Goal: Communication & Community: Share content

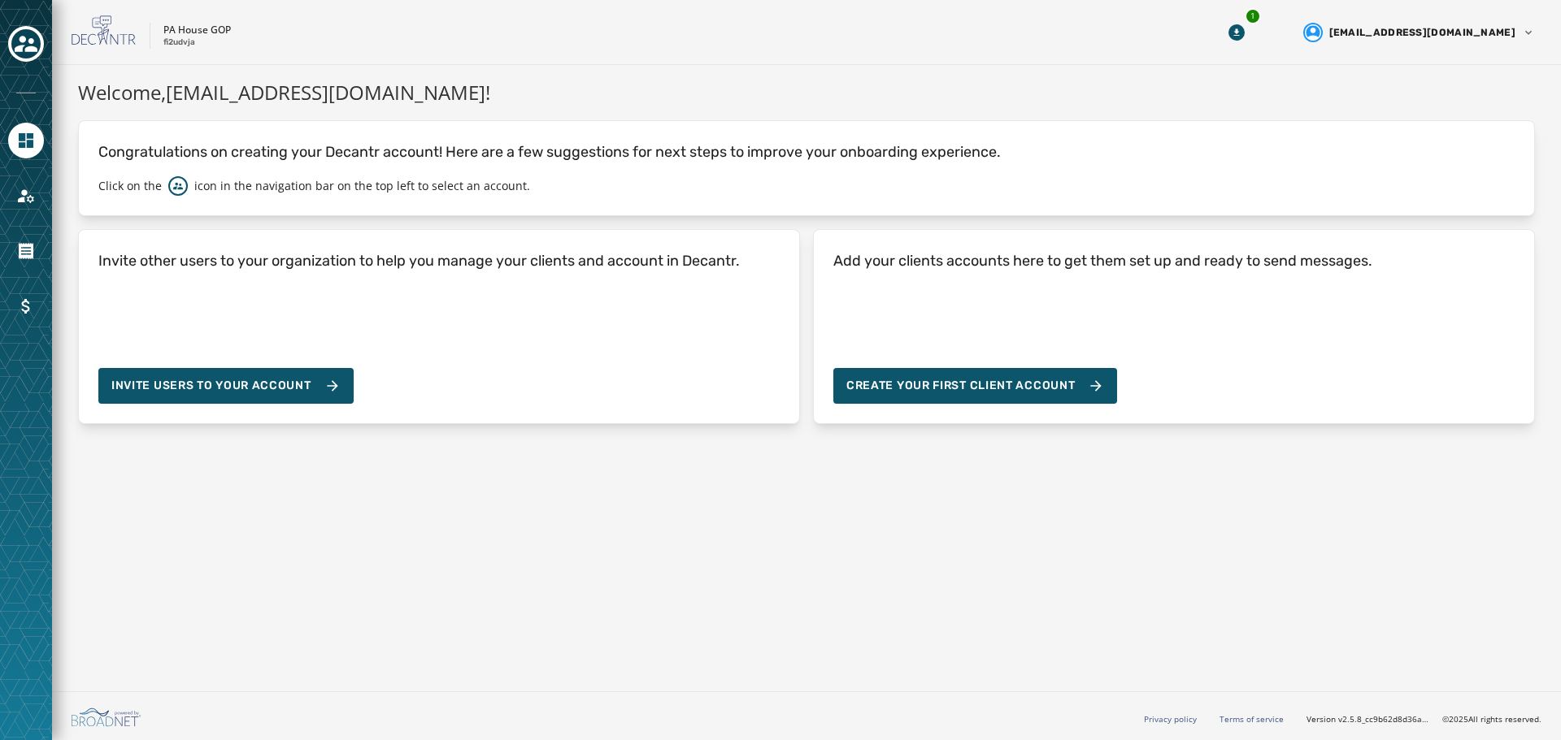
click at [545, 560] on div "Welcome, [EMAIL_ADDRESS][DOMAIN_NAME] ! Congratulations on creating your Decant…" at bounding box center [806, 375] width 1509 height 620
click at [23, 44] on icon "Toggle account select drawer" at bounding box center [26, 44] width 23 height 23
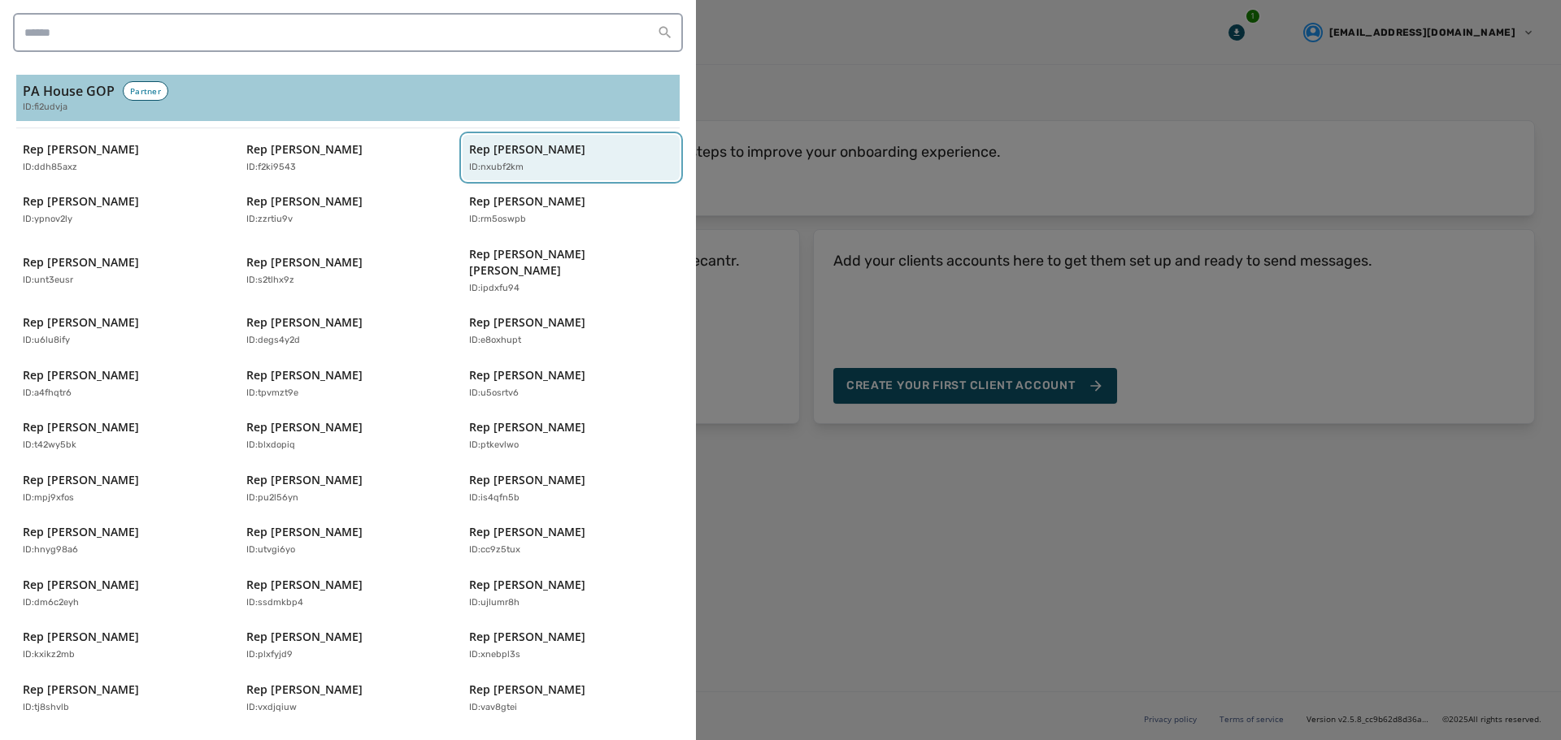
click at [469, 164] on p "ID: nxubf2km" at bounding box center [496, 168] width 54 height 14
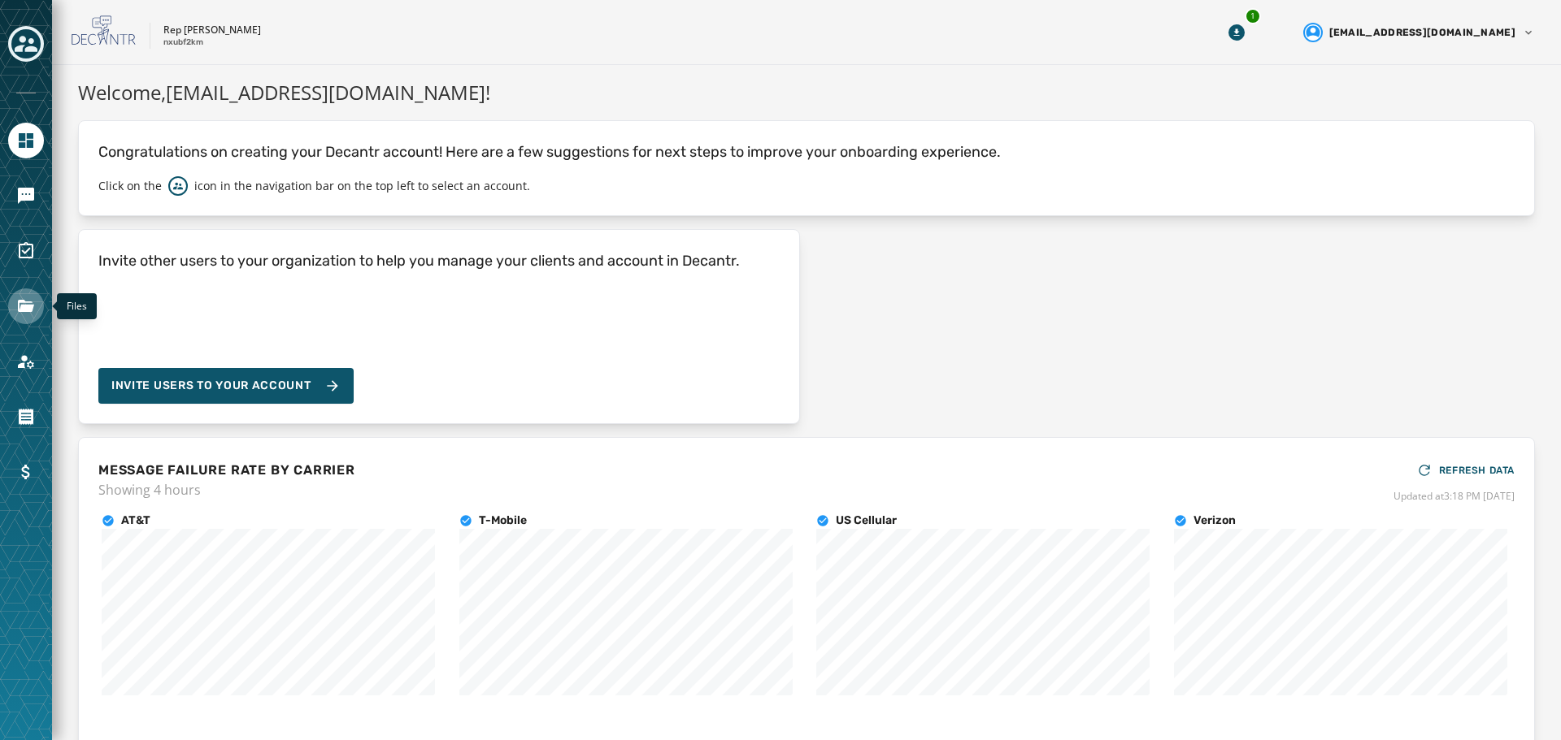
click at [23, 300] on icon "Navigate to Files" at bounding box center [26, 307] width 20 height 20
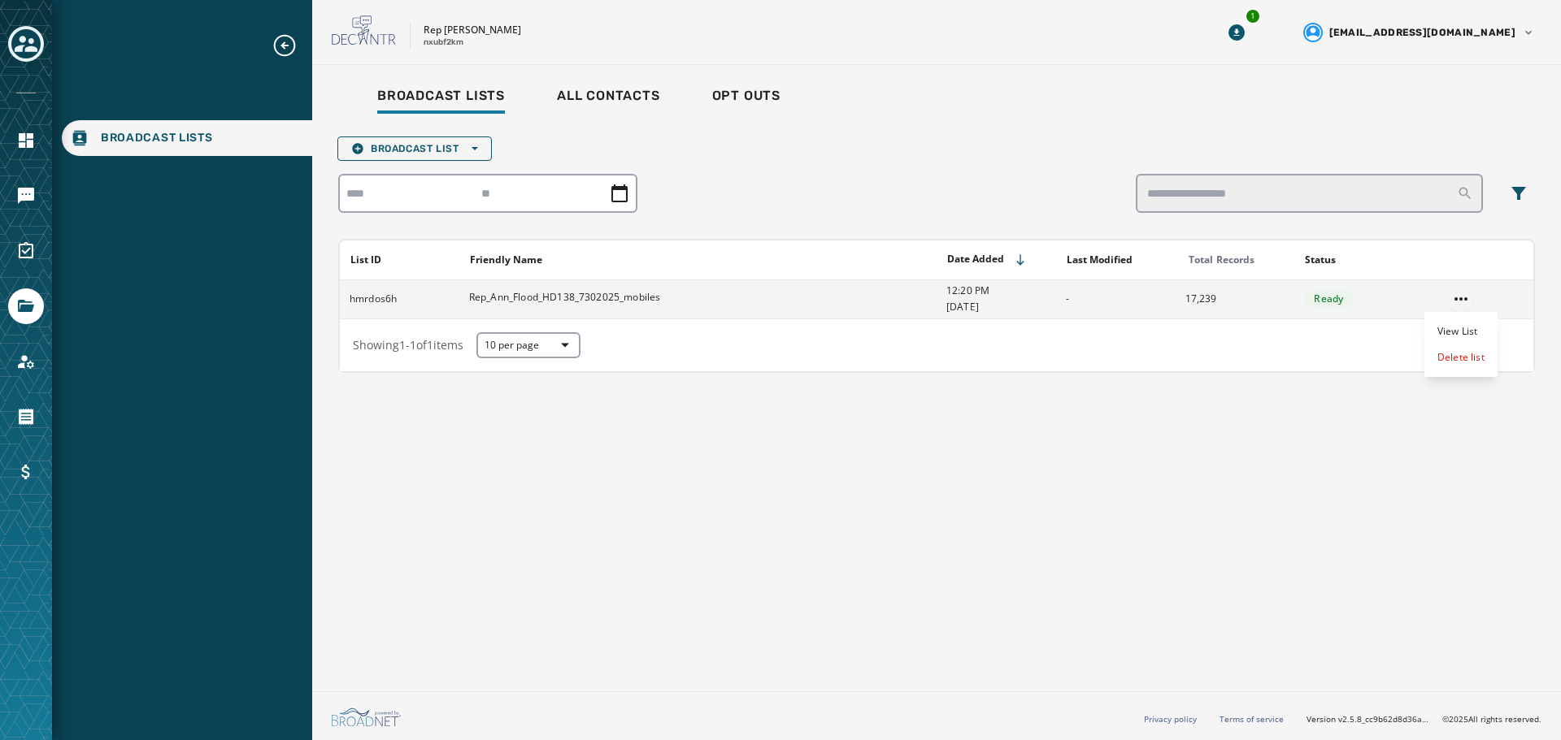
click at [1460, 300] on html "Broadcast Lists Skip To Main Content Rep [PERSON_NAME] nxubf2km 1 [EMAIL_ADDRES…" at bounding box center [780, 370] width 1561 height 740
click at [1442, 356] on div "Delete list" at bounding box center [1460, 358] width 73 height 26
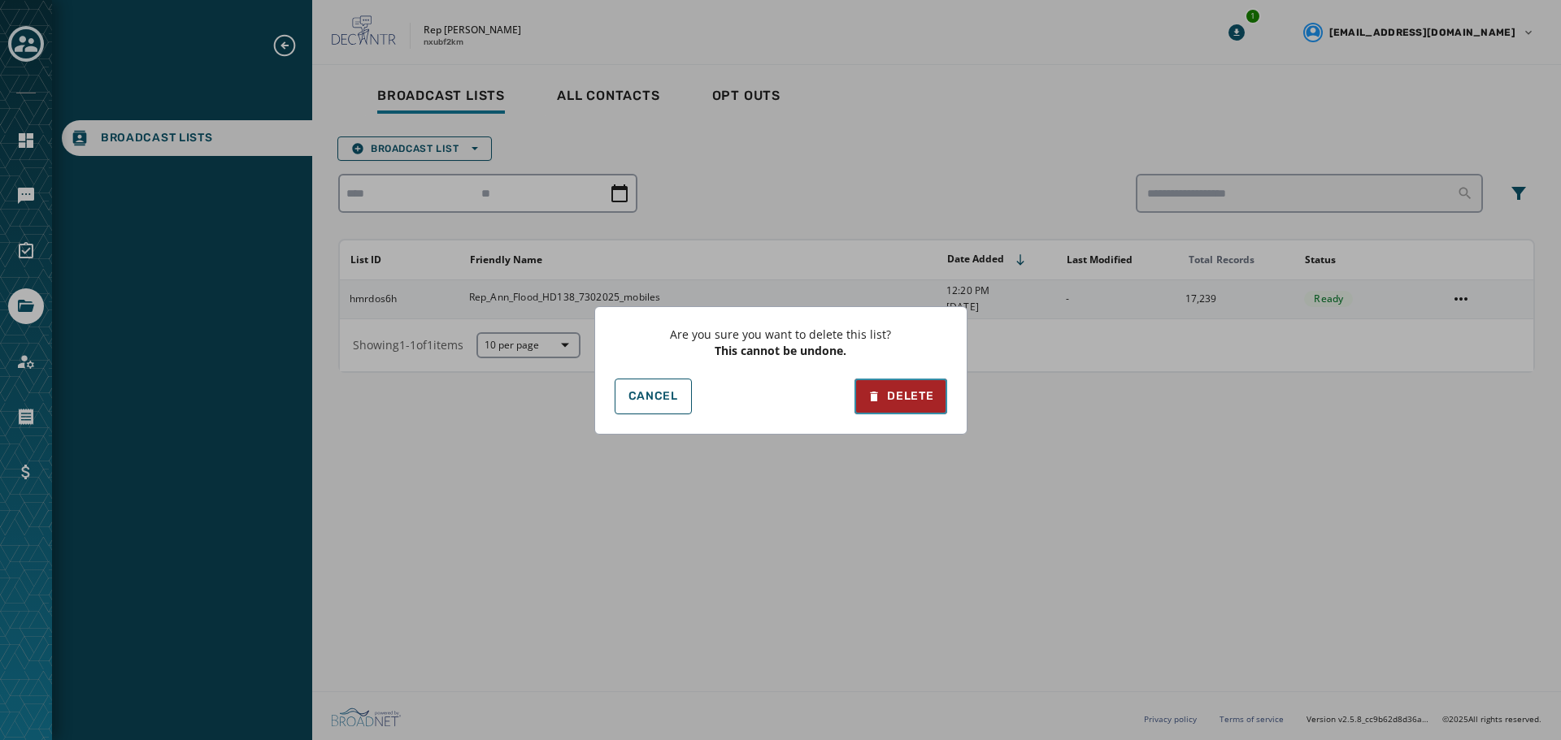
click at [923, 394] on div "Delete" at bounding box center [900, 397] width 66 height 16
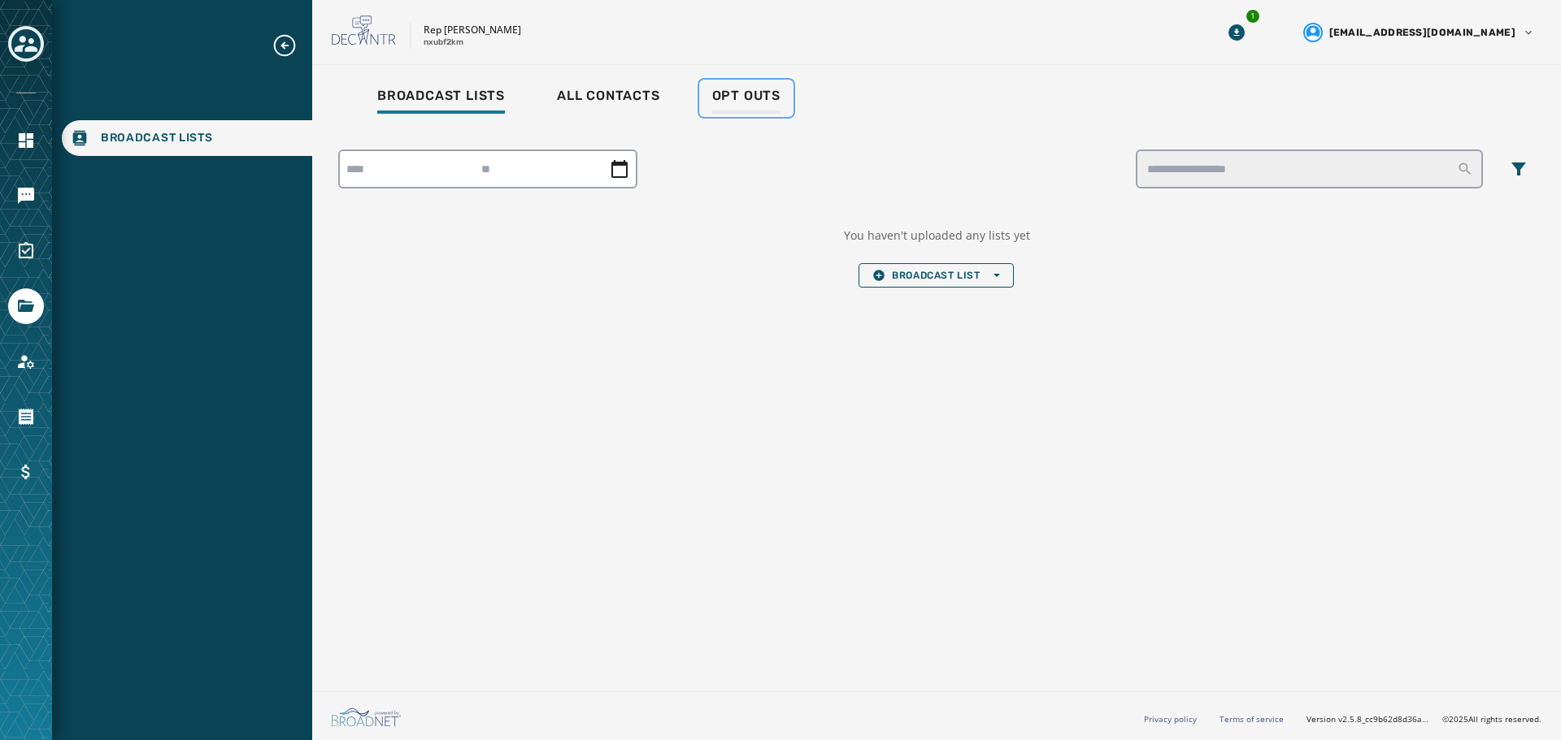
click at [752, 92] on span "Opt Outs" at bounding box center [746, 96] width 68 height 16
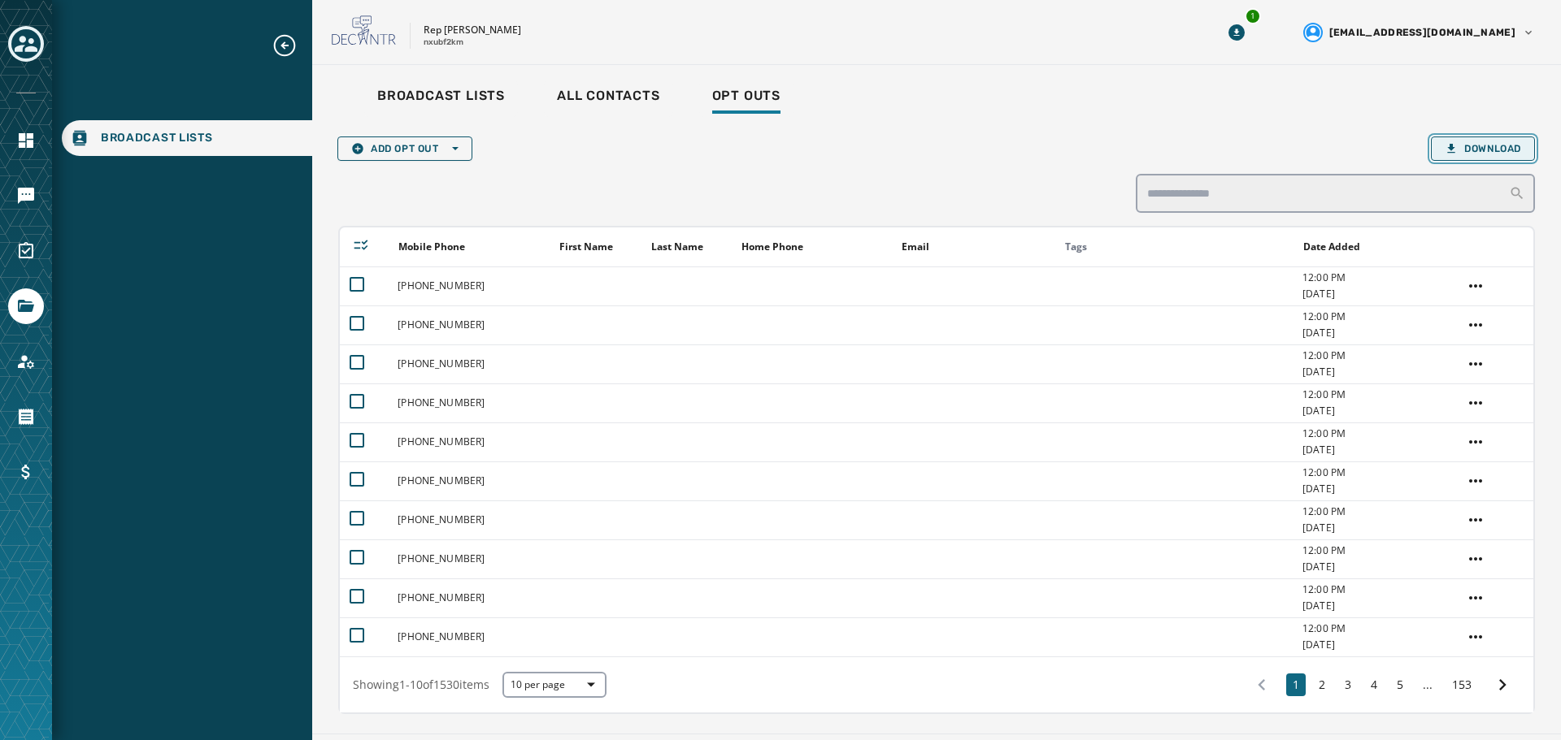
click at [1488, 154] on span "Download" at bounding box center [1482, 148] width 76 height 13
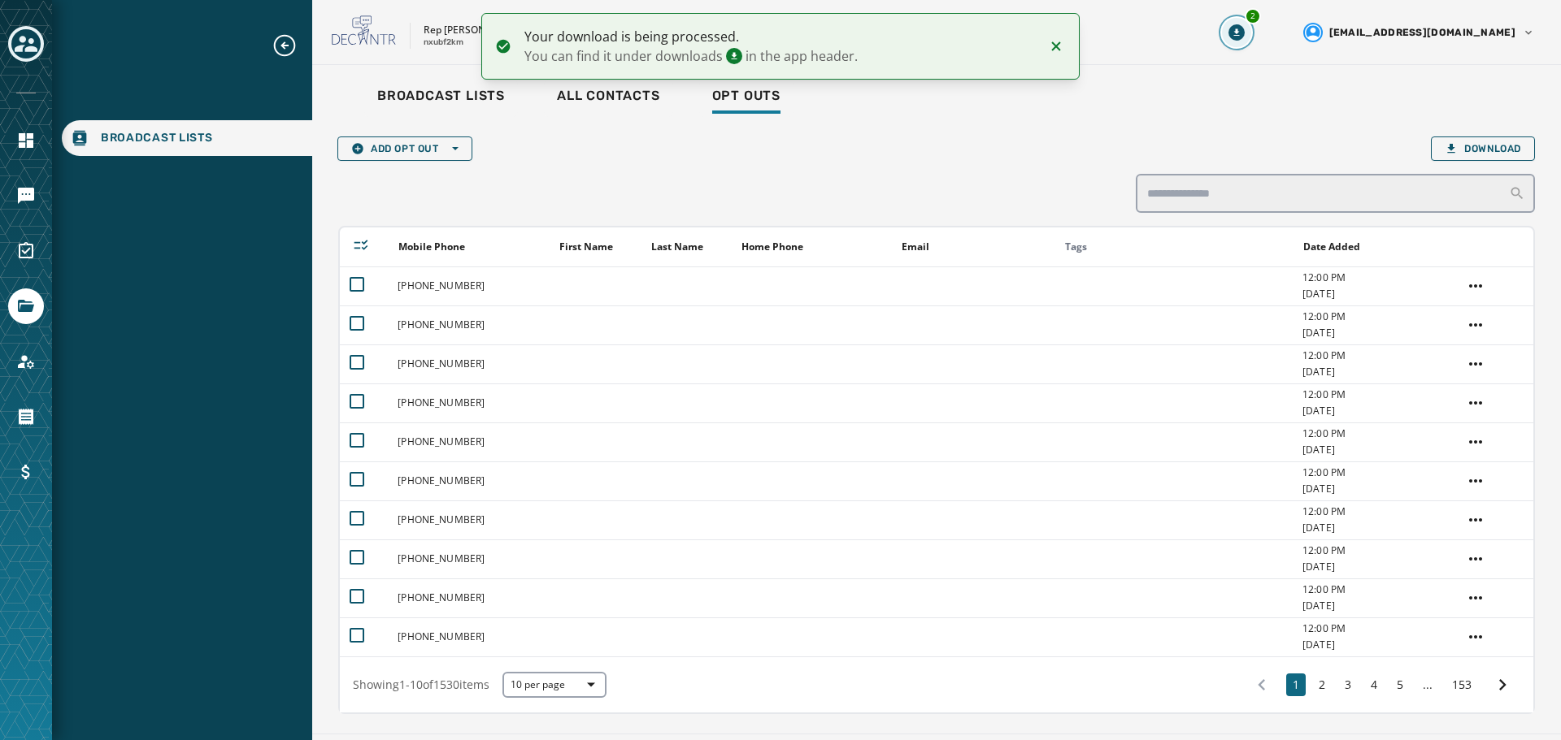
click at [1244, 36] on icon "Download Menu" at bounding box center [1236, 32] width 16 height 16
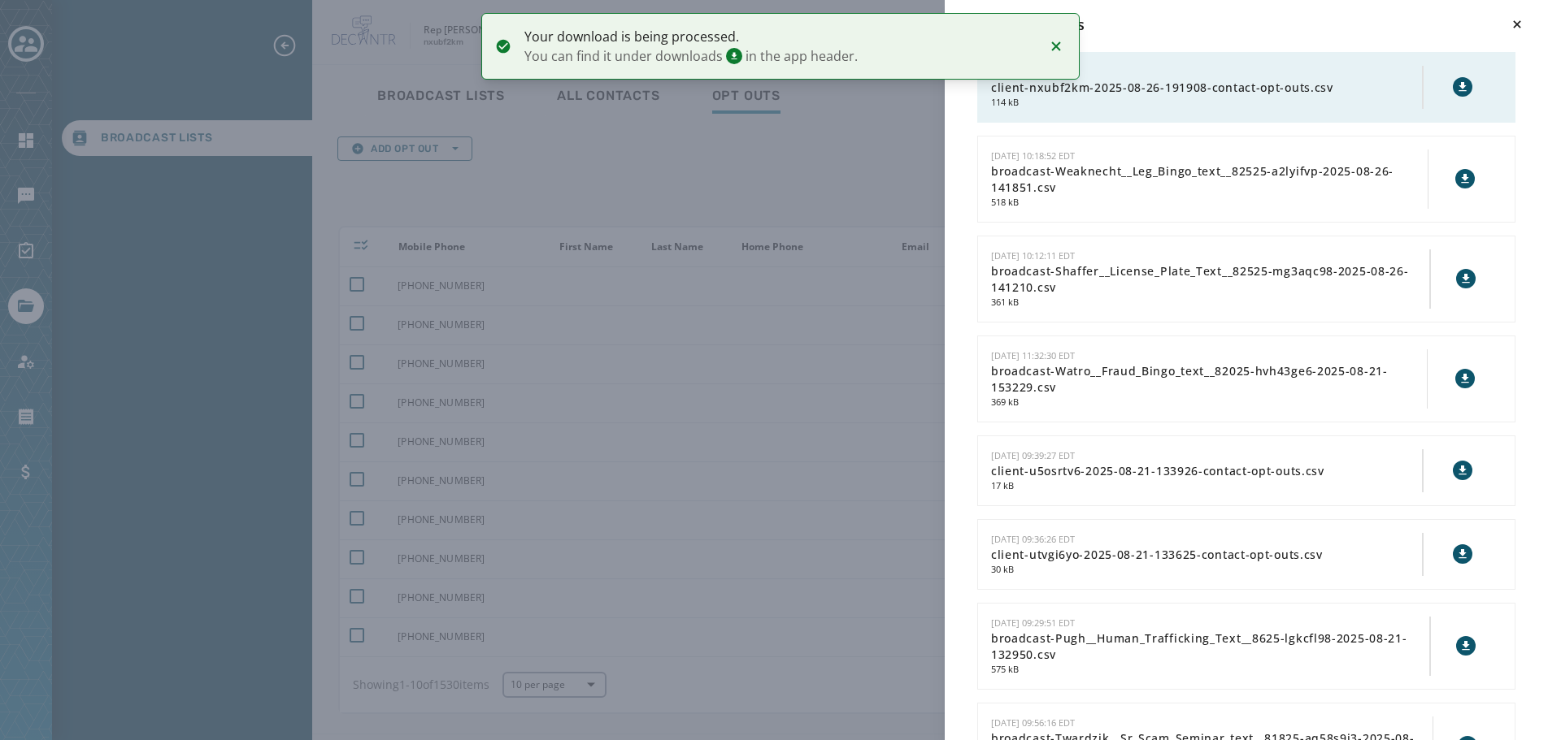
click at [1456, 84] on icon at bounding box center [1462, 86] width 13 height 13
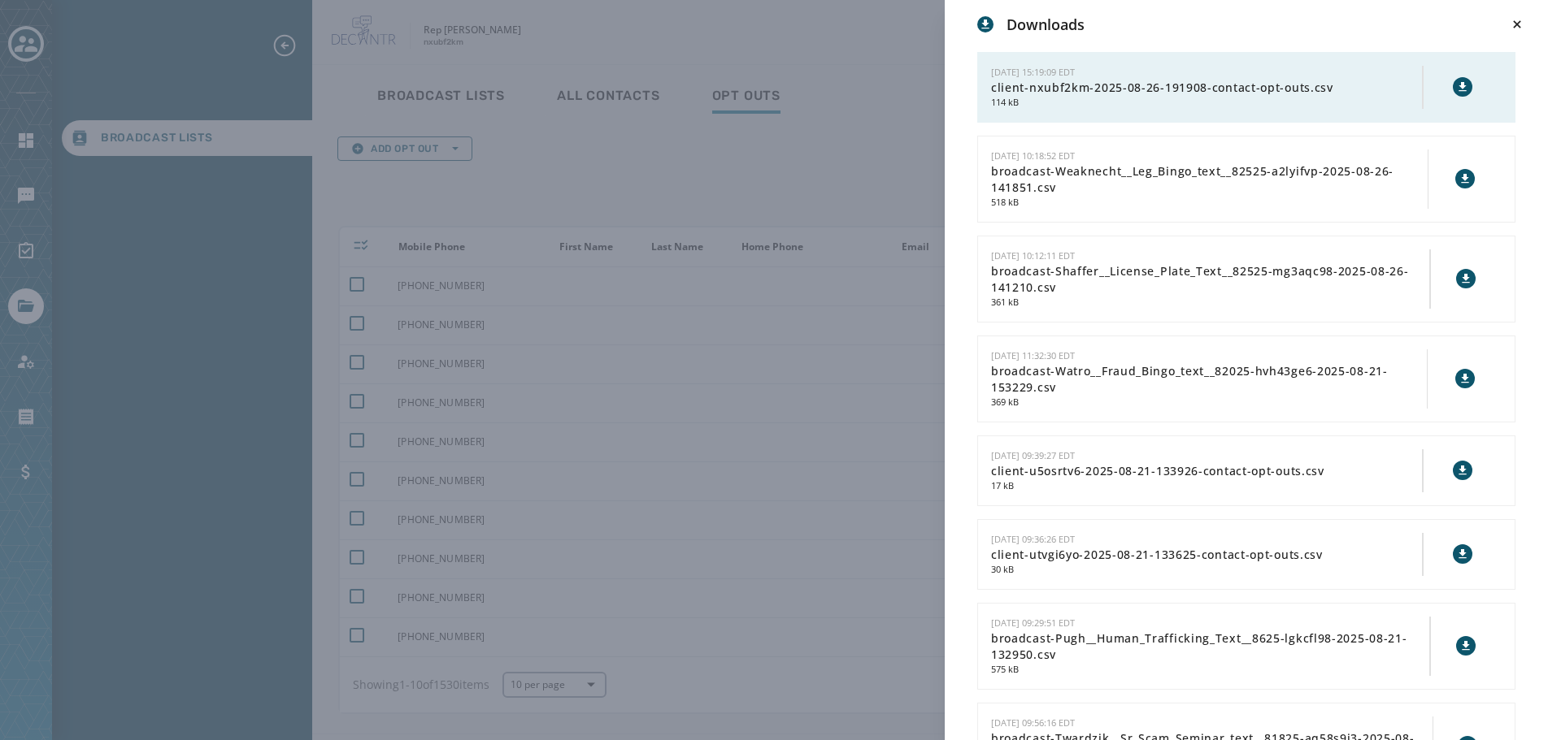
click at [859, 177] on div "Downloads [DATE] 15:19:09 EDT client-nxubf2km-2025-08-26-191908-contact-opt-out…" at bounding box center [780, 370] width 1561 height 740
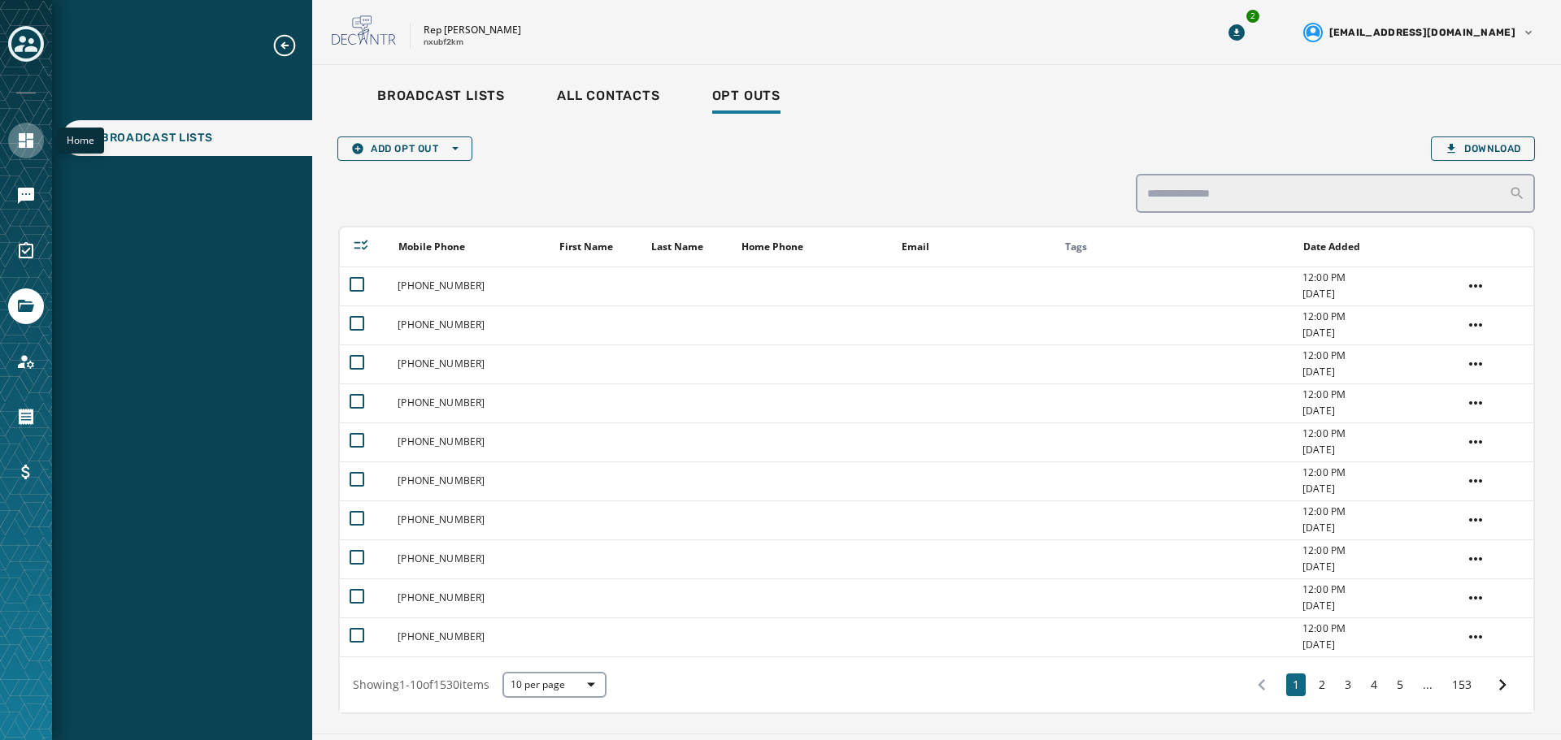
click at [14, 149] on link "Navigate to Home" at bounding box center [26, 141] width 36 height 36
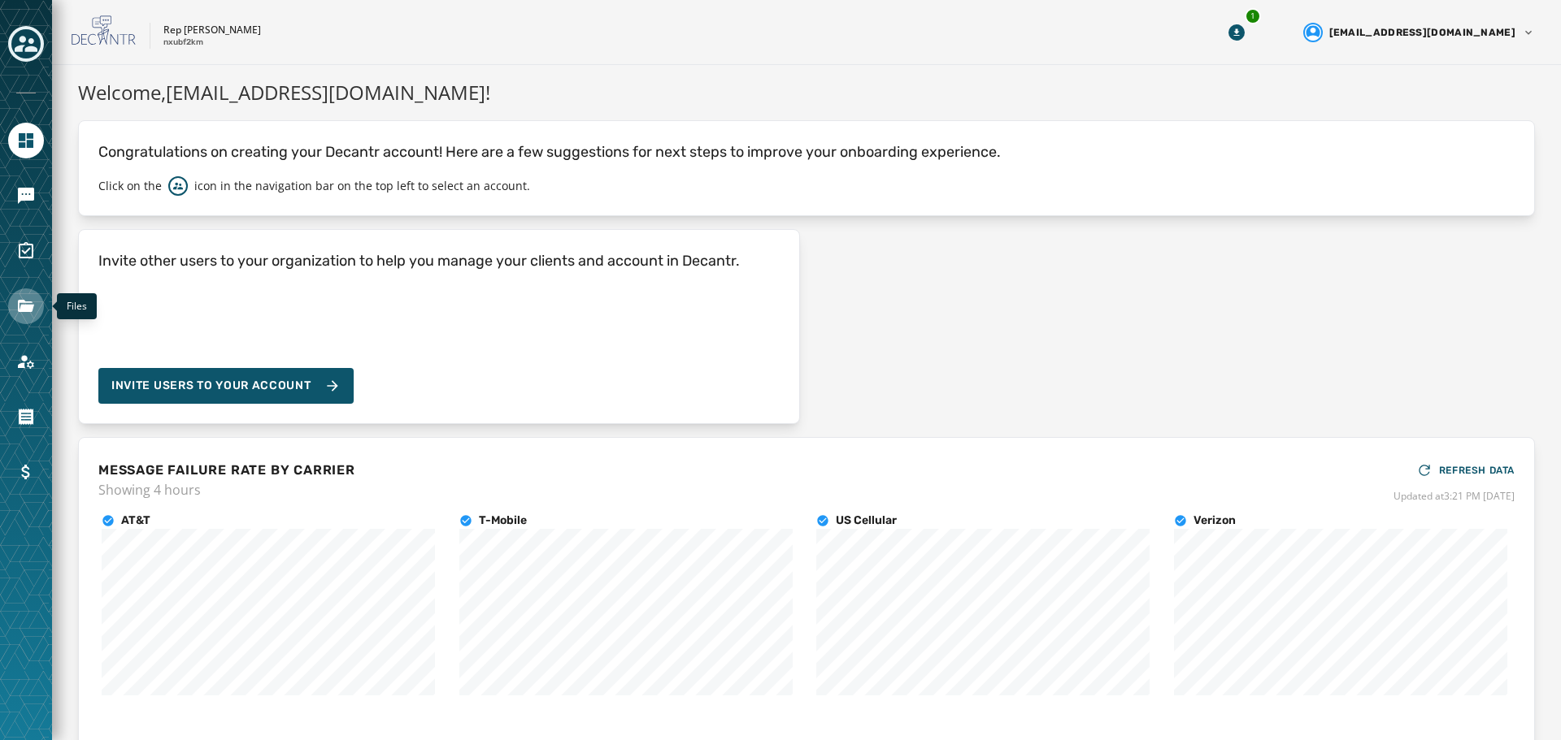
click at [26, 313] on icon "Navigate to Files" at bounding box center [26, 307] width 20 height 20
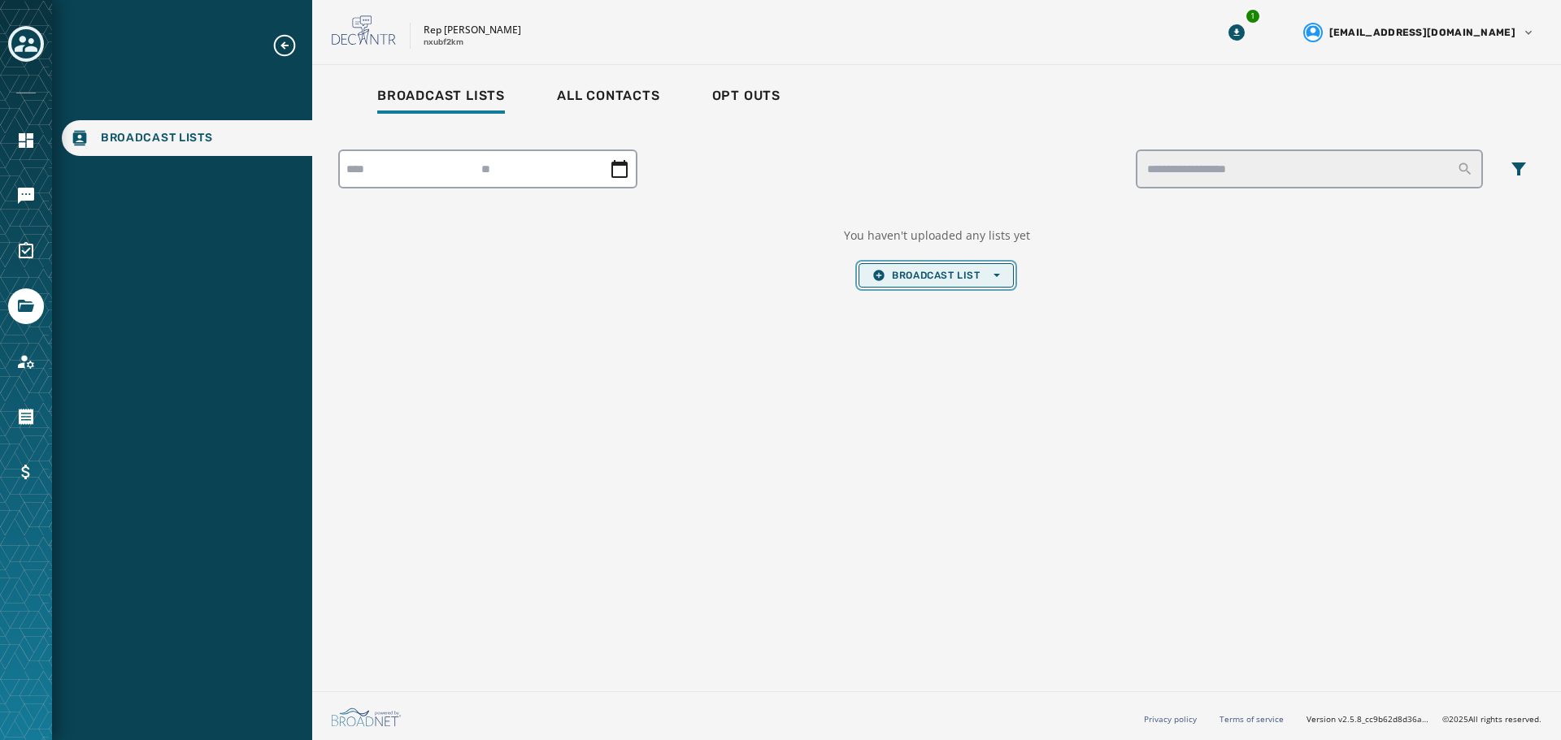
click at [928, 281] on span "Broadcast List Open options" at bounding box center [935, 275] width 127 height 13
click at [935, 303] on span "Upload List" at bounding box center [935, 299] width 127 height 13
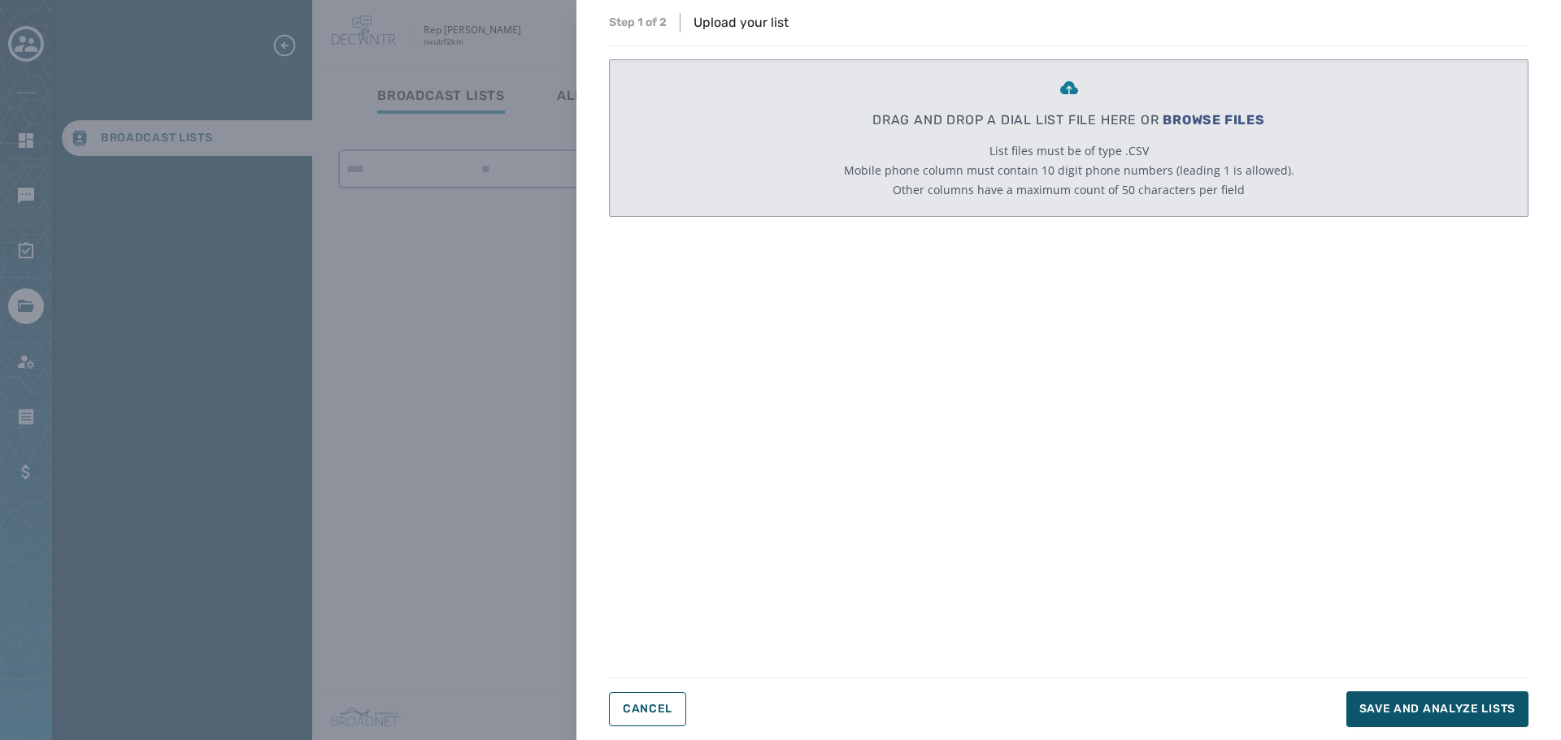
click at [1231, 121] on span "BROWSE FILES" at bounding box center [1213, 119] width 102 height 15
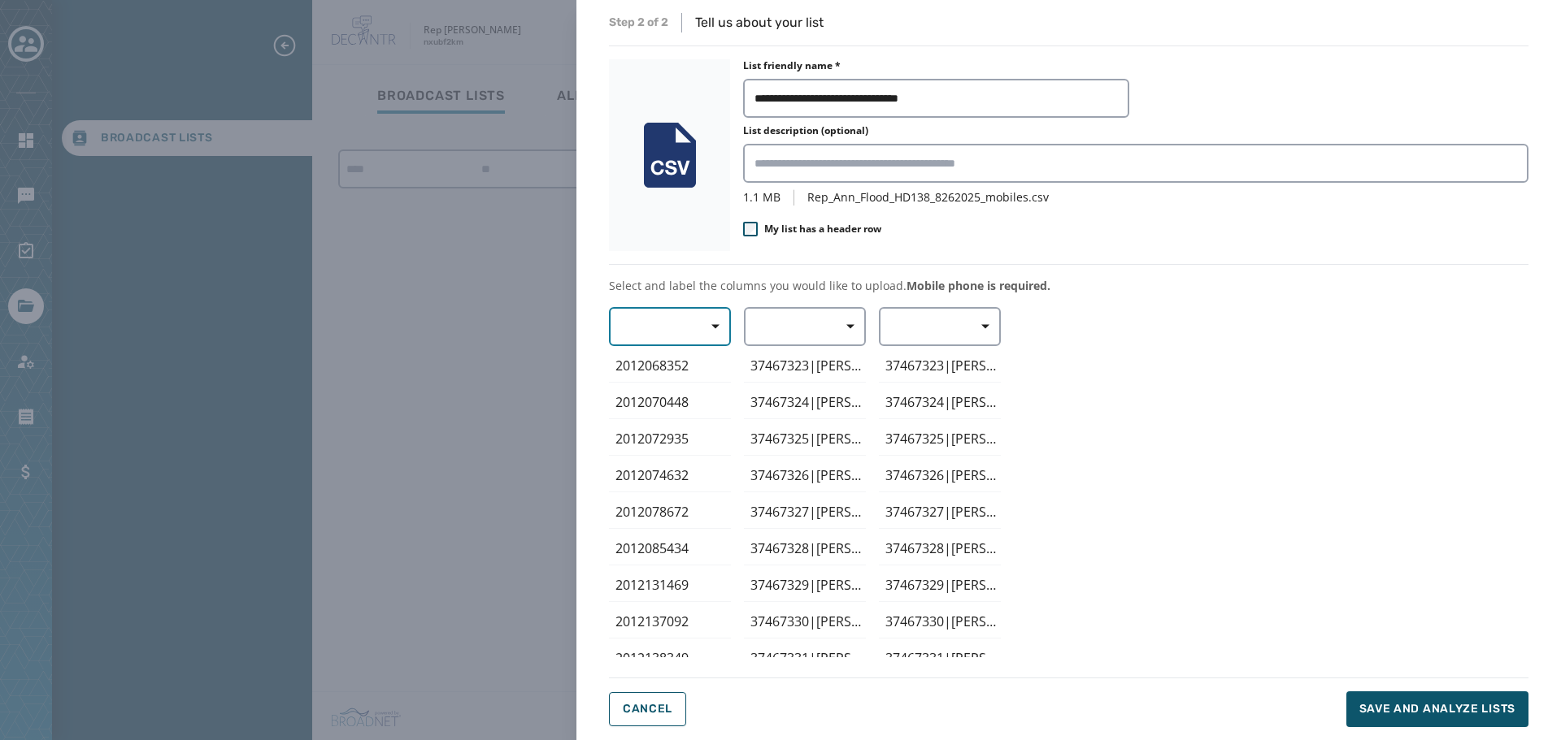
click at [708, 328] on span "button" at bounding box center [709, 326] width 39 height 33
click at [692, 364] on span "Mobile Phone" at bounding box center [665, 364] width 75 height 16
click at [846, 332] on span "button" at bounding box center [844, 326] width 39 height 33
click at [813, 416] on span "First Name" at bounding box center [800, 423] width 75 height 16
click at [1403, 710] on span "Save and analyze lists" at bounding box center [1437, 709] width 156 height 16
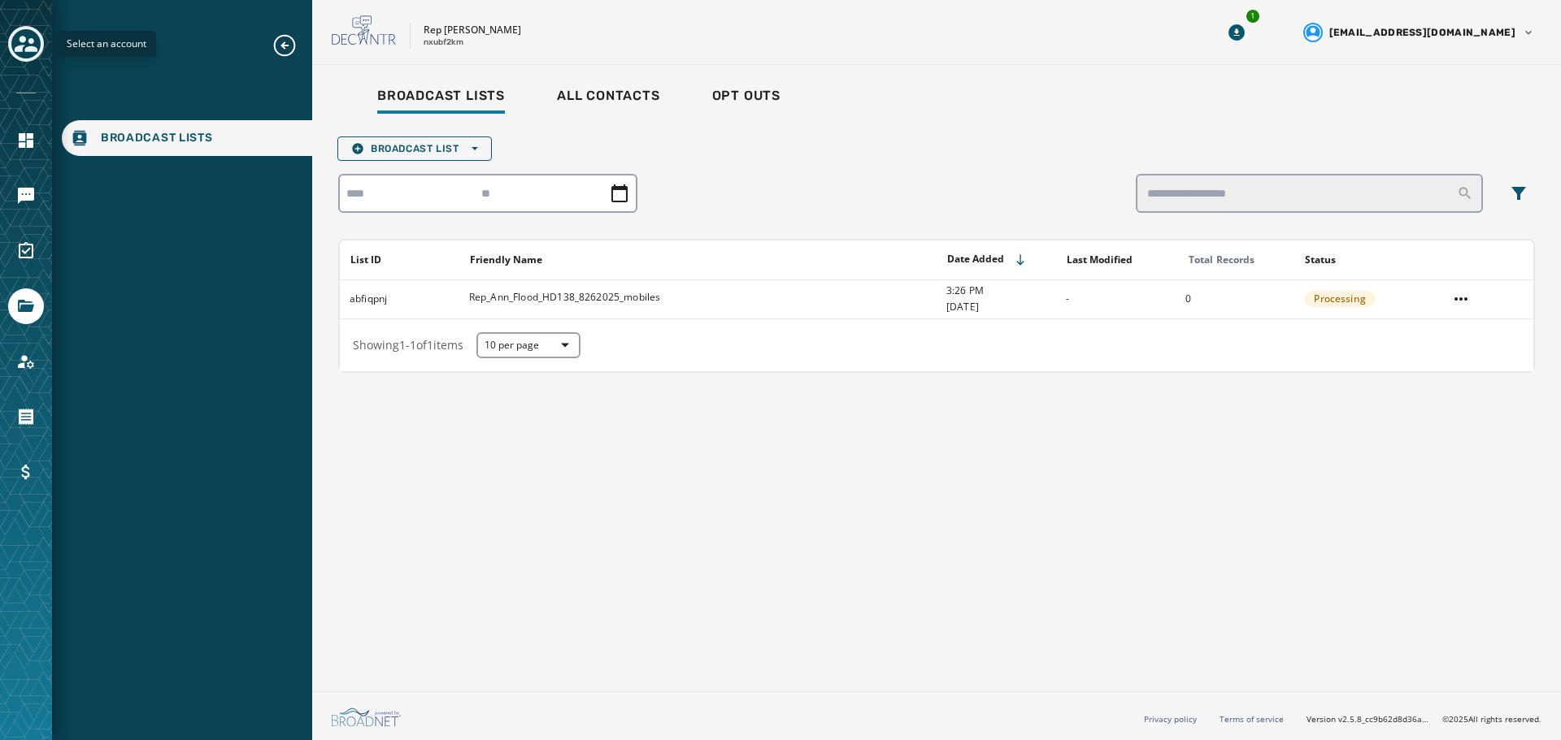
click at [23, 36] on icon "Toggle account select drawer" at bounding box center [26, 44] width 23 height 23
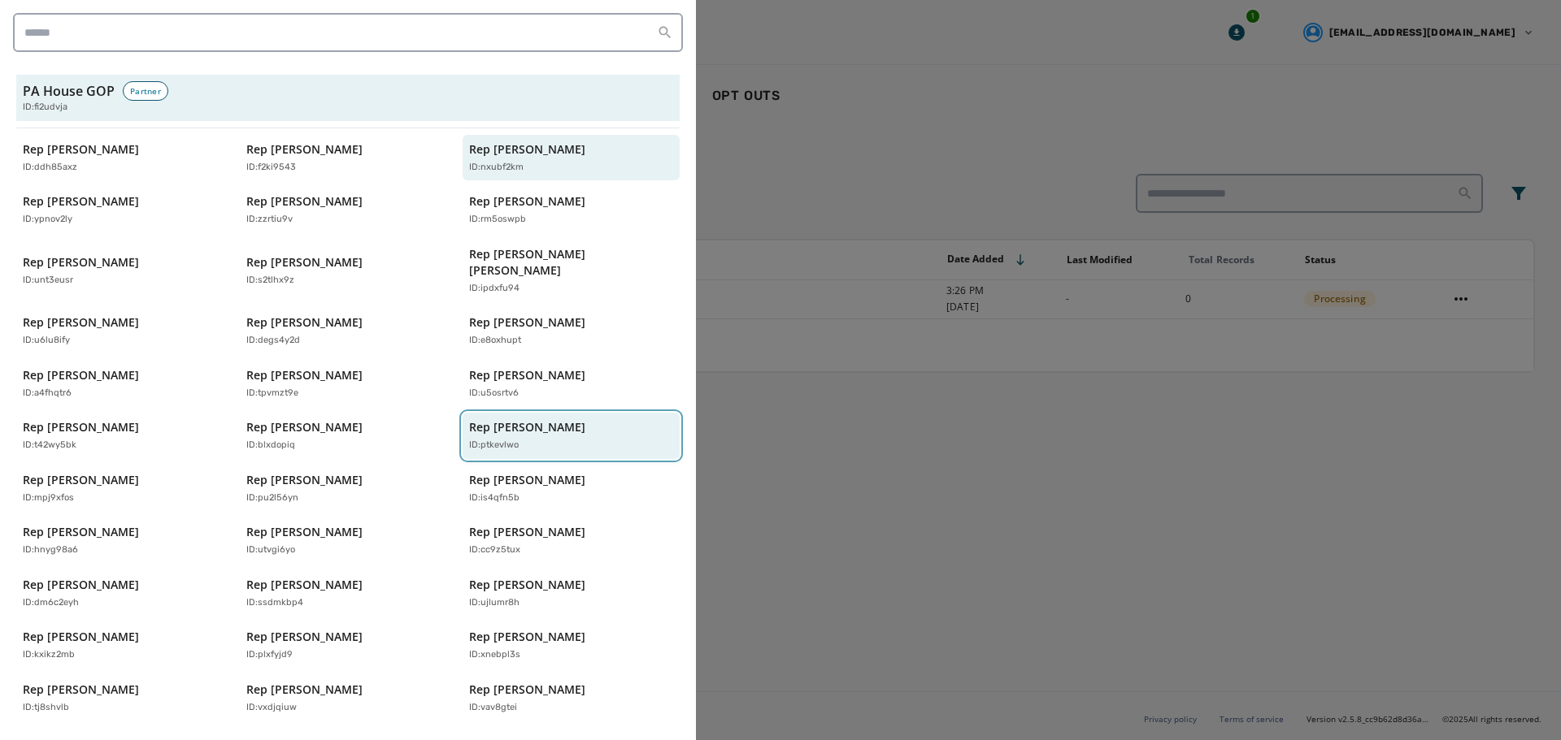
click at [502, 439] on p "ID: ptkevlwo" at bounding box center [494, 446] width 50 height 14
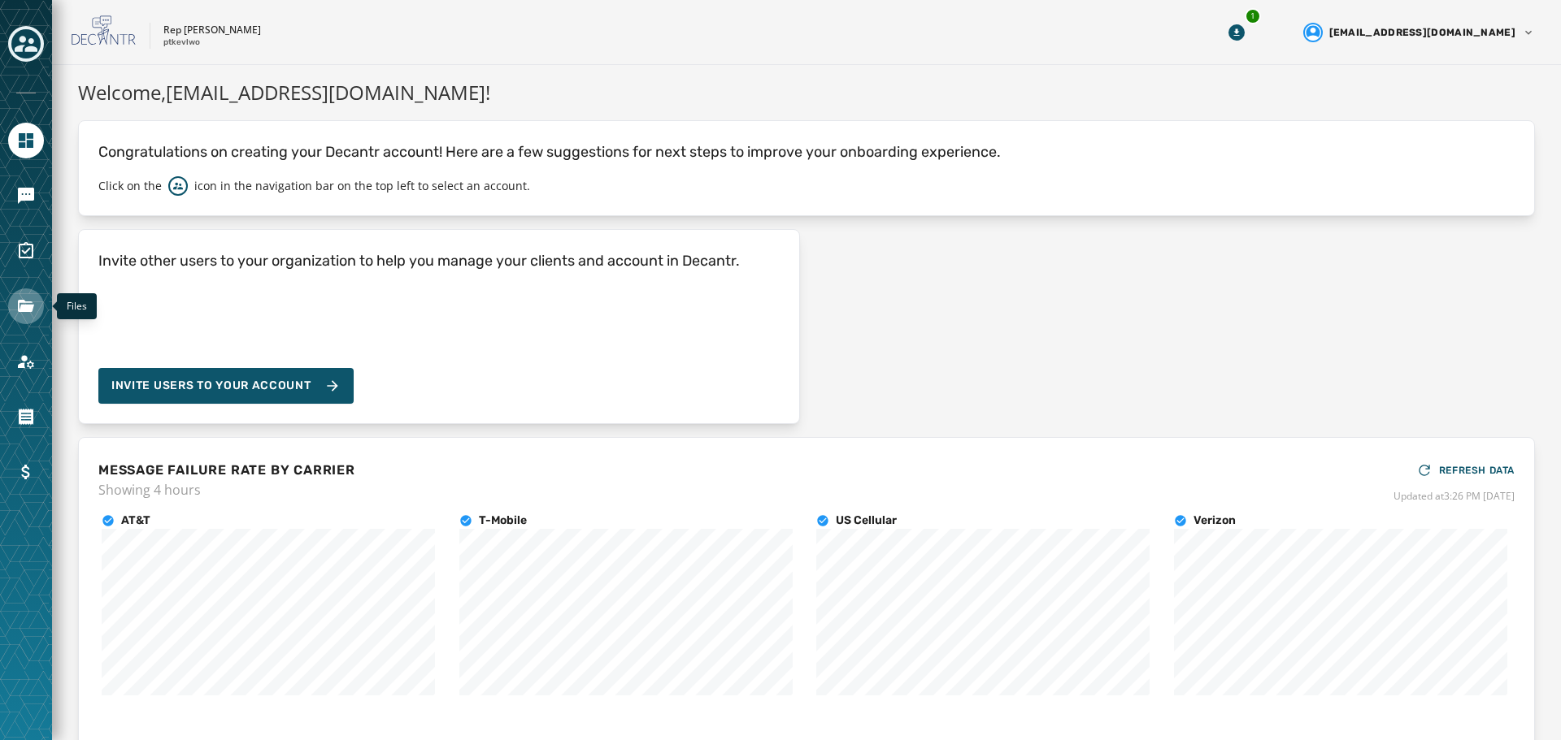
click at [24, 308] on icon "Navigate to Files" at bounding box center [26, 306] width 16 height 12
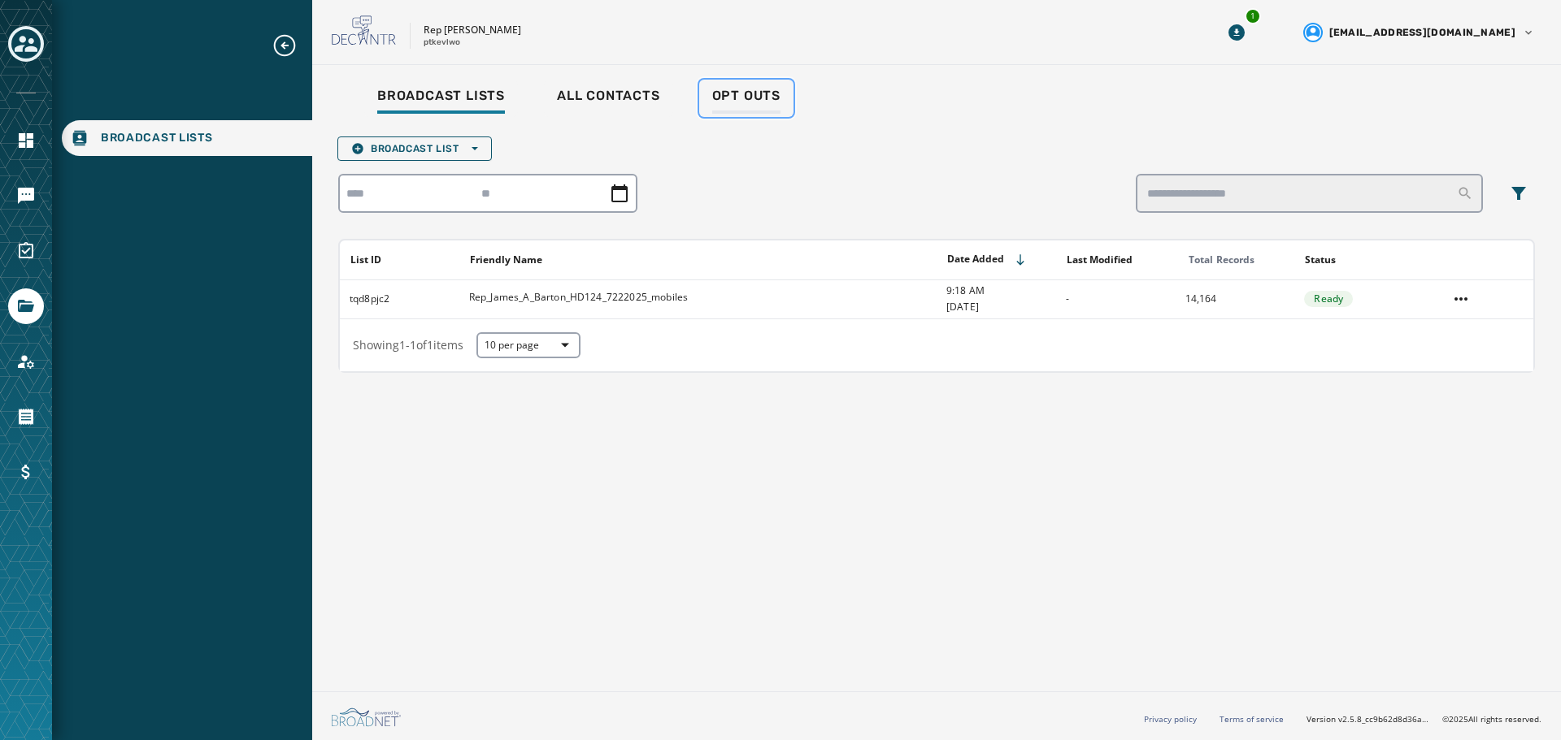
click at [727, 89] on span "Opt Outs" at bounding box center [746, 96] width 68 height 16
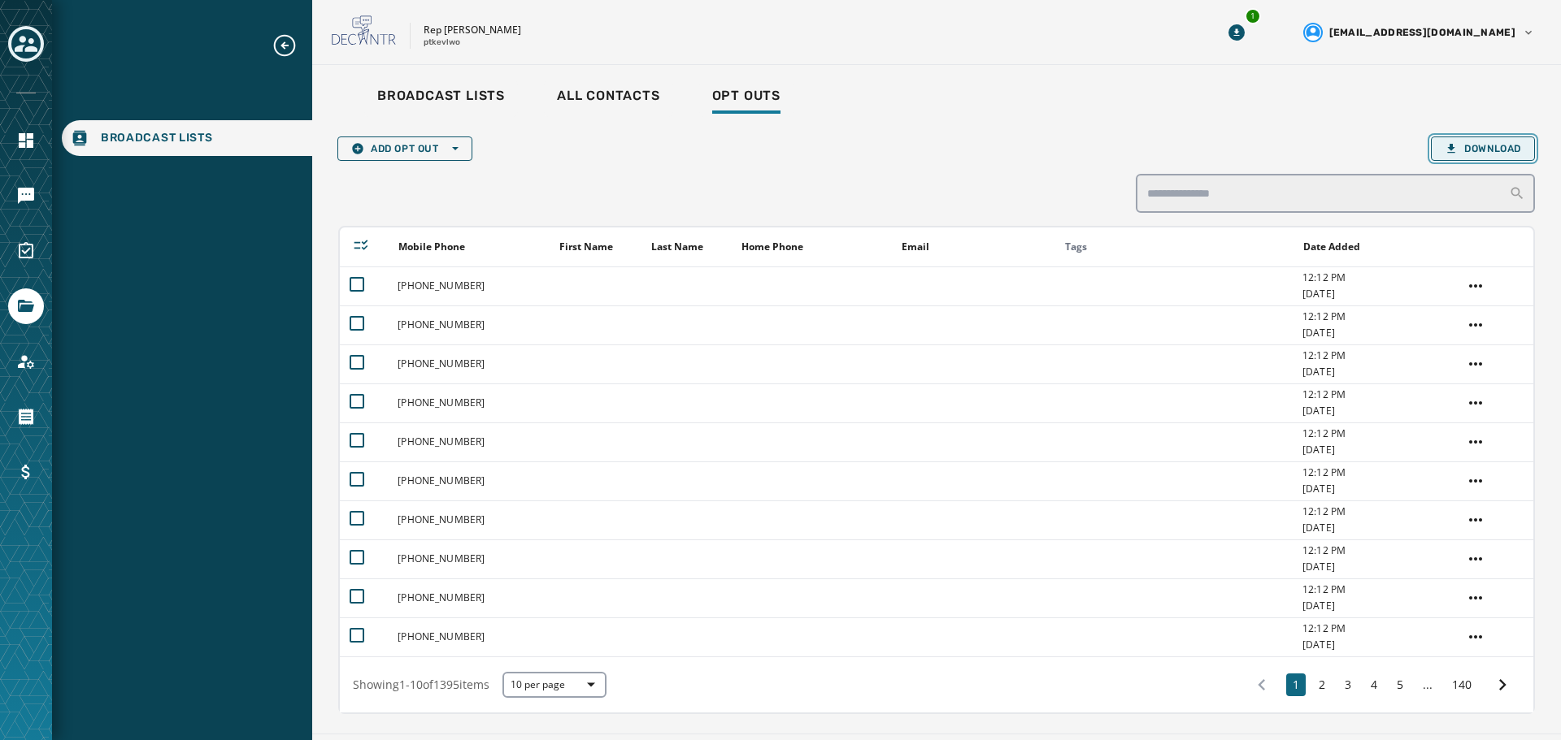
click at [1456, 143] on span "Download" at bounding box center [1482, 148] width 76 height 13
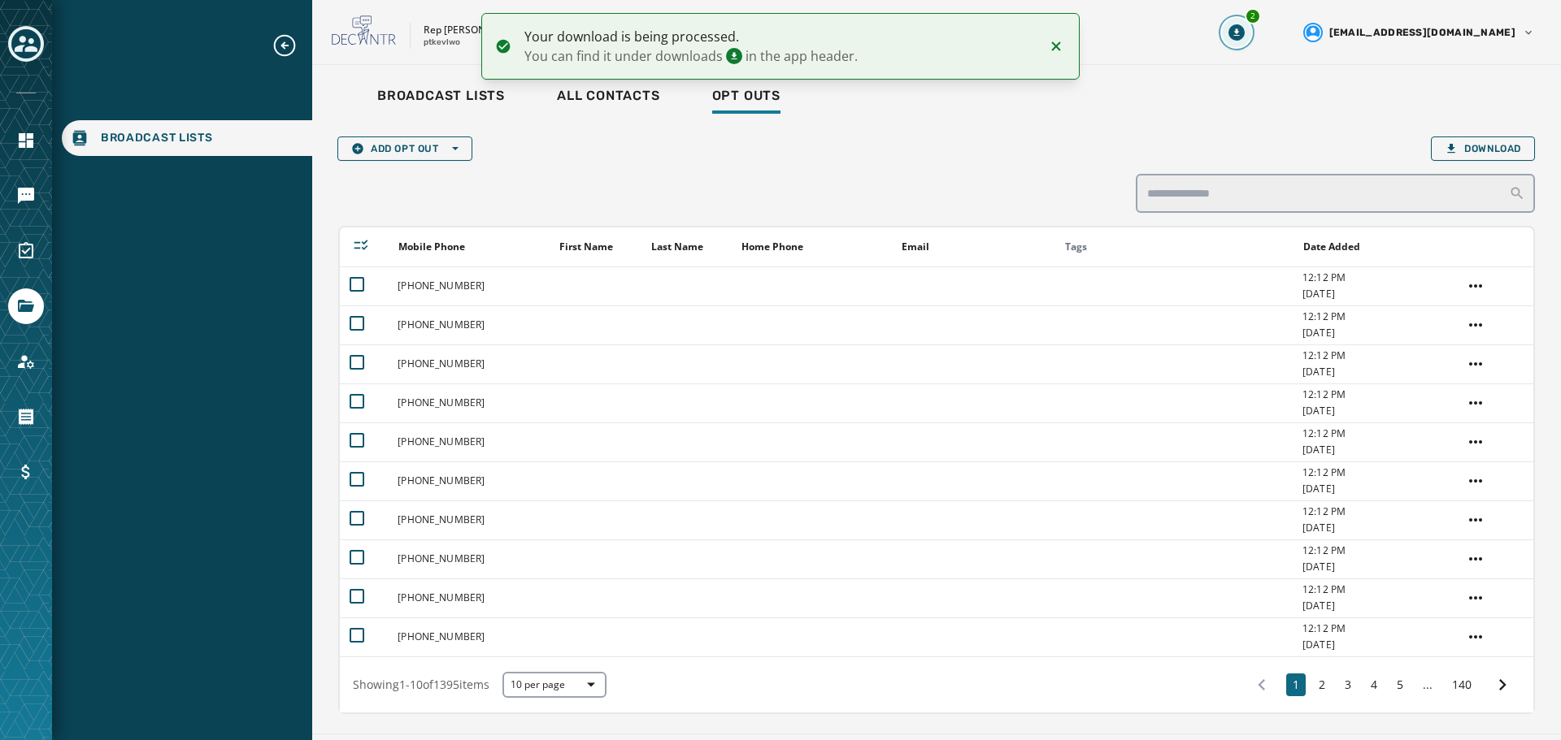
click at [1251, 30] on button "2" at bounding box center [1236, 32] width 29 height 29
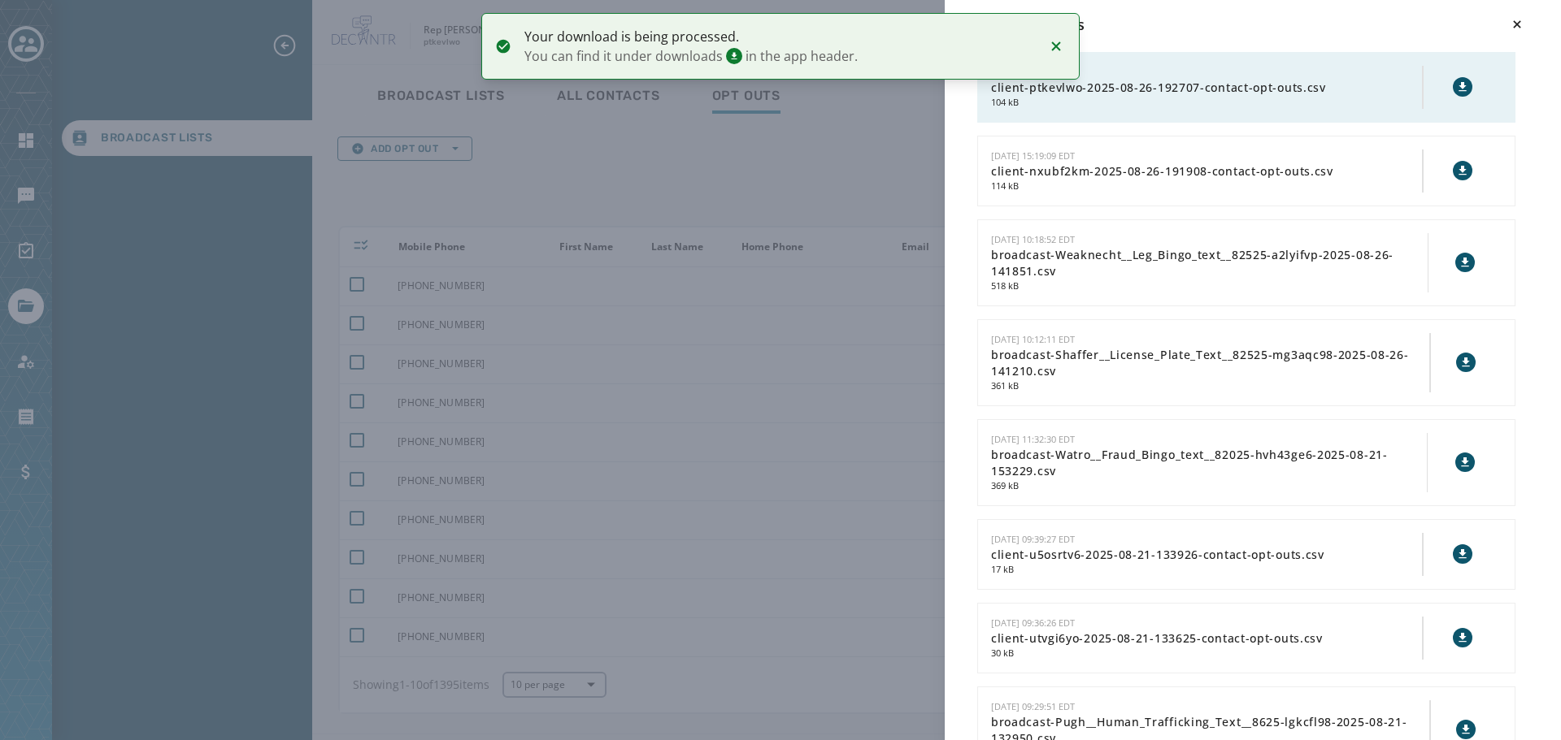
click at [1458, 87] on icon at bounding box center [1461, 86] width 7 height 9
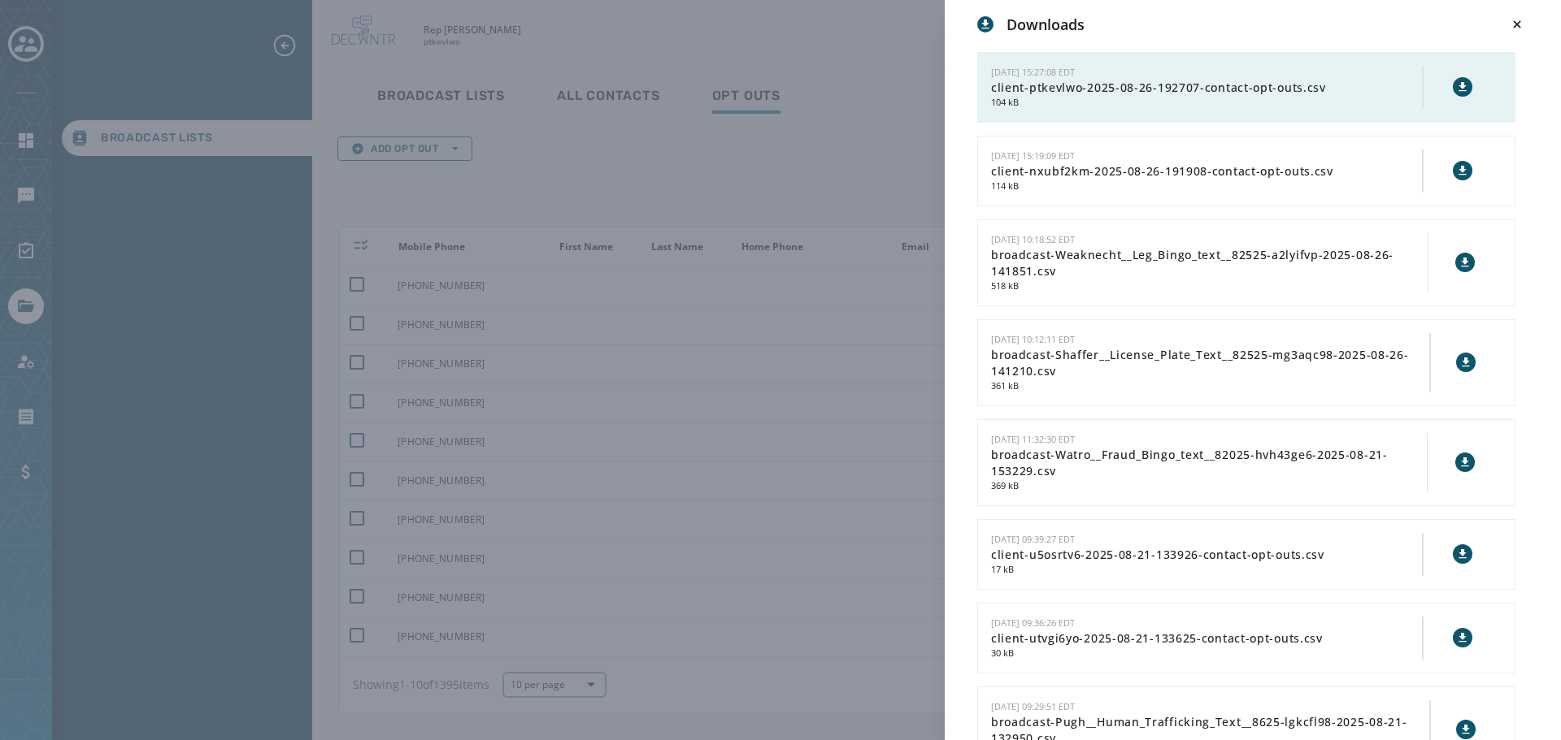
click at [658, 188] on div "Downloads [DATE] 15:27:08 EDT client-ptkevlwo-2025-08-26-192707-contact-opt-out…" at bounding box center [780, 370] width 1561 height 740
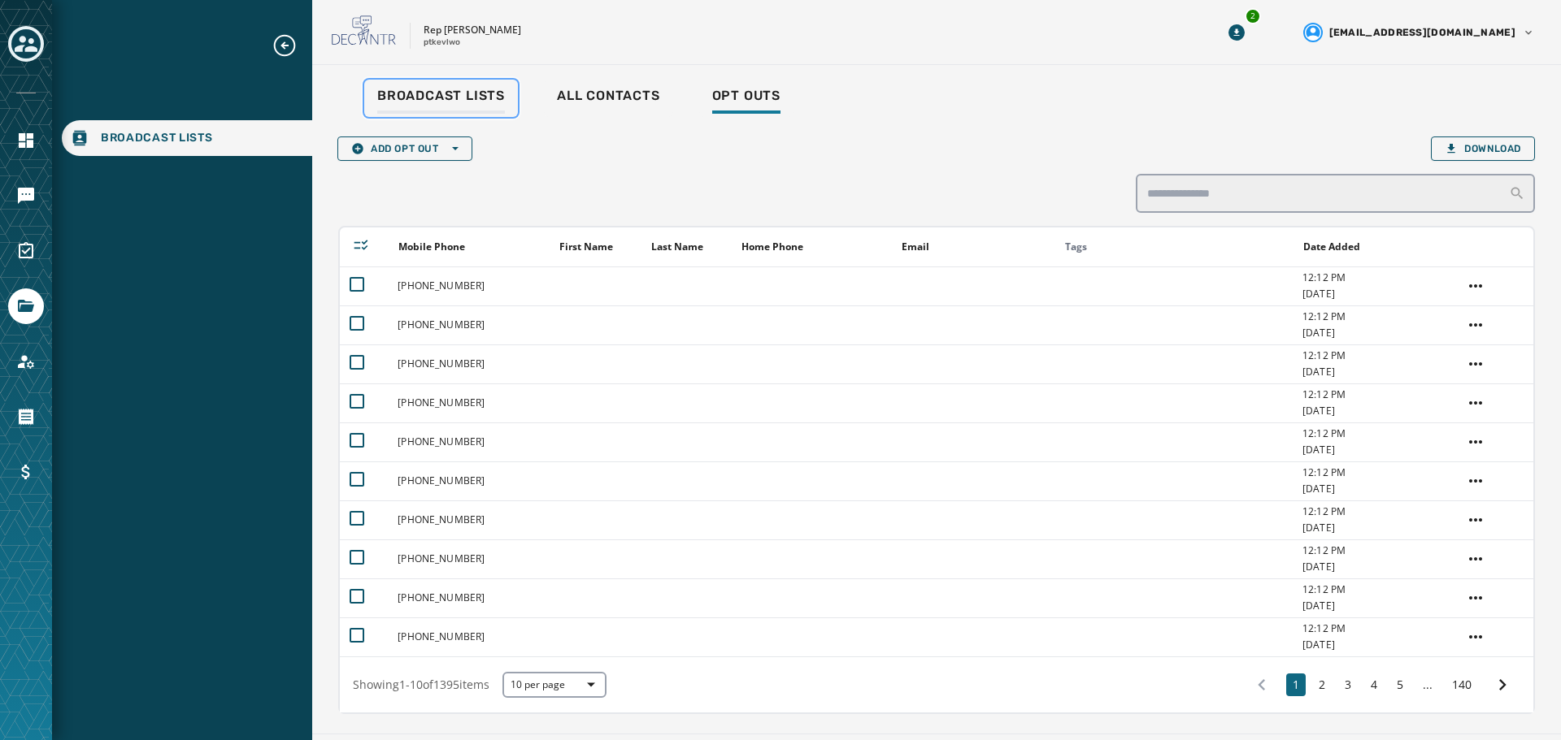
click at [423, 103] on div "Broadcast Lists" at bounding box center [441, 101] width 128 height 26
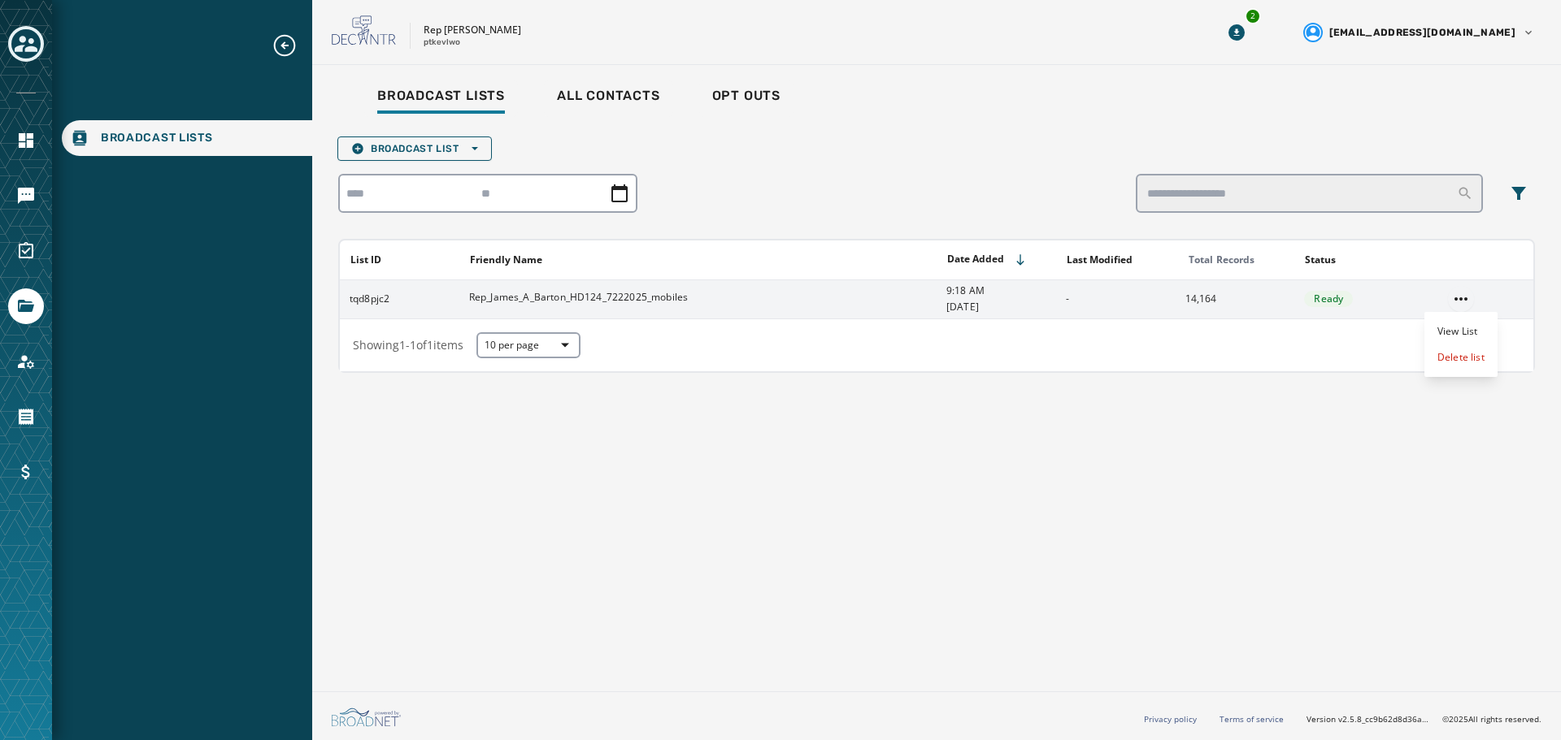
click at [1465, 297] on html "Broadcast Lists Skip To Main Content Rep [PERSON_NAME] ptkevlwo 2 [EMAIL_ADDRES…" at bounding box center [780, 370] width 1561 height 740
click at [1482, 357] on div "Delete list" at bounding box center [1460, 358] width 73 height 26
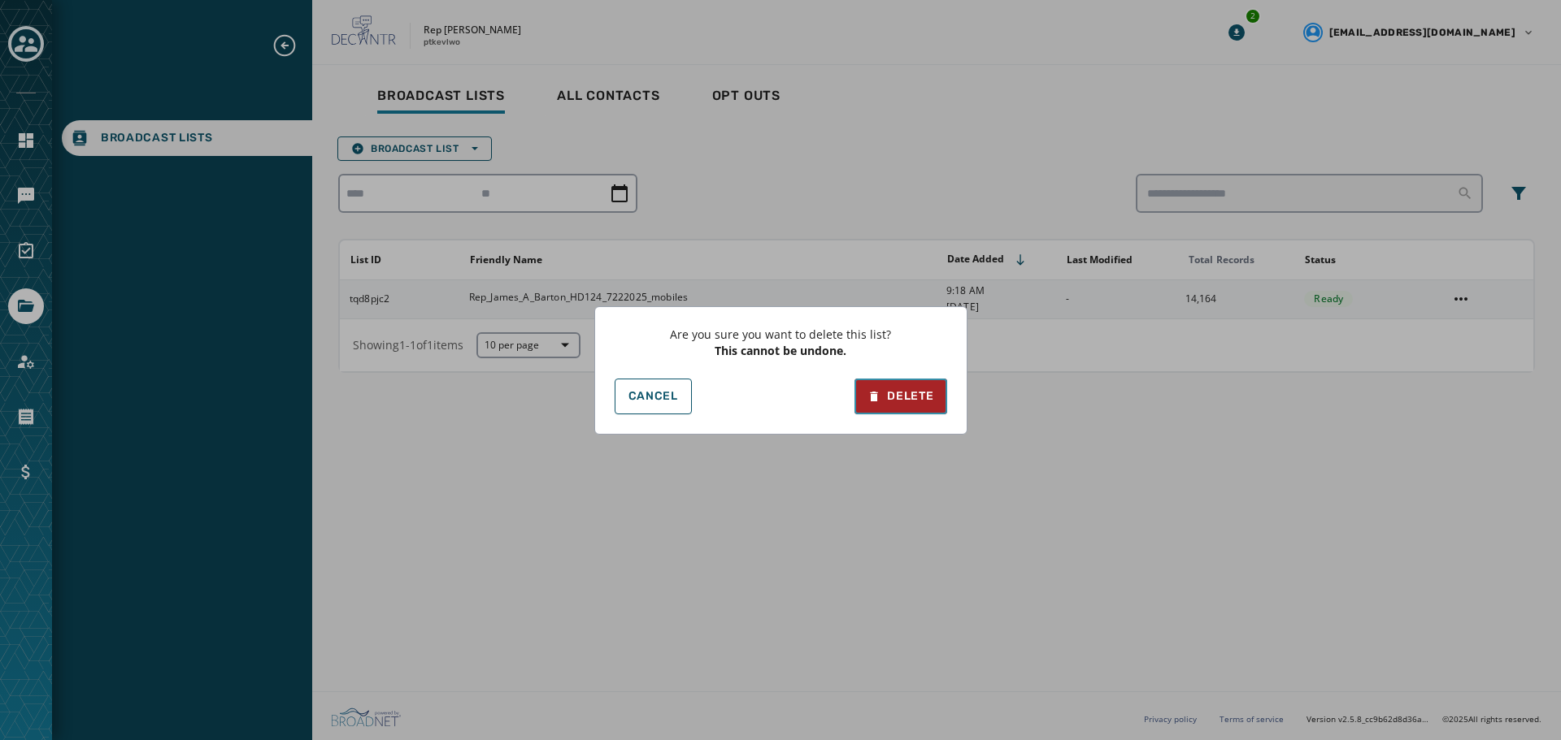
click at [886, 398] on div "Delete" at bounding box center [900, 397] width 66 height 16
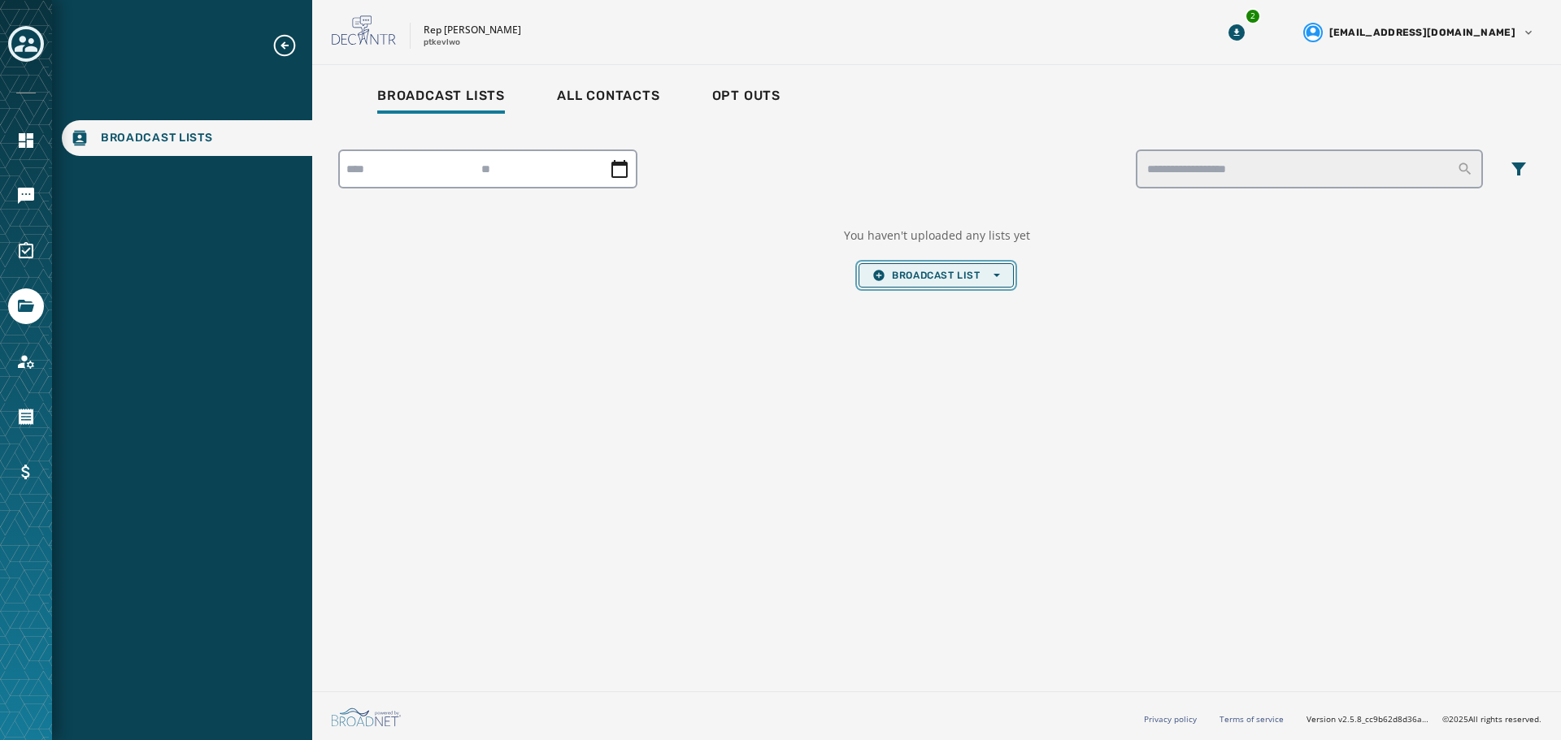
click at [923, 275] on span "Broadcast List Open options" at bounding box center [935, 275] width 127 height 13
click at [923, 299] on span "Upload List" at bounding box center [935, 299] width 127 height 13
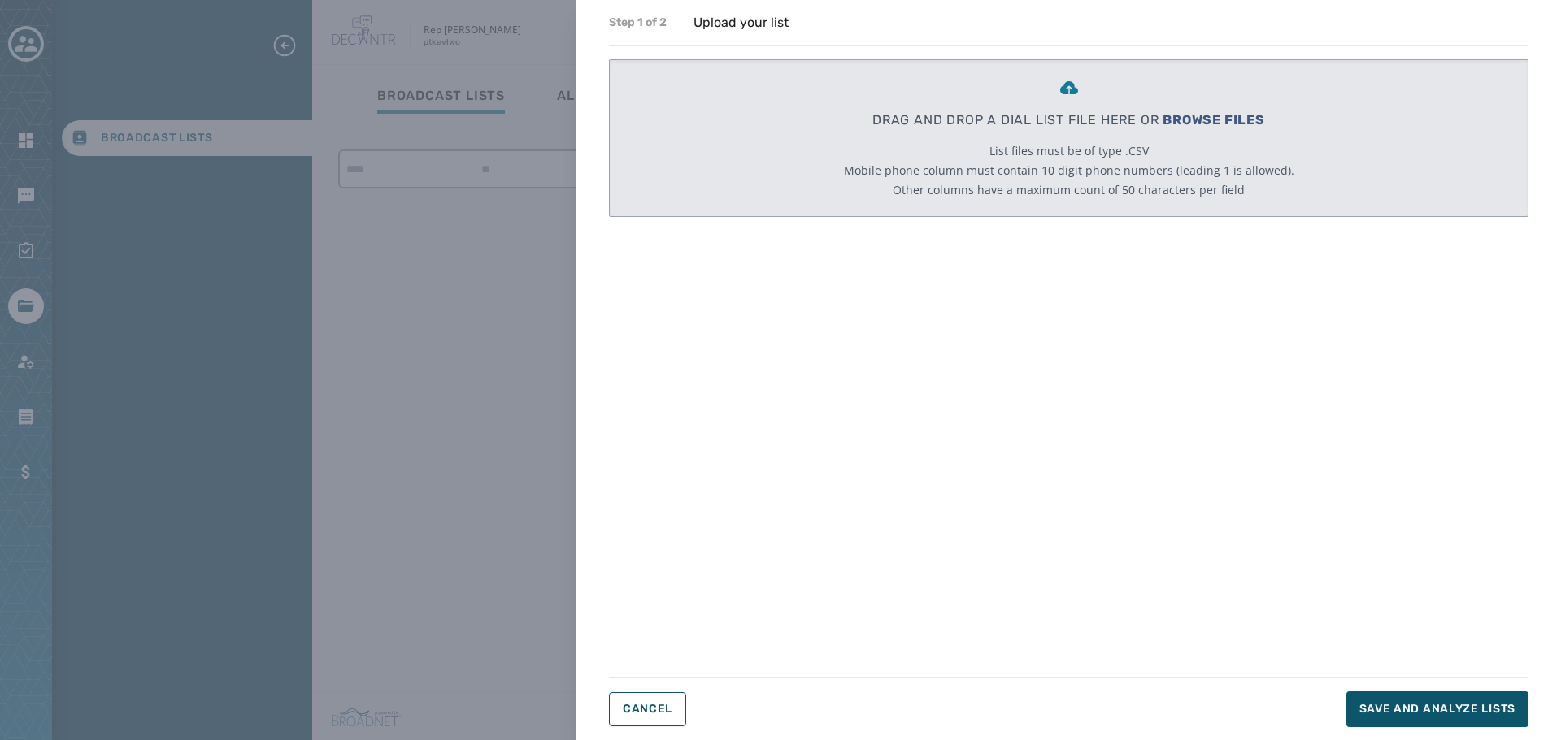
click at [1188, 116] on span "BROWSE FILES" at bounding box center [1213, 119] width 102 height 15
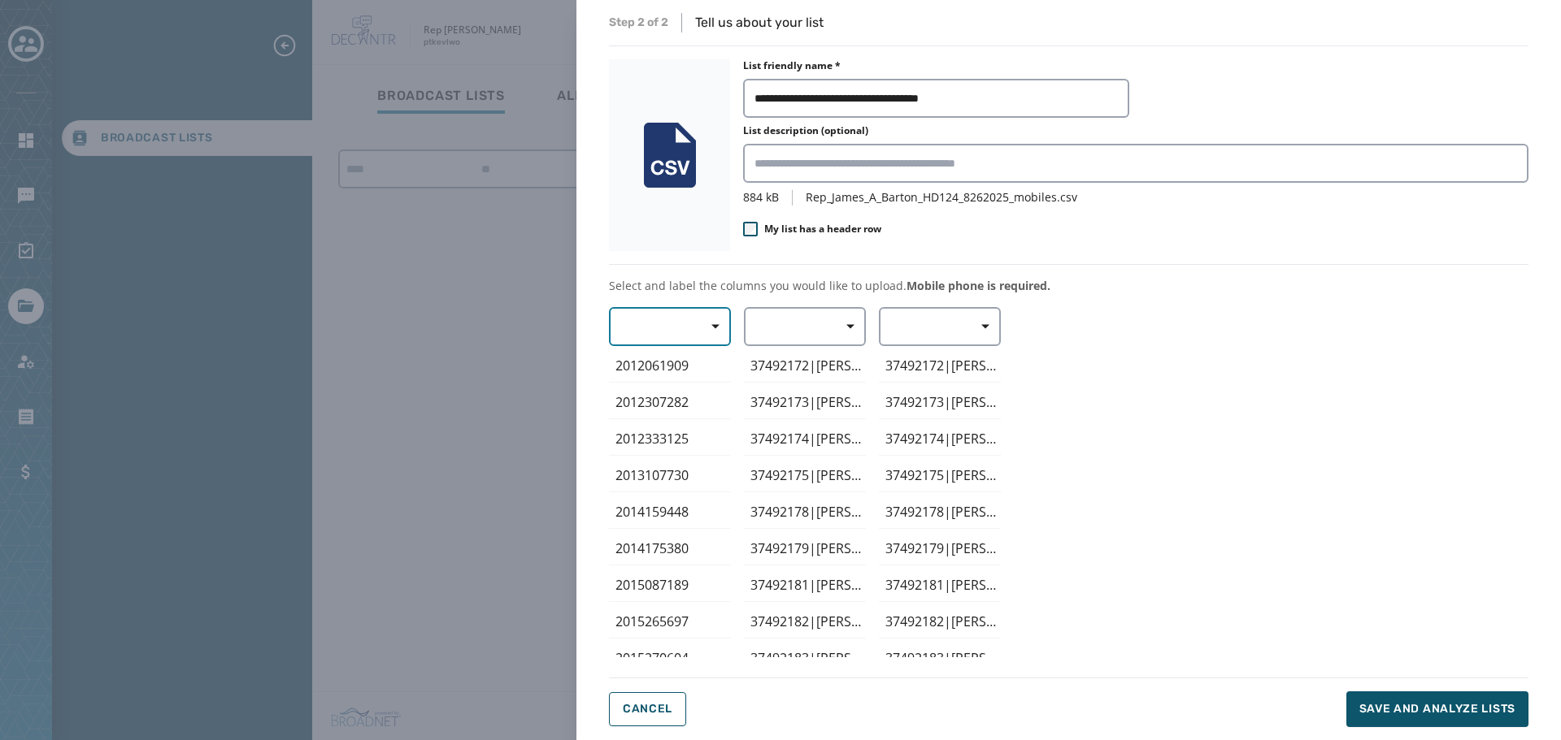
click at [706, 322] on span "button" at bounding box center [709, 326] width 39 height 33
click at [667, 367] on span "Mobile Phone" at bounding box center [665, 364] width 75 height 16
click at [864, 332] on button "button" at bounding box center [805, 326] width 122 height 39
click at [814, 420] on span "First Name" at bounding box center [800, 423] width 75 height 16
click at [1413, 702] on span "Save and analyze lists" at bounding box center [1437, 709] width 156 height 16
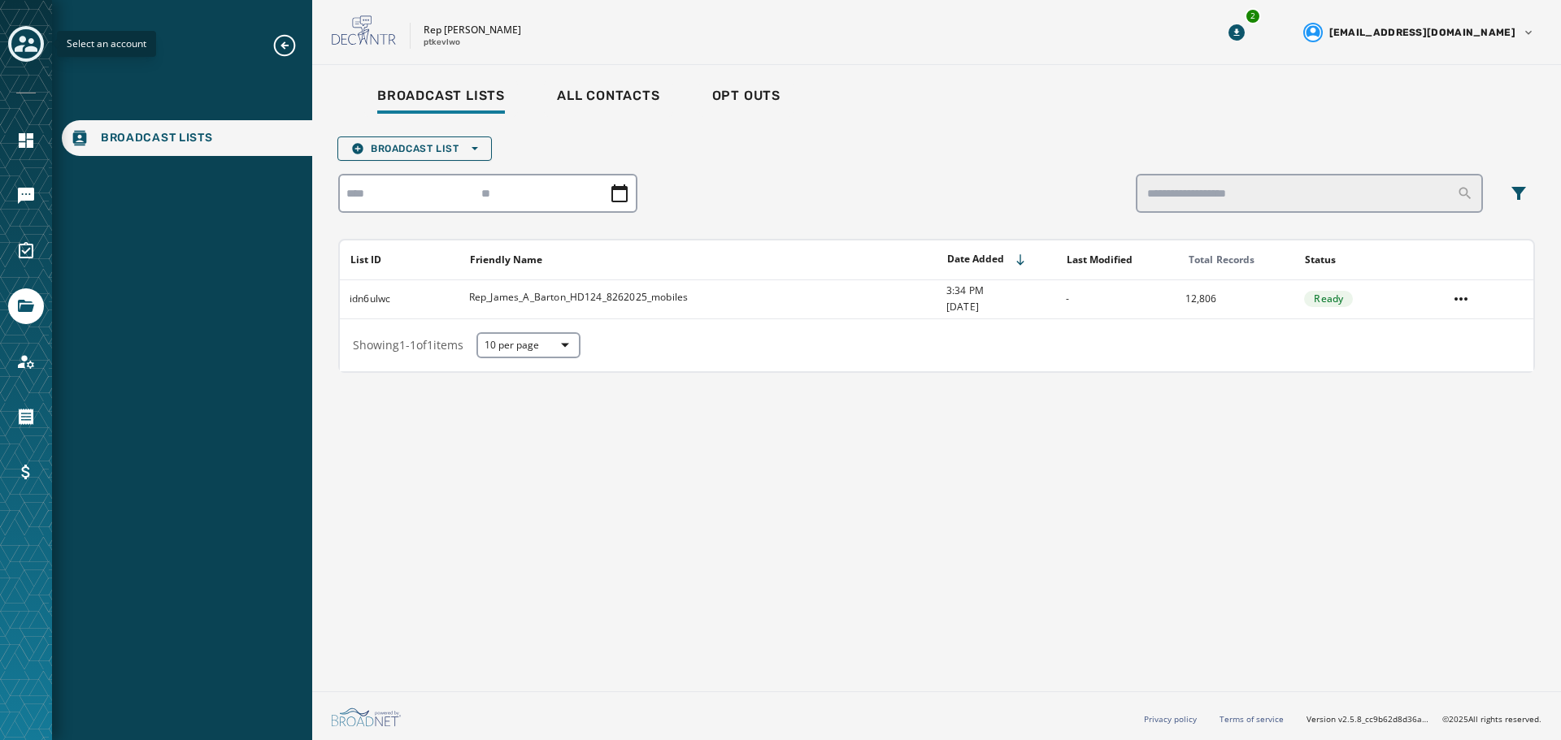
click at [24, 41] on icon "Toggle account select drawer" at bounding box center [26, 44] width 23 height 16
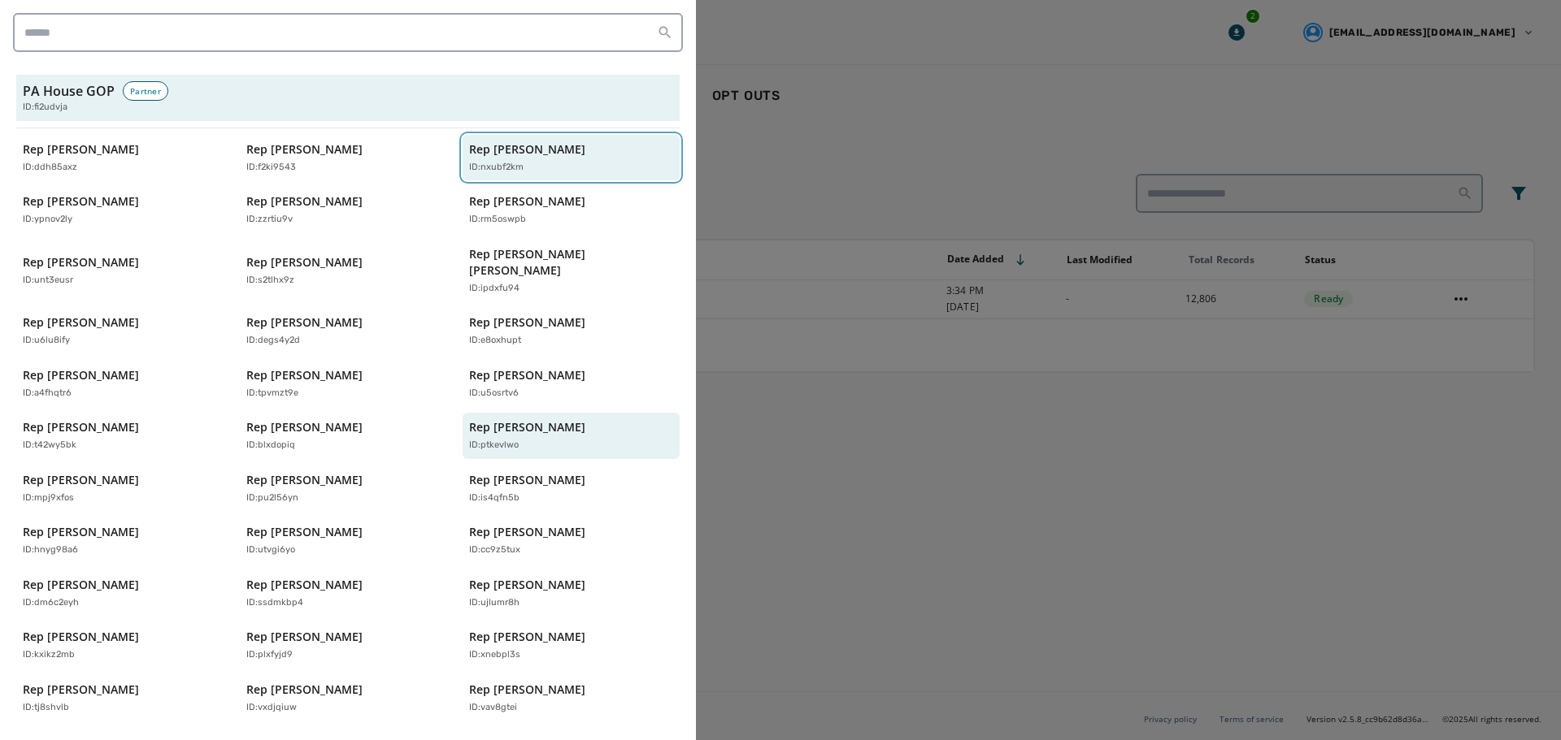
click at [553, 153] on div "Rep [PERSON_NAME] ID: nxubf2km" at bounding box center [563, 157] width 188 height 33
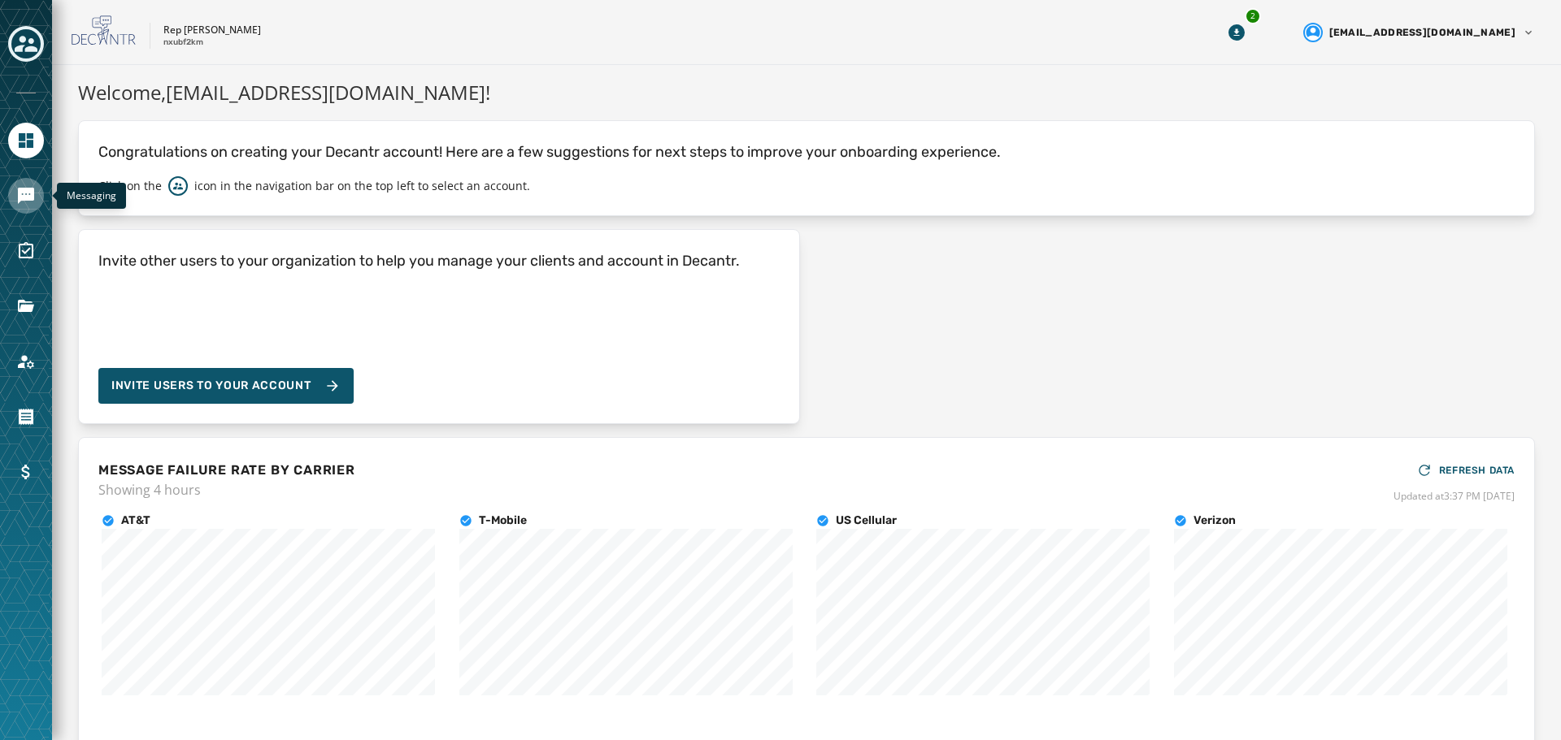
click at [11, 202] on link "Navigate to Messaging" at bounding box center [26, 196] width 36 height 36
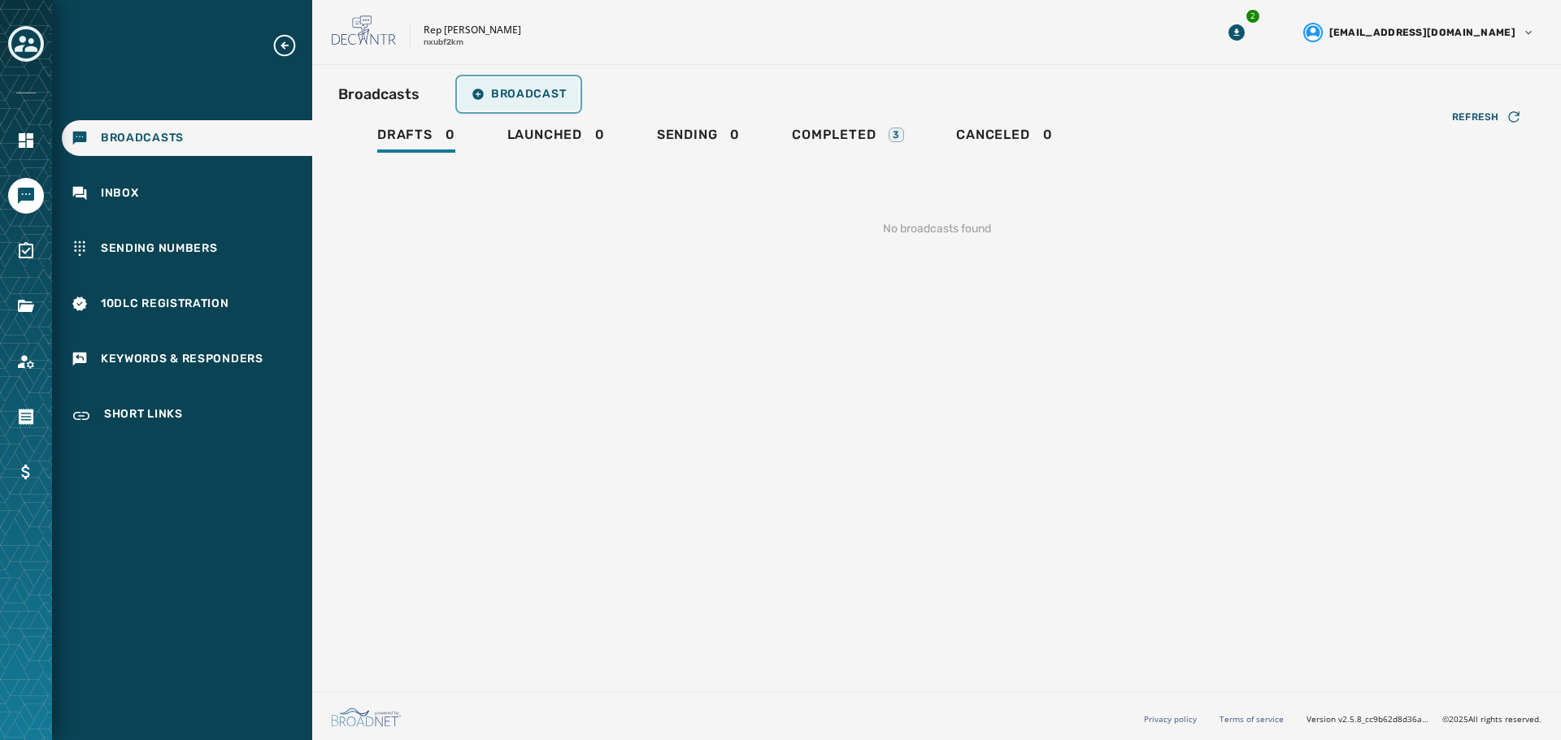
click at [546, 93] on span "Broadcast" at bounding box center [518, 94] width 94 height 13
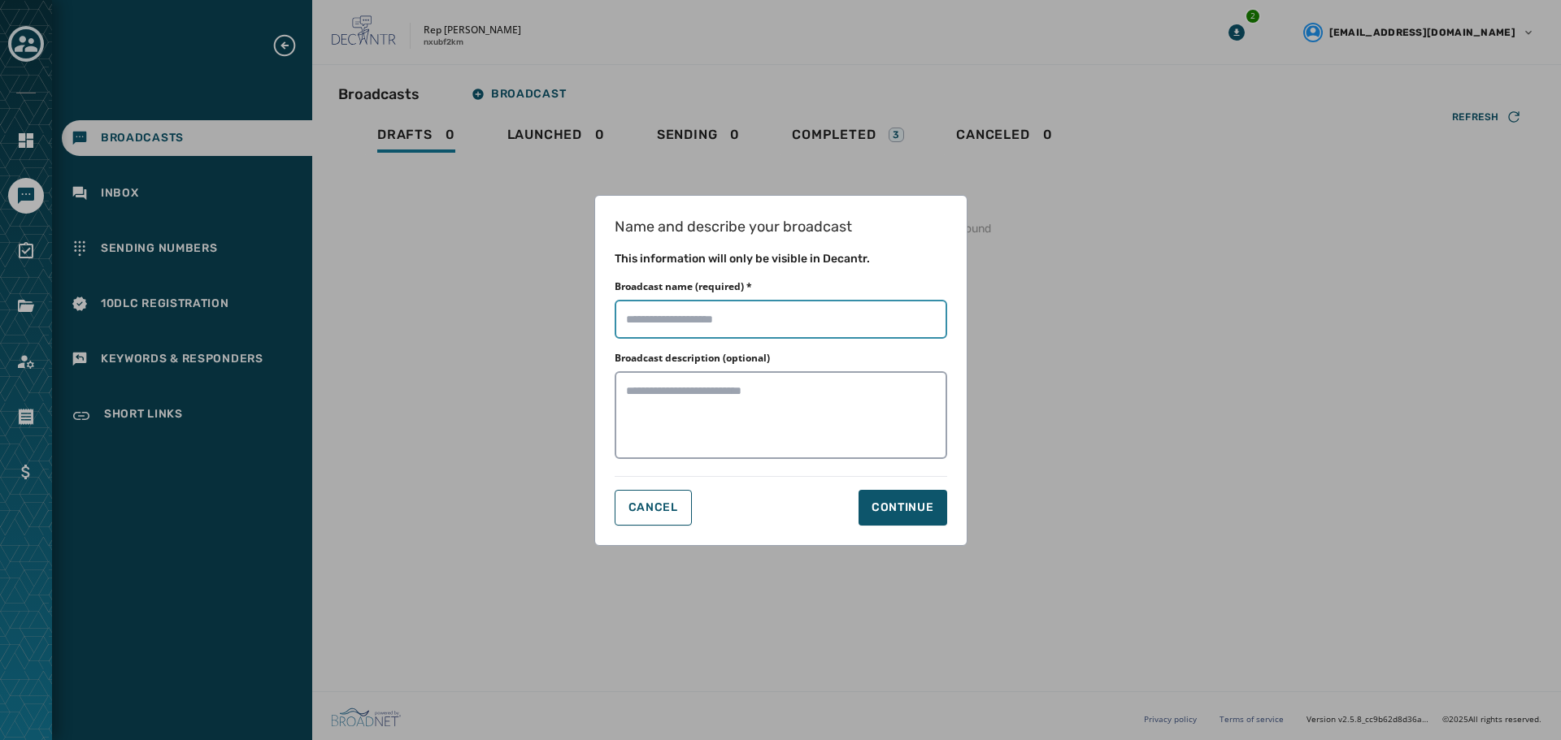
click at [758, 323] on input "Broadcast name (required) *" at bounding box center [780, 319] width 332 height 39
click at [857, 320] on input "Broadcast name (required) *" at bounding box center [780, 319] width 332 height 39
type input "**********"
click at [923, 516] on button "Continue" at bounding box center [902, 508] width 89 height 36
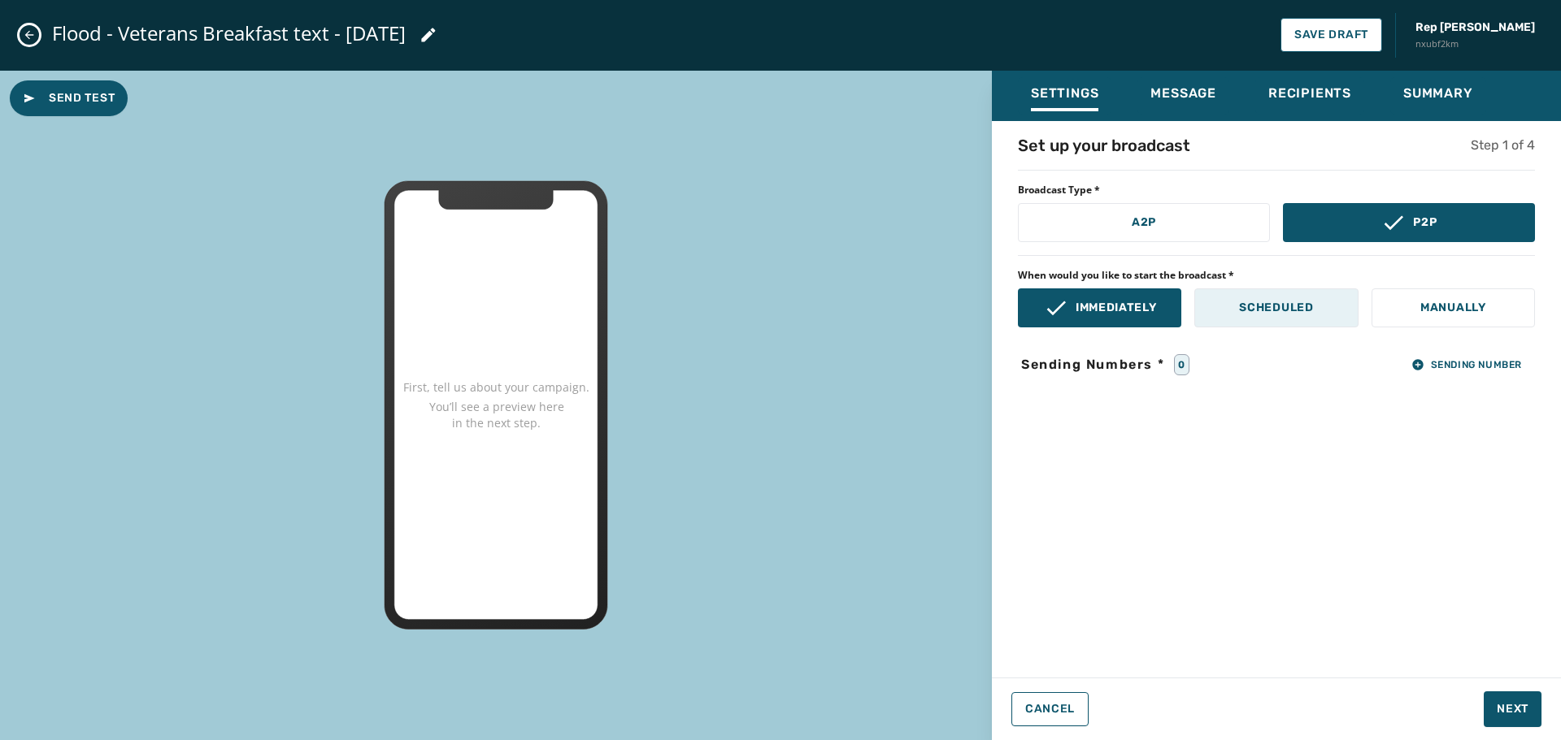
click at [1311, 303] on p "Scheduled" at bounding box center [1276, 308] width 74 height 16
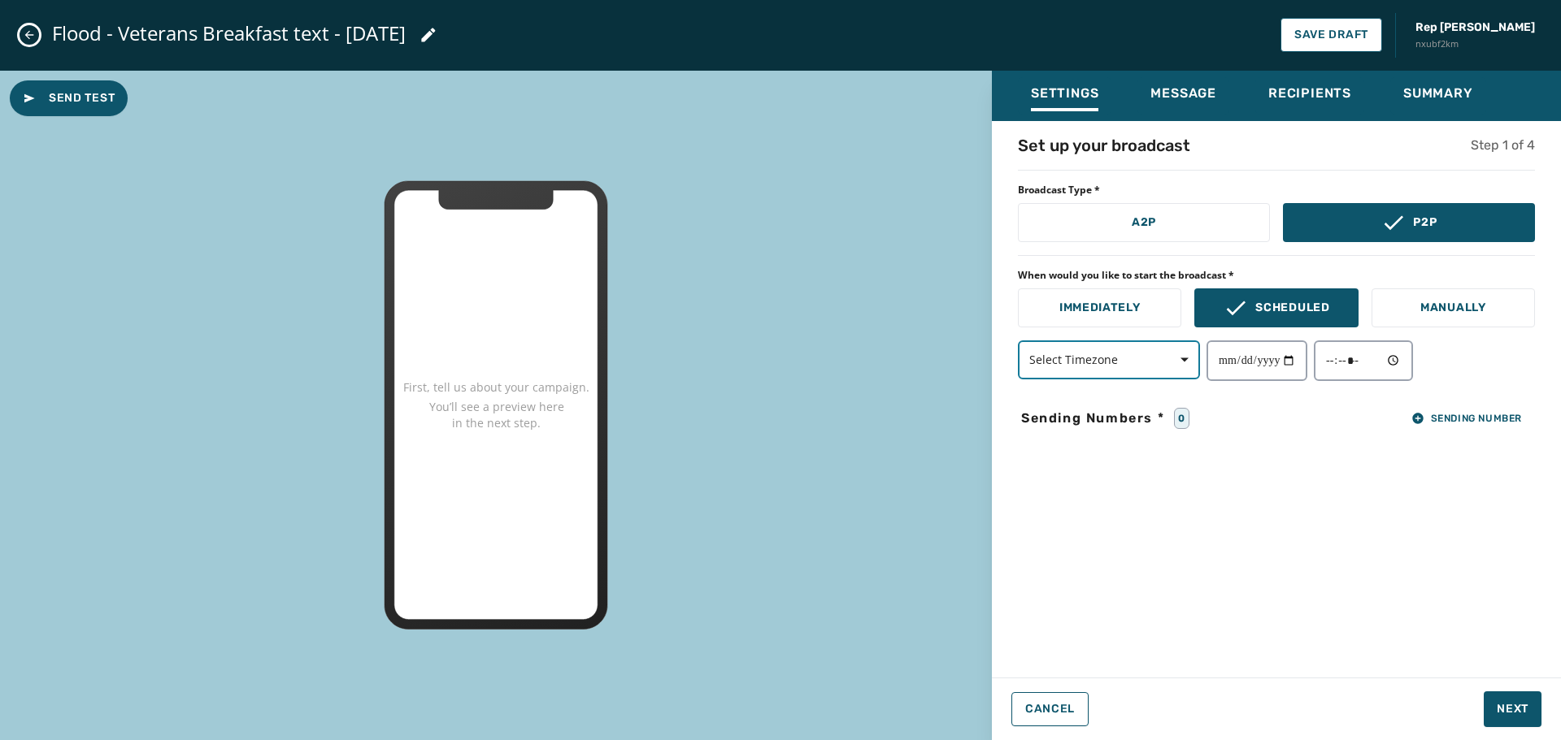
click at [1152, 363] on span "Select Timezone" at bounding box center [1108, 360] width 159 height 16
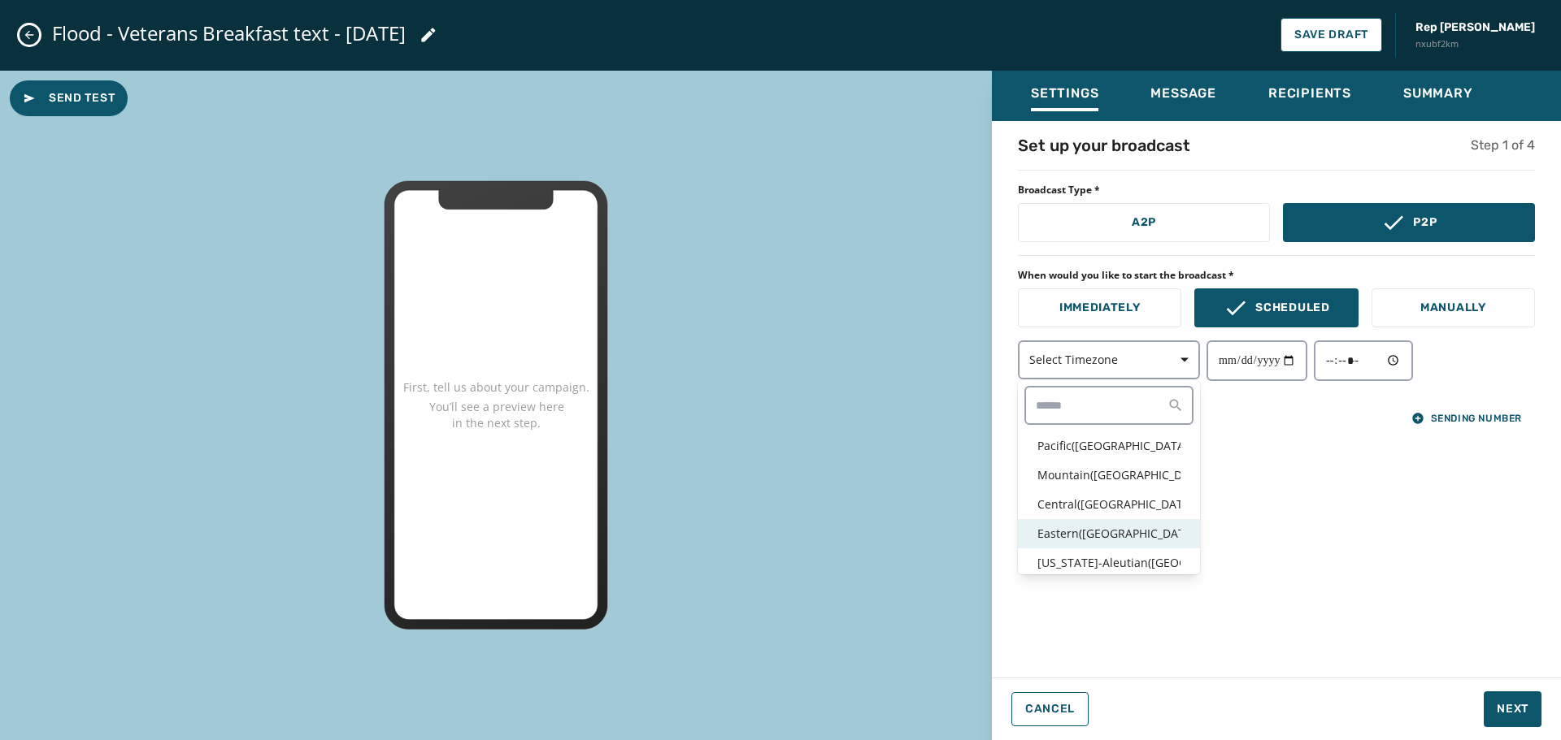
click at [1094, 527] on p "Eastern ( [GEOGRAPHIC_DATA] / [GEOGRAPHIC_DATA] )" at bounding box center [1108, 534] width 143 height 16
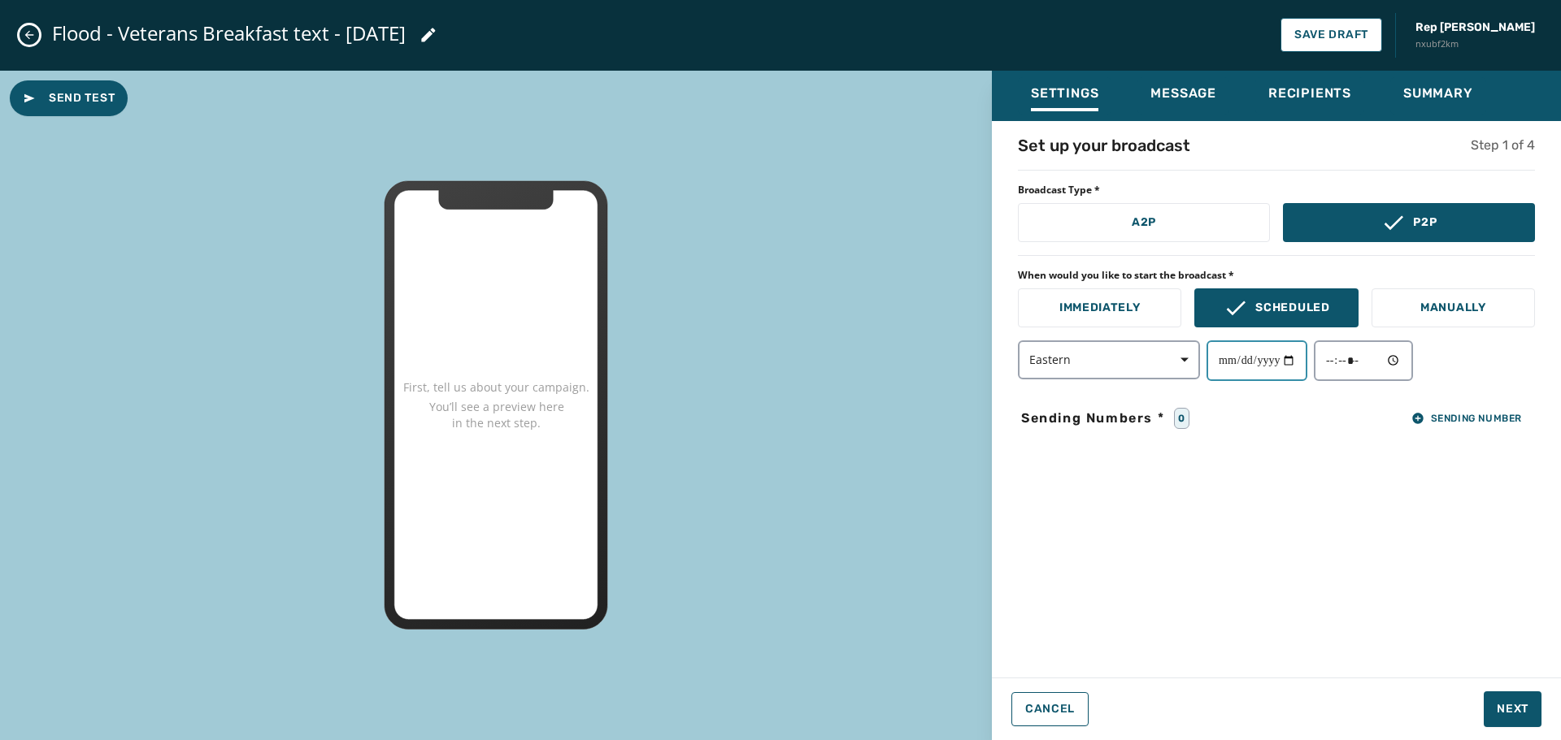
click at [1305, 358] on input "date" at bounding box center [1256, 361] width 101 height 41
type input "**********"
click at [1409, 365] on input "time" at bounding box center [1363, 361] width 99 height 41
click at [1368, 371] on input "time" at bounding box center [1363, 361] width 99 height 41
click at [1397, 367] on input "time" at bounding box center [1363, 361] width 99 height 41
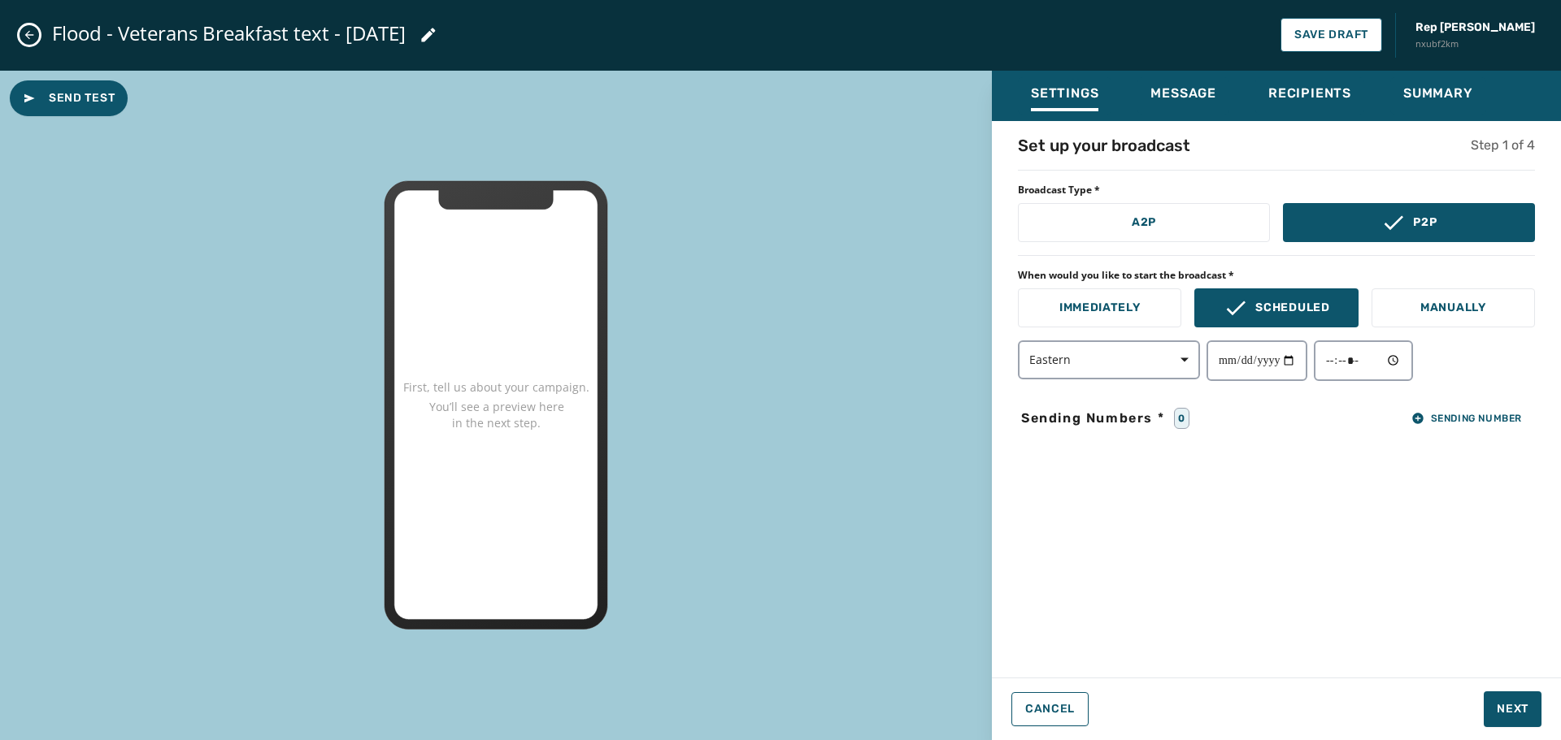
type input "*****"
click at [1524, 470] on div "**********" at bounding box center [1276, 394] width 569 height 521
click at [1473, 421] on span "Sending Number" at bounding box center [1466, 418] width 111 height 13
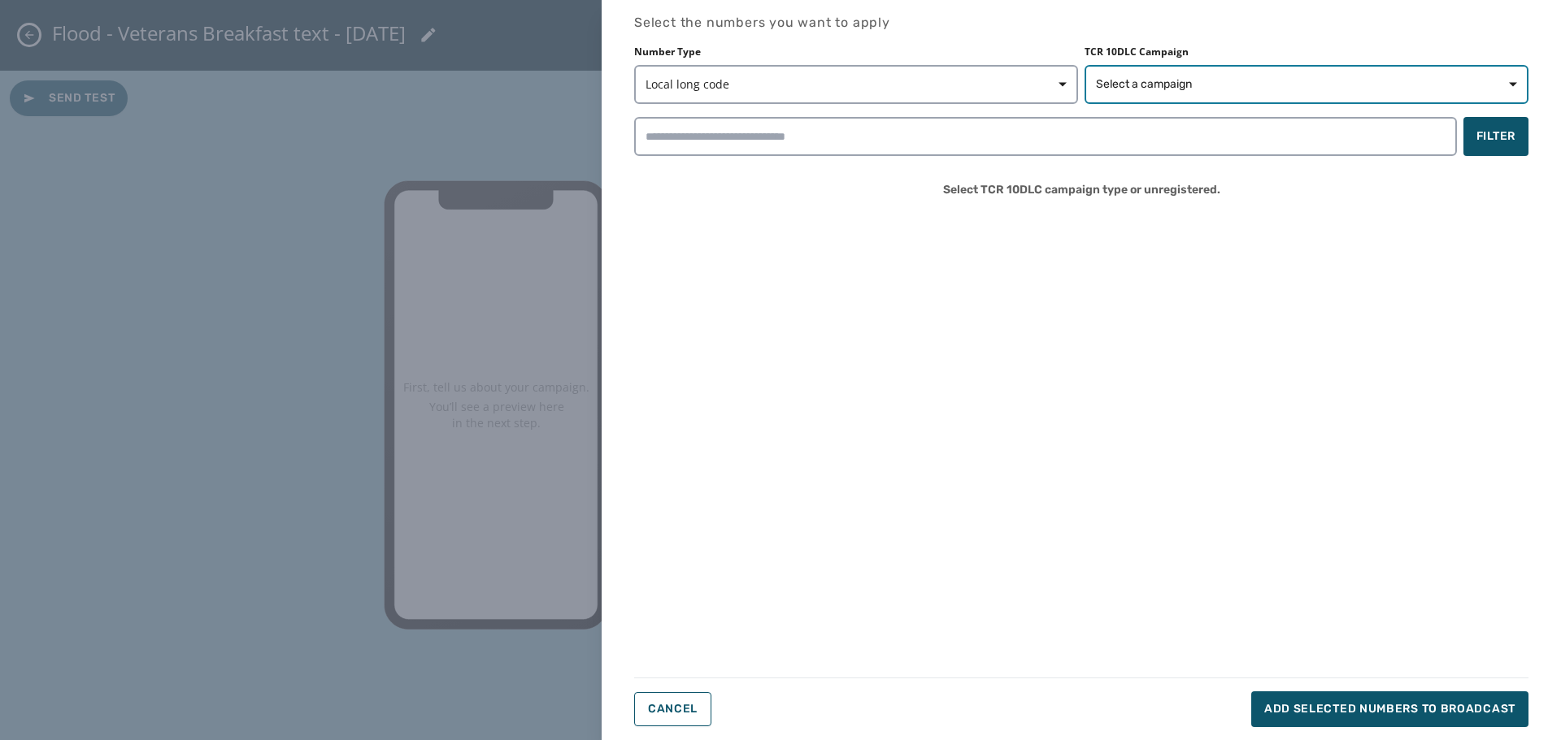
click at [1285, 83] on span "Select a campaign" at bounding box center [1306, 84] width 421 height 16
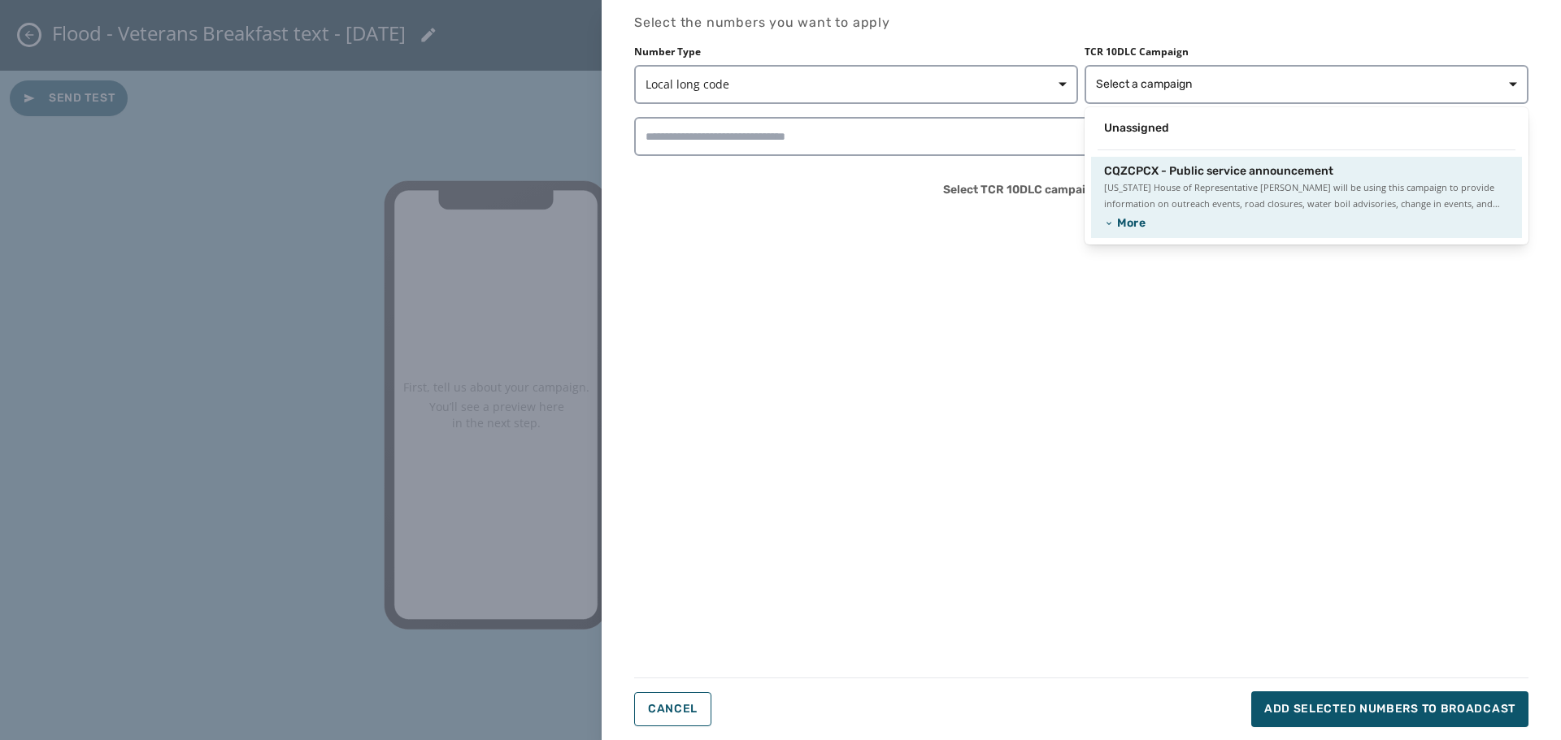
click at [1224, 189] on span "[US_STATE] House of Representative [PERSON_NAME] will be using this campaign to…" at bounding box center [1306, 196] width 405 height 33
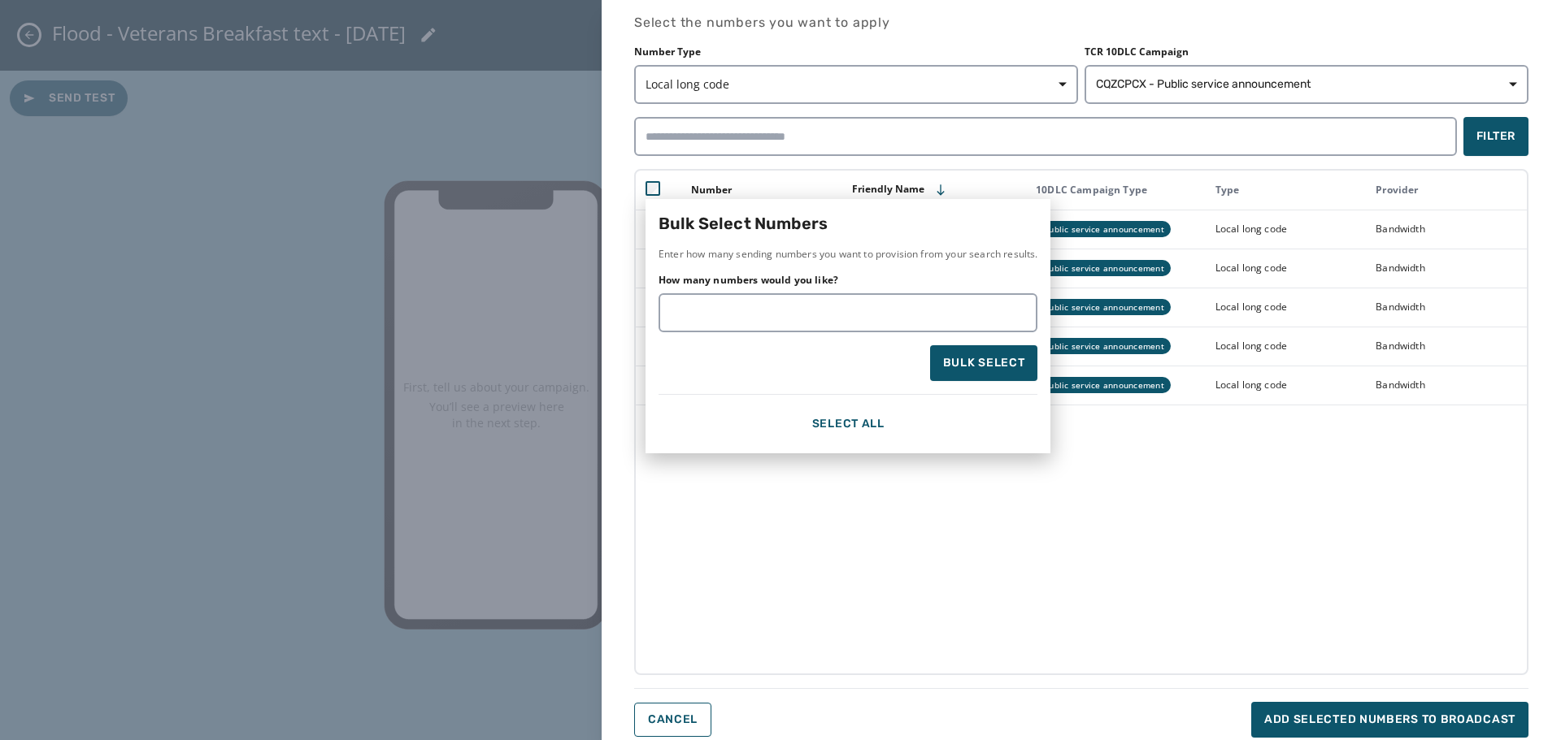
click at [951, 579] on div "Bulk Select Numbers Enter how many sending numbers you want to provision from y…" at bounding box center [1081, 422] width 894 height 506
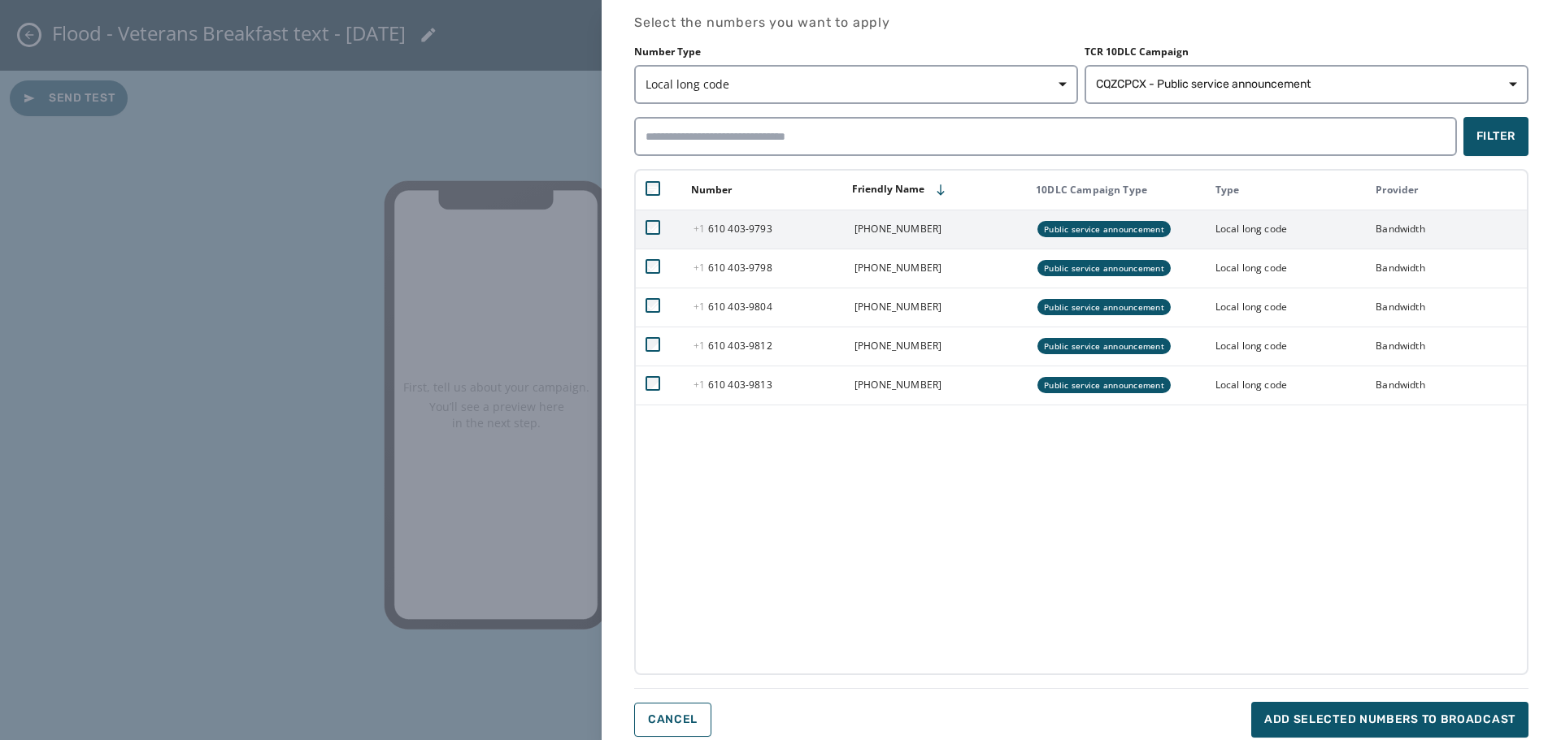
click at [655, 228] on icon at bounding box center [653, 228] width 11 height 8
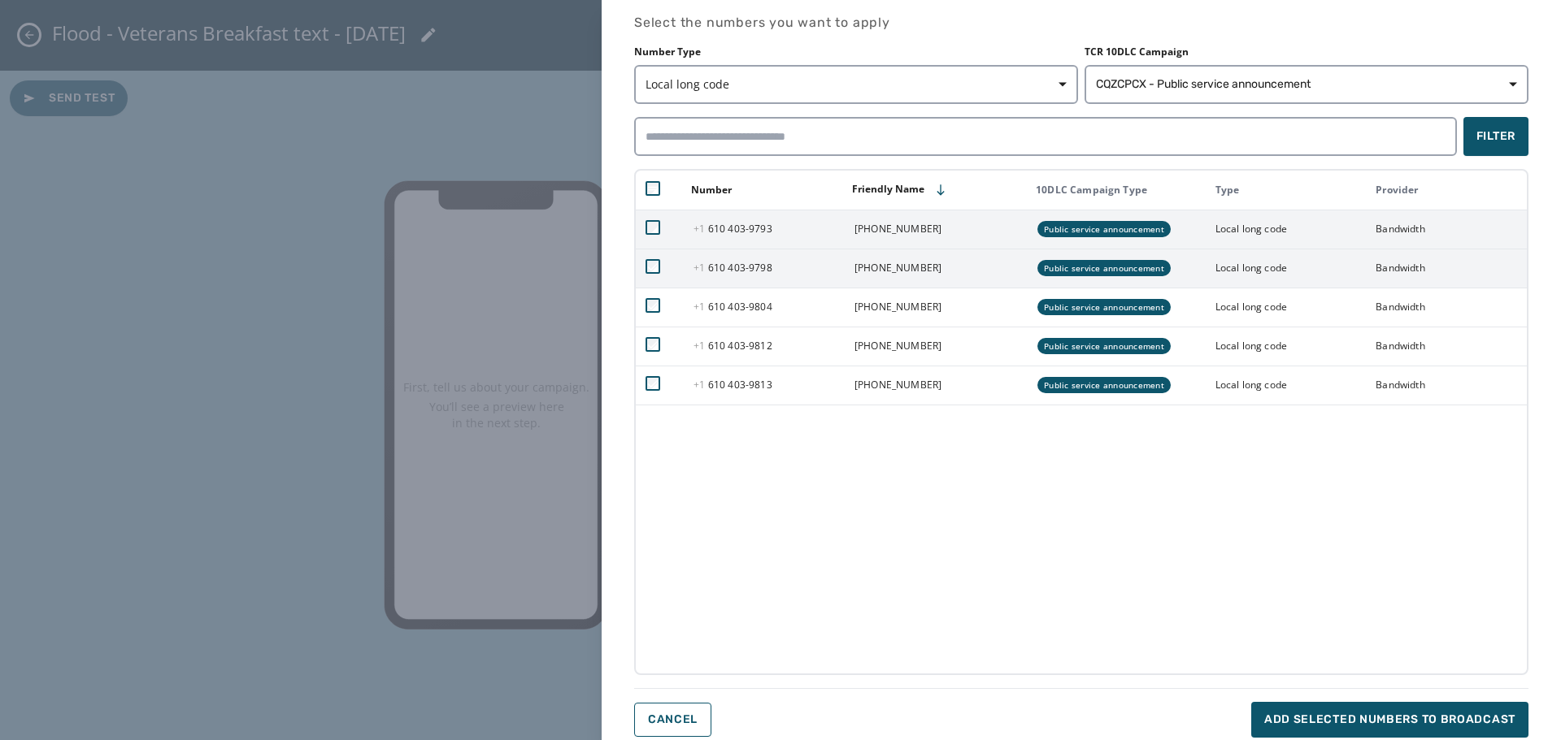
click at [653, 274] on td at bounding box center [660, 268] width 48 height 39
click at [652, 269] on icon at bounding box center [653, 267] width 11 height 8
click at [1371, 713] on span "Add selected numbers to broadcast" at bounding box center [1389, 720] width 251 height 16
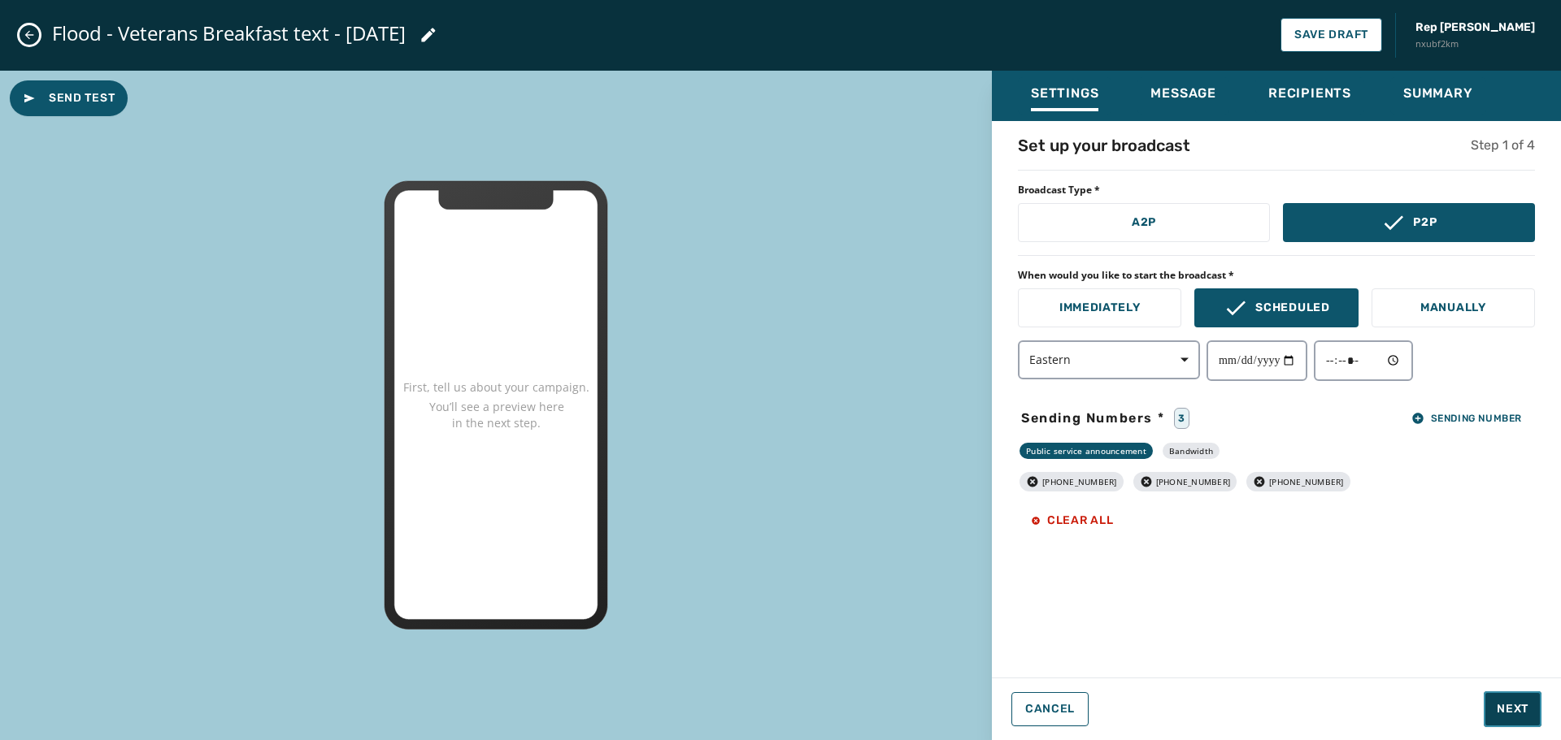
click at [1529, 708] on button "Next" at bounding box center [1512, 710] width 58 height 36
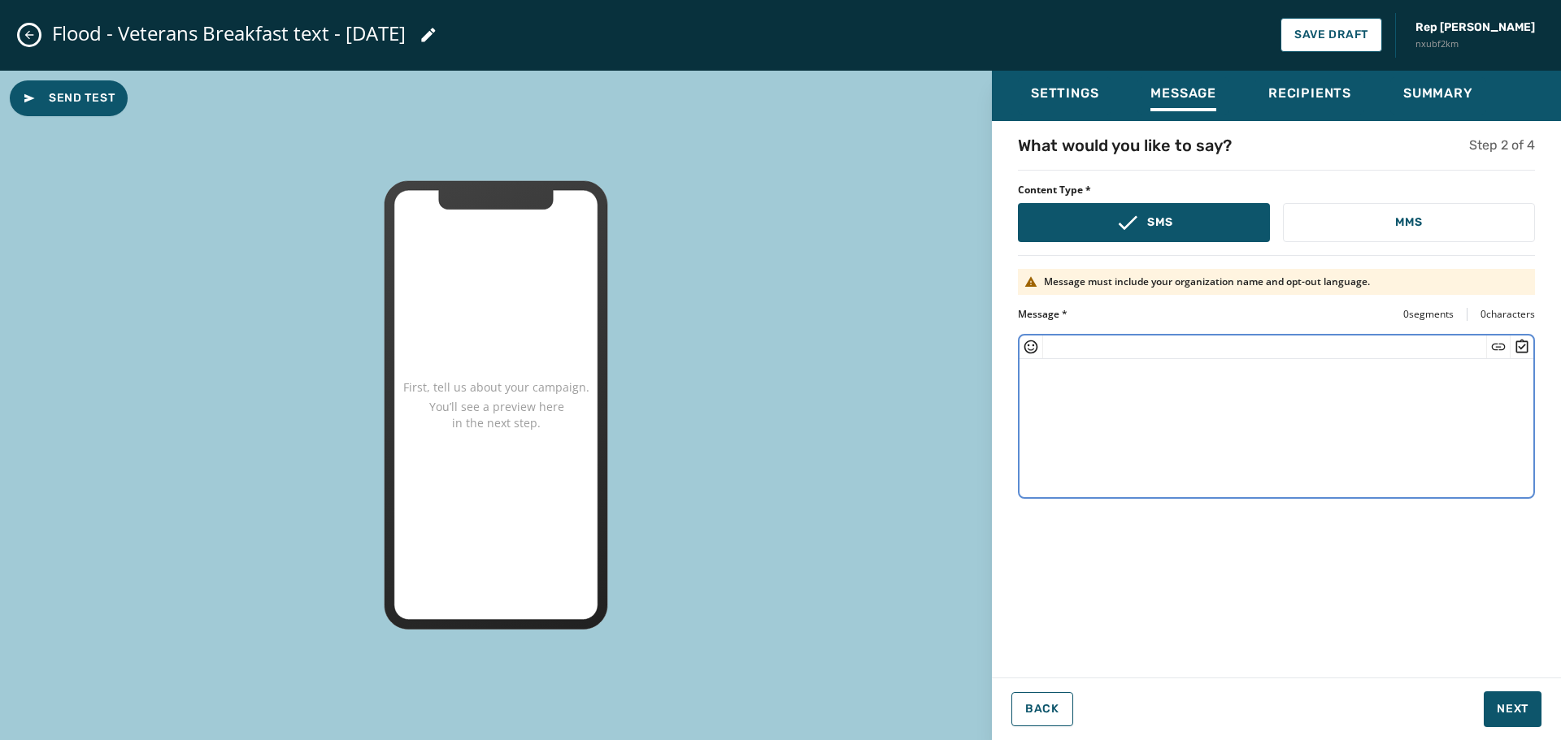
click at [1053, 383] on textarea at bounding box center [1276, 425] width 514 height 133
paste textarea "**********"
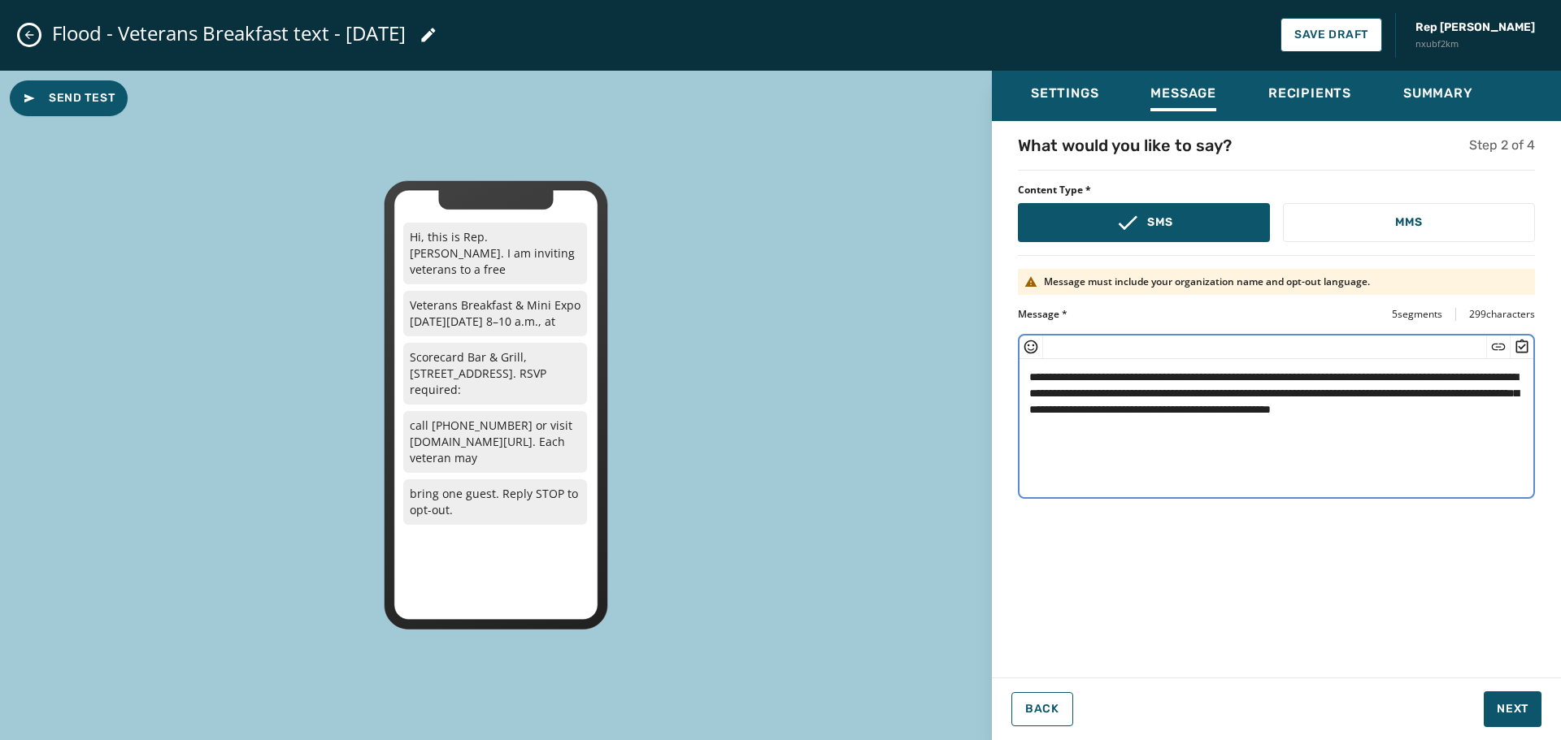
drag, startPoint x: 1345, startPoint y: 408, endPoint x: 1215, endPoint y: 411, distance: 130.1
click at [1215, 411] on textarea "**********" at bounding box center [1276, 425] width 514 height 133
click at [1029, 377] on textarea "**********" at bounding box center [1276, 425] width 514 height 133
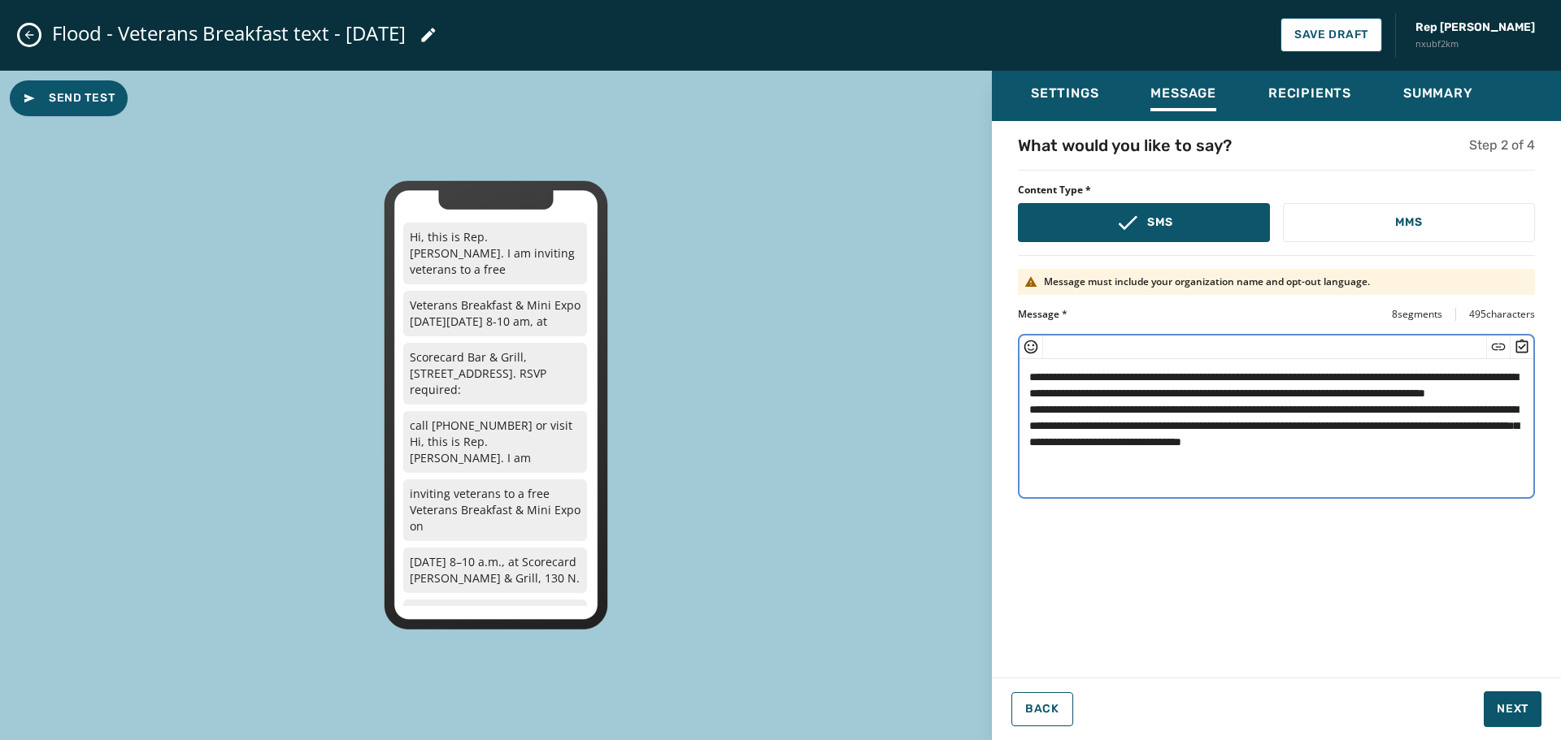
click at [1496, 345] on icon "Insert Short Link" at bounding box center [1498, 347] width 16 height 16
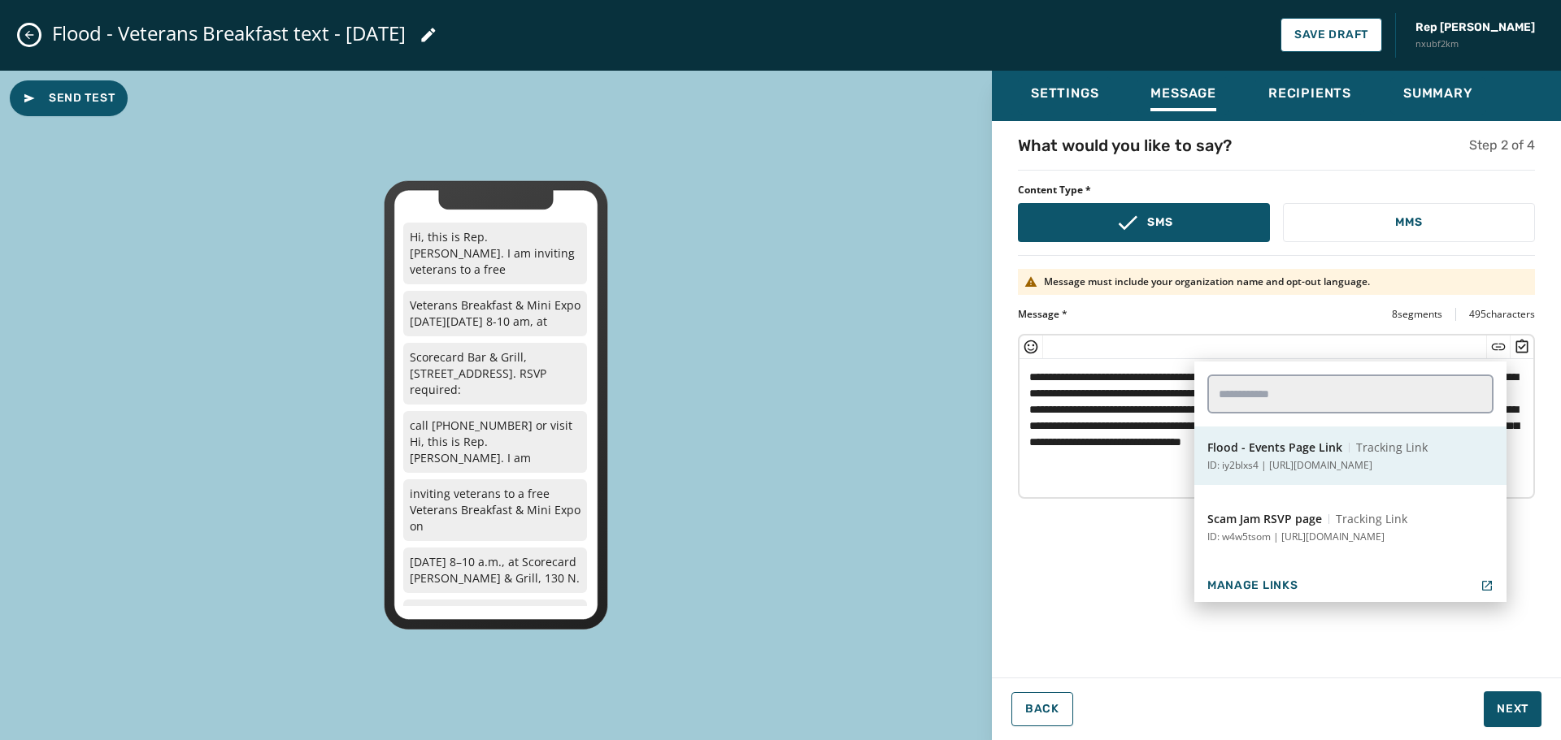
click at [1313, 449] on span "Flood - Events Page Link" at bounding box center [1274, 448] width 135 height 16
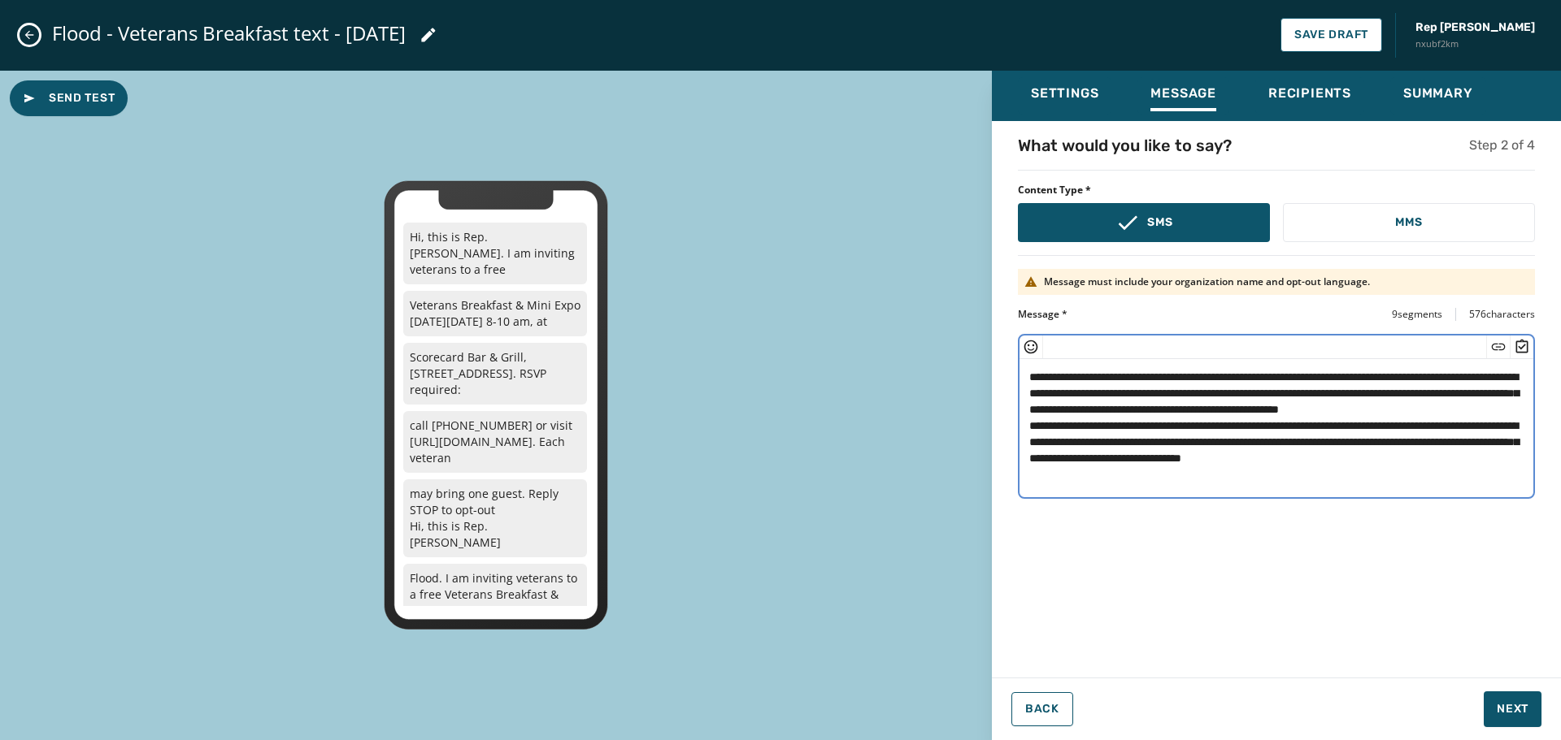
scroll to position [9, 0]
drag, startPoint x: 1088, startPoint y: 490, endPoint x: 1031, endPoint y: 436, distance: 79.3
click at [1031, 436] on textarea "**********" at bounding box center [1276, 425] width 514 height 133
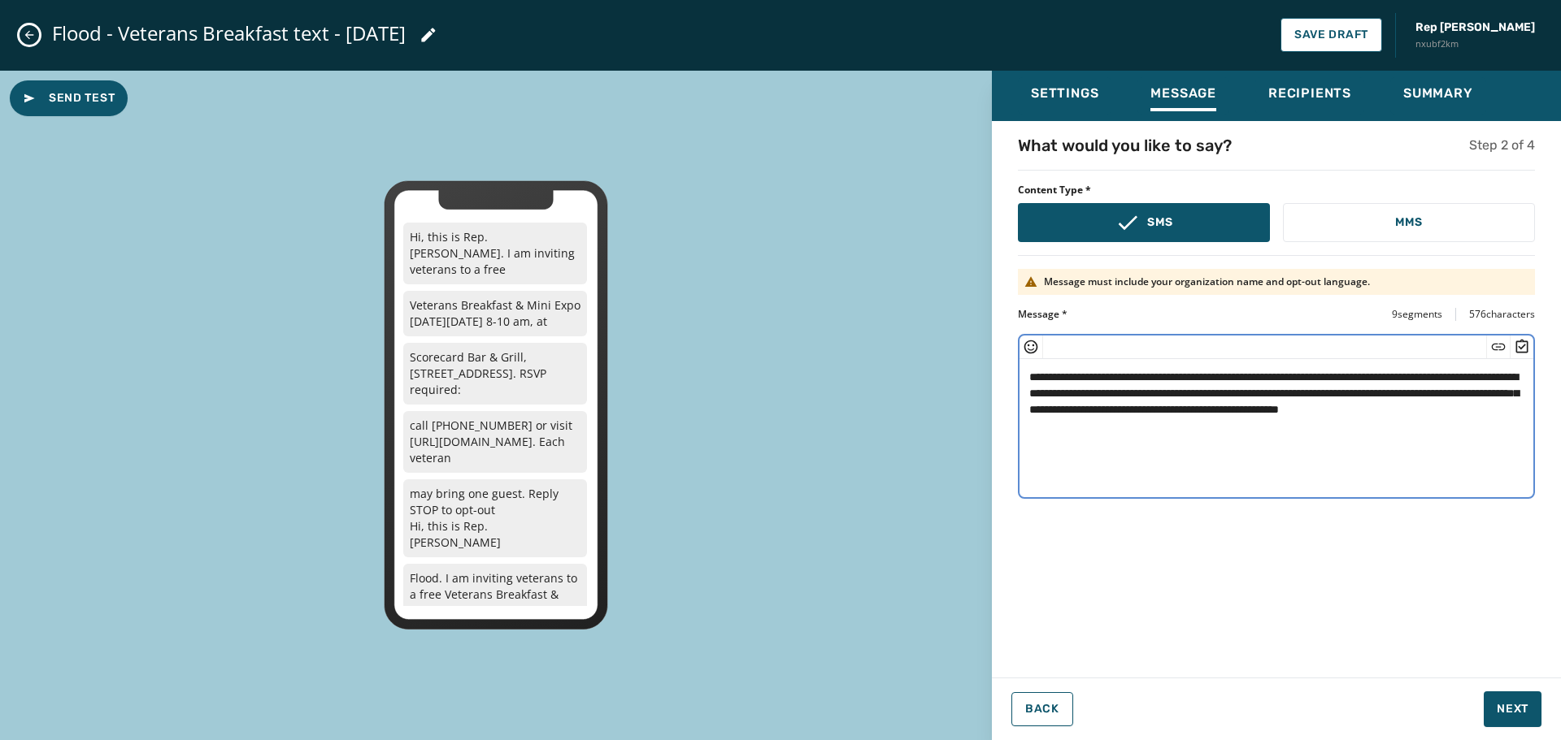
scroll to position [0, 0]
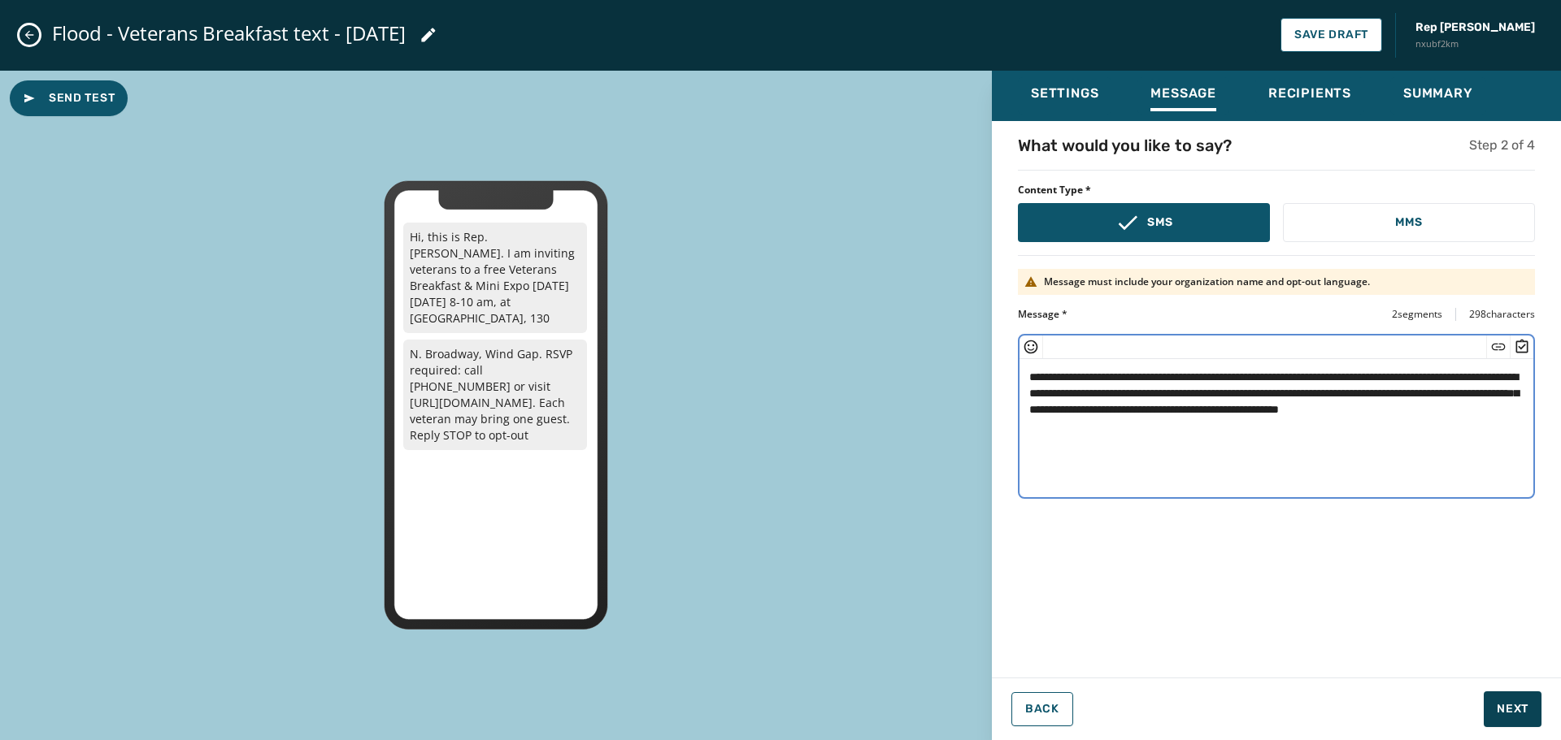
type textarea "**********"
click at [1518, 702] on span "Next" at bounding box center [1512, 709] width 32 height 16
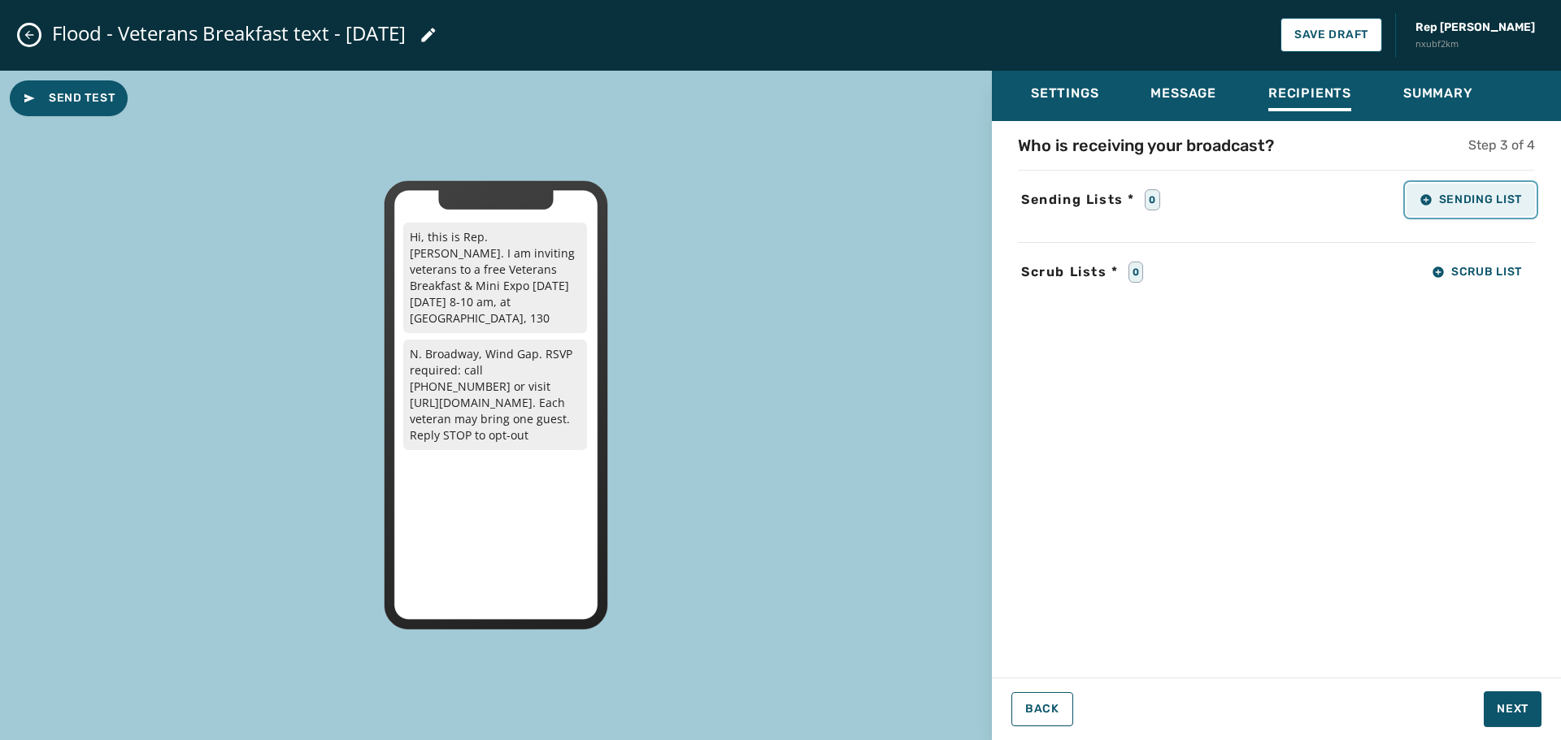
click at [1476, 204] on span "Sending List" at bounding box center [1470, 199] width 102 height 13
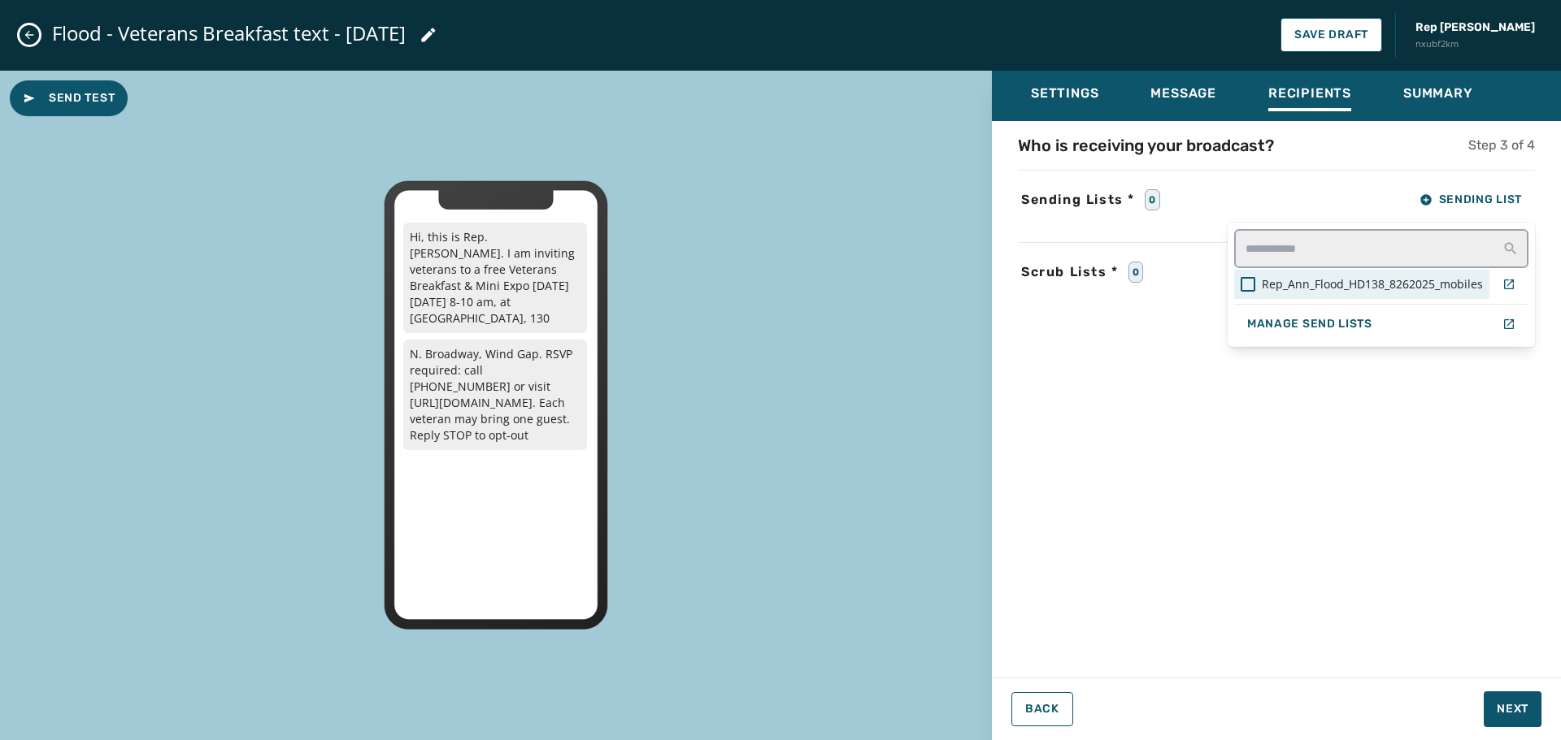
click at [1357, 293] on div "Rep_Ann_Flood_HD138_8262025_mobiles" at bounding box center [1361, 284] width 255 height 29
click at [1510, 718] on div "Settings Message Recipients Summary Who is receiving your broadcast? Step 3 of …" at bounding box center [1276, 400] width 569 height 658
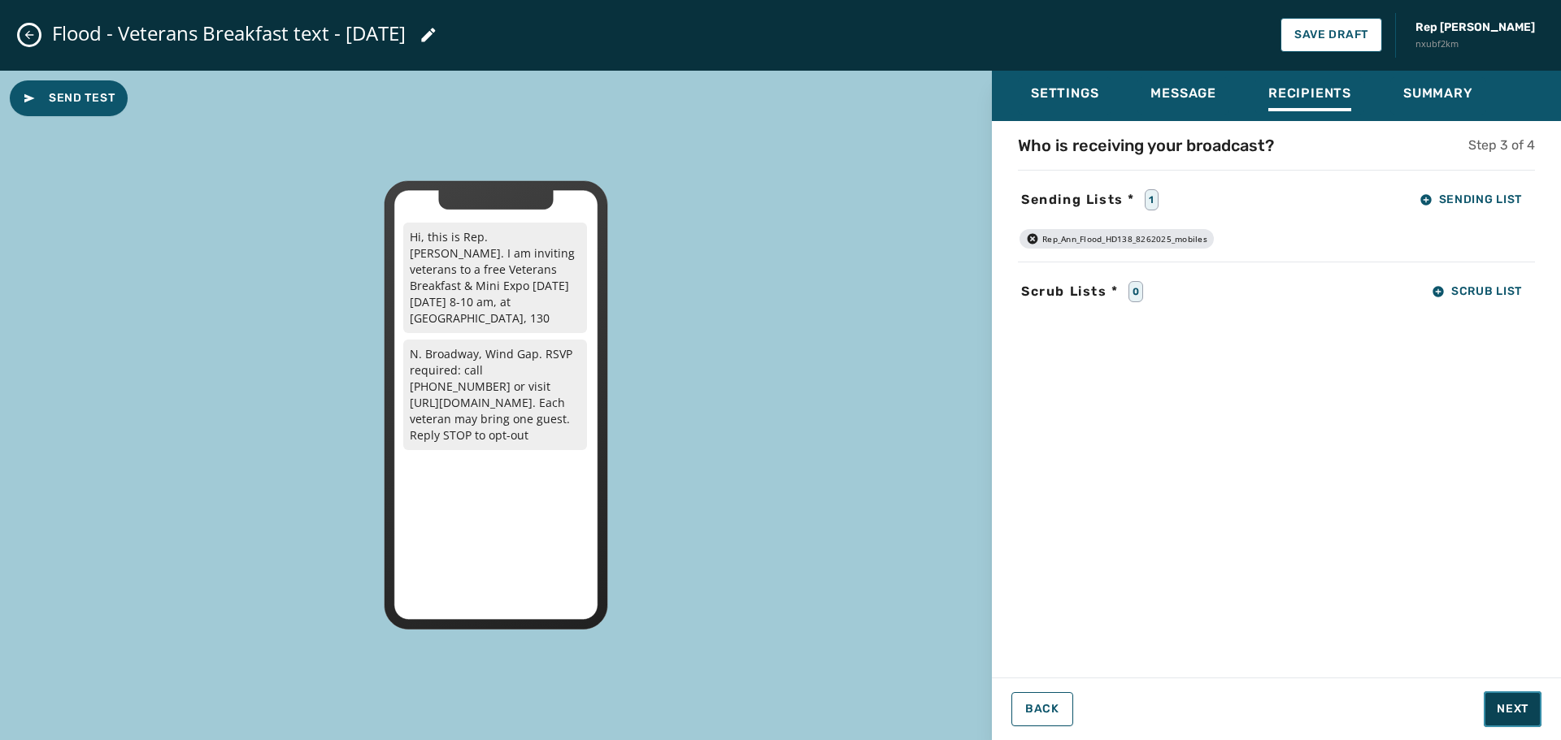
click at [1510, 712] on span "Next" at bounding box center [1512, 709] width 32 height 16
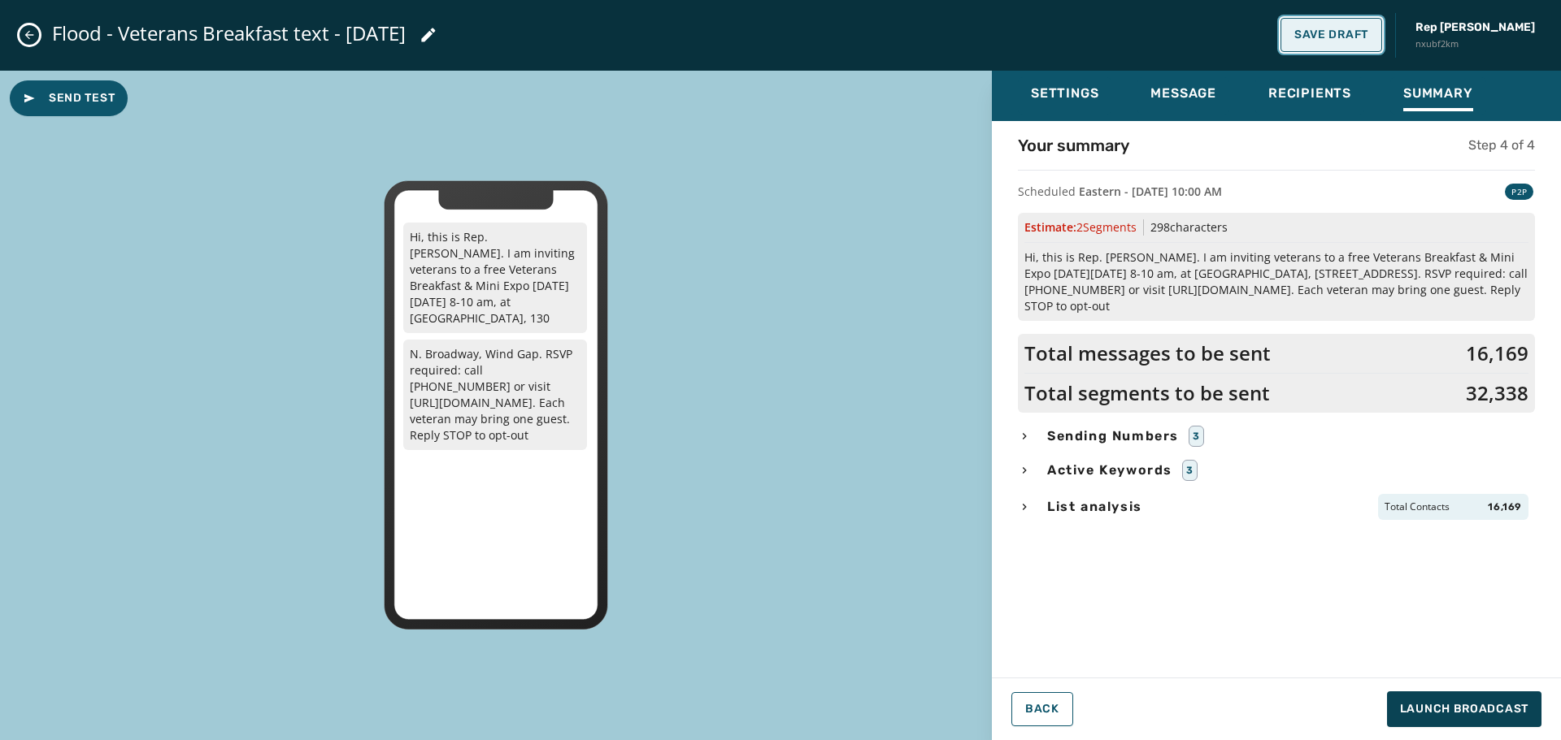
click at [1368, 30] on span "Save Draft" at bounding box center [1331, 34] width 74 height 13
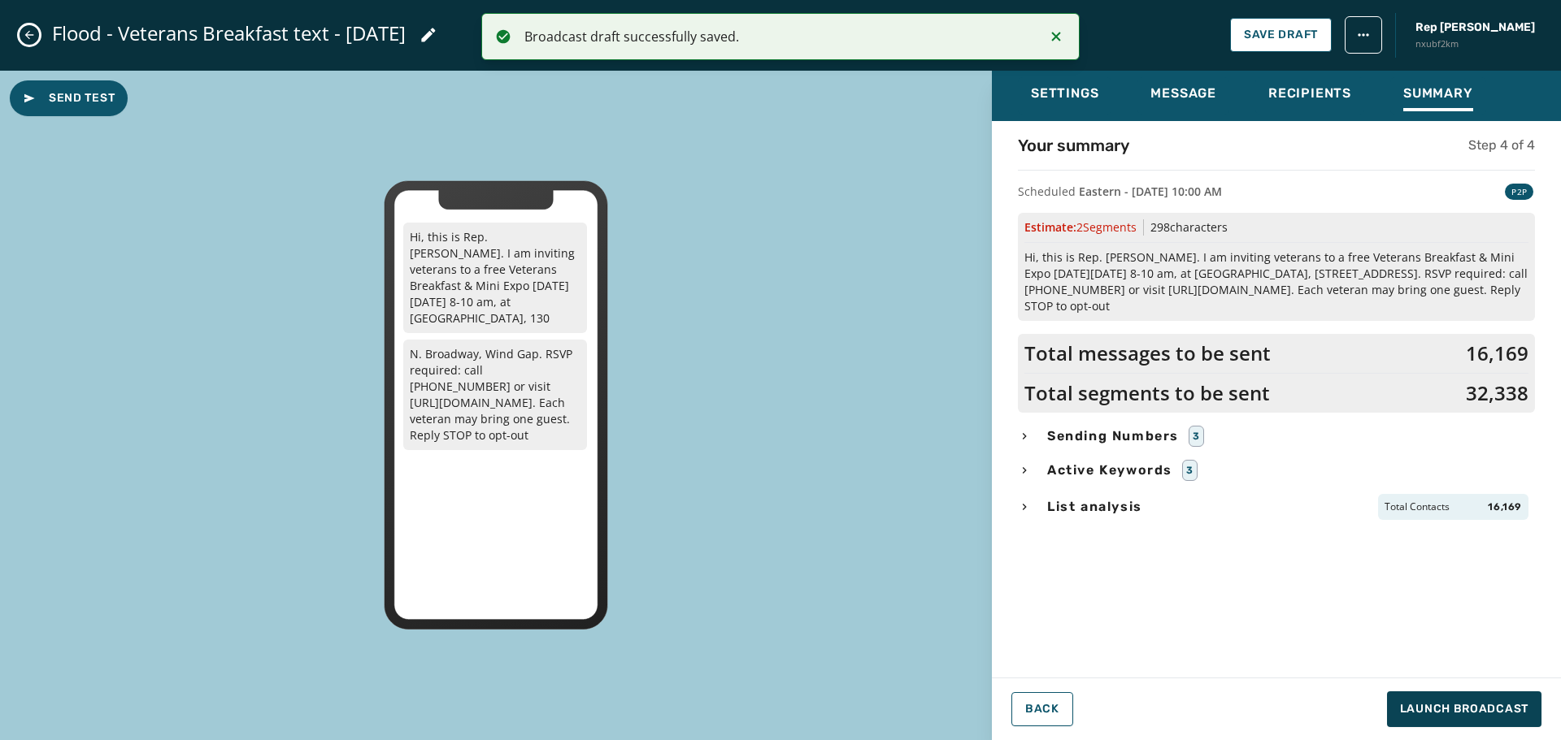
click at [27, 31] on icon "Close admin drawer" at bounding box center [29, 34] width 13 height 13
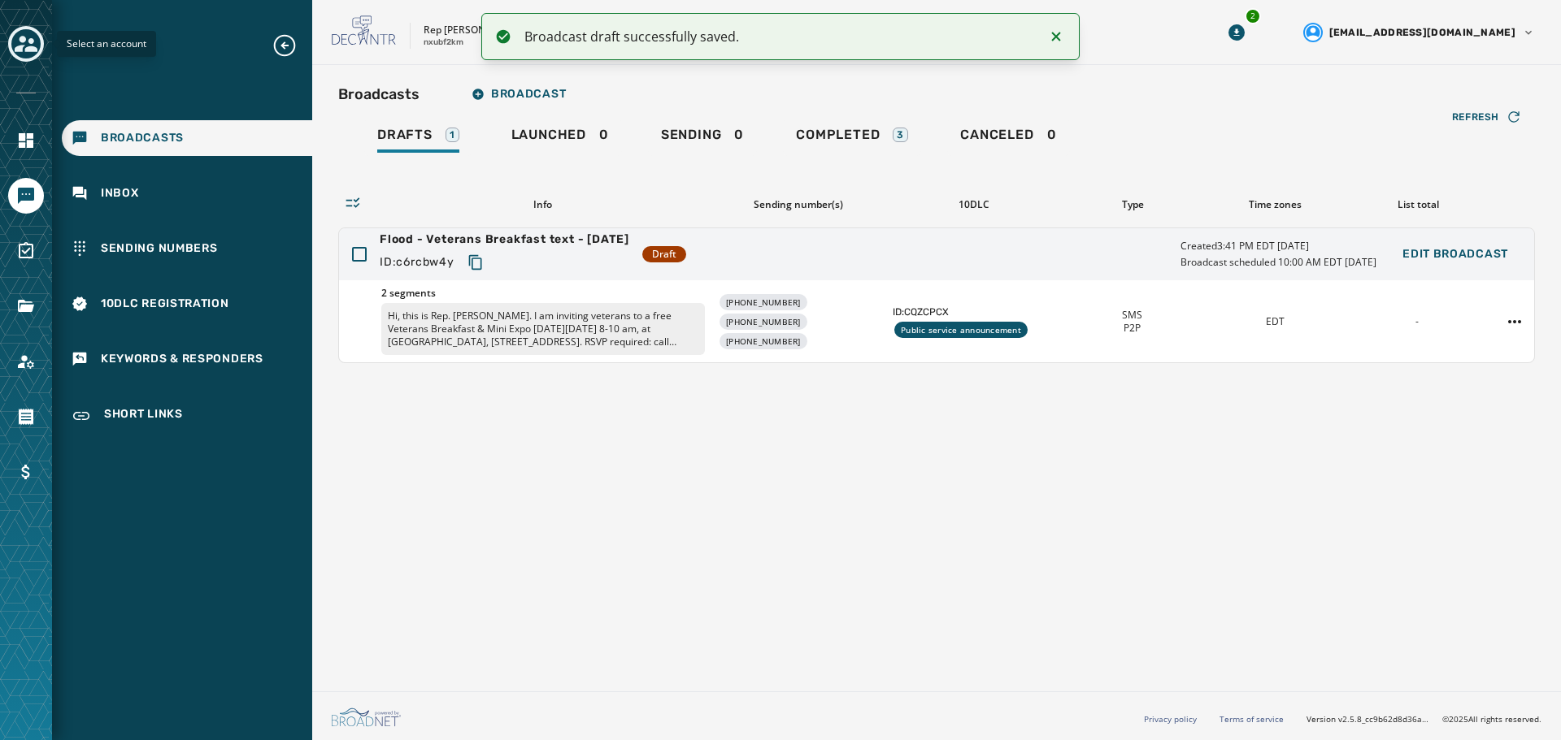
click at [27, 32] on div "Toggle account select drawer" at bounding box center [25, 43] width 29 height 29
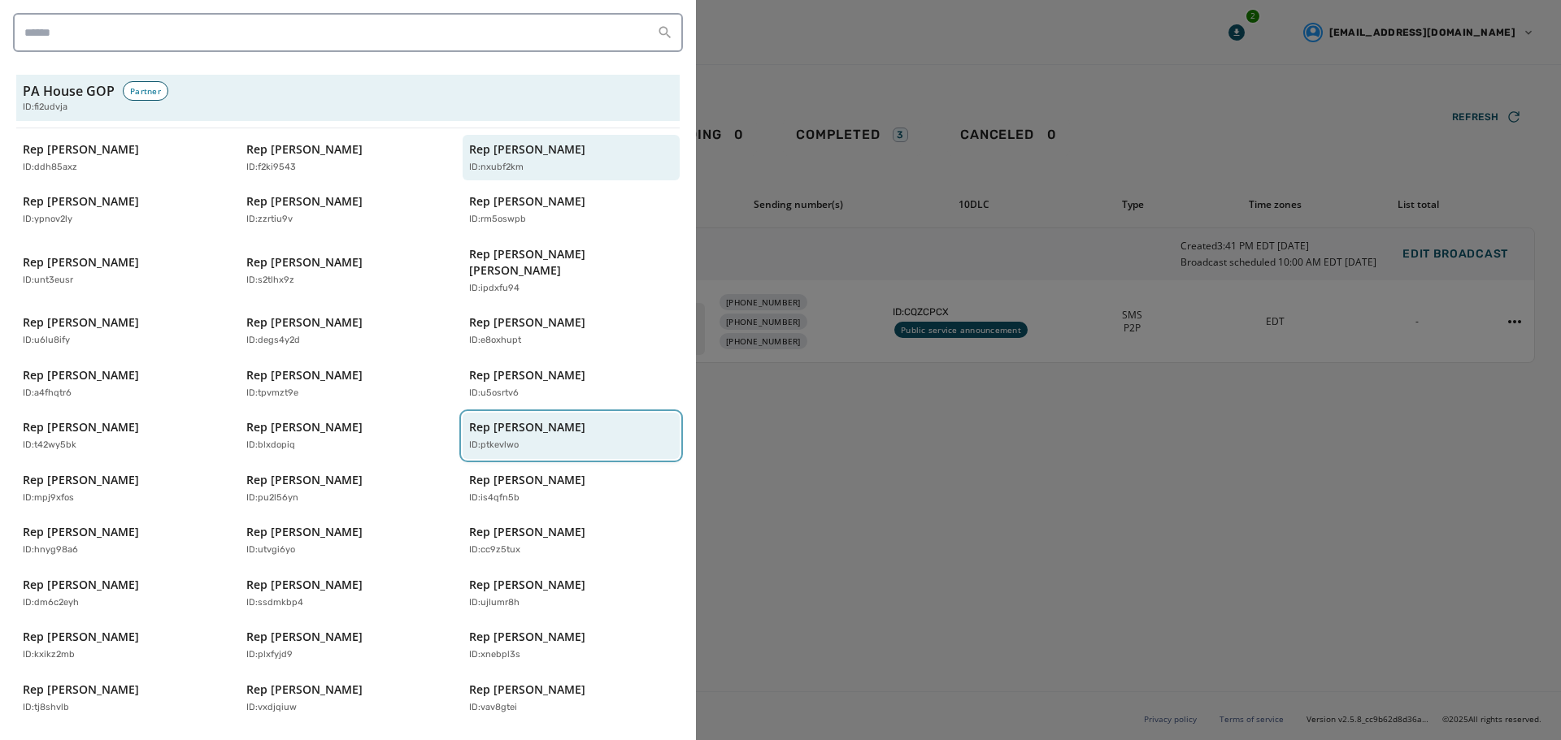
click at [491, 439] on p "ID: ptkevlwo" at bounding box center [494, 446] width 50 height 14
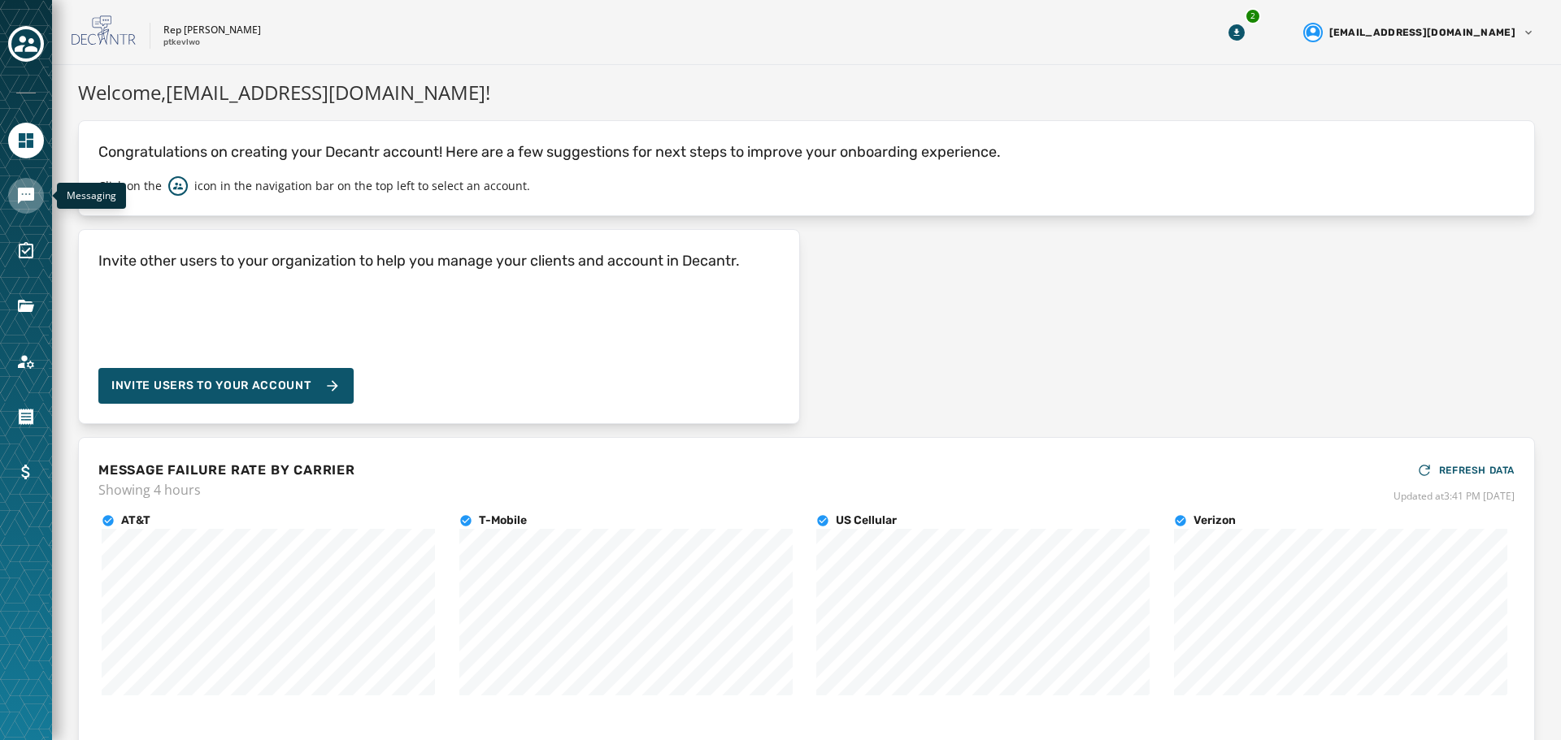
click at [20, 194] on icon "Navigate to Messaging" at bounding box center [26, 196] width 16 height 16
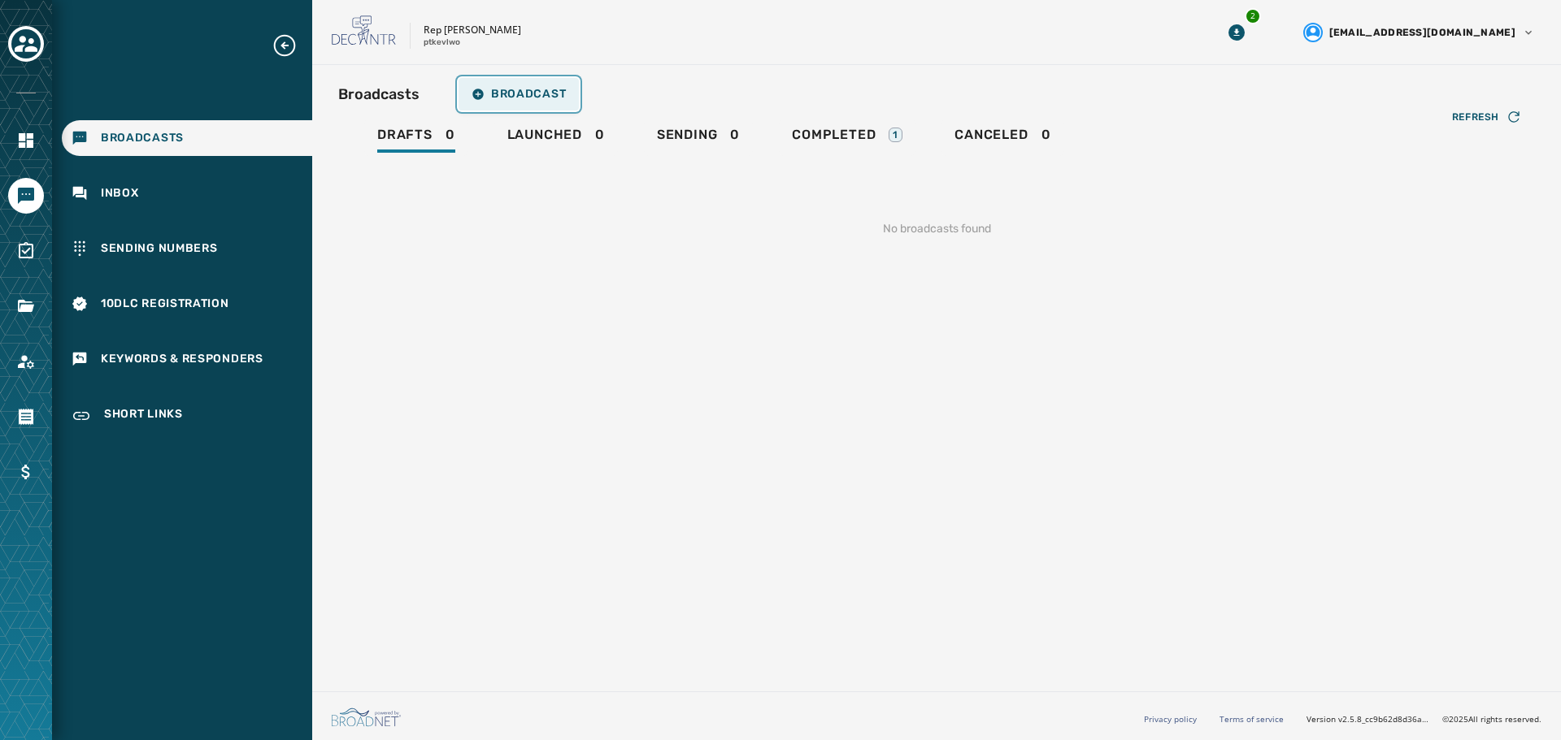
click at [525, 93] on span "Broadcast" at bounding box center [518, 94] width 94 height 13
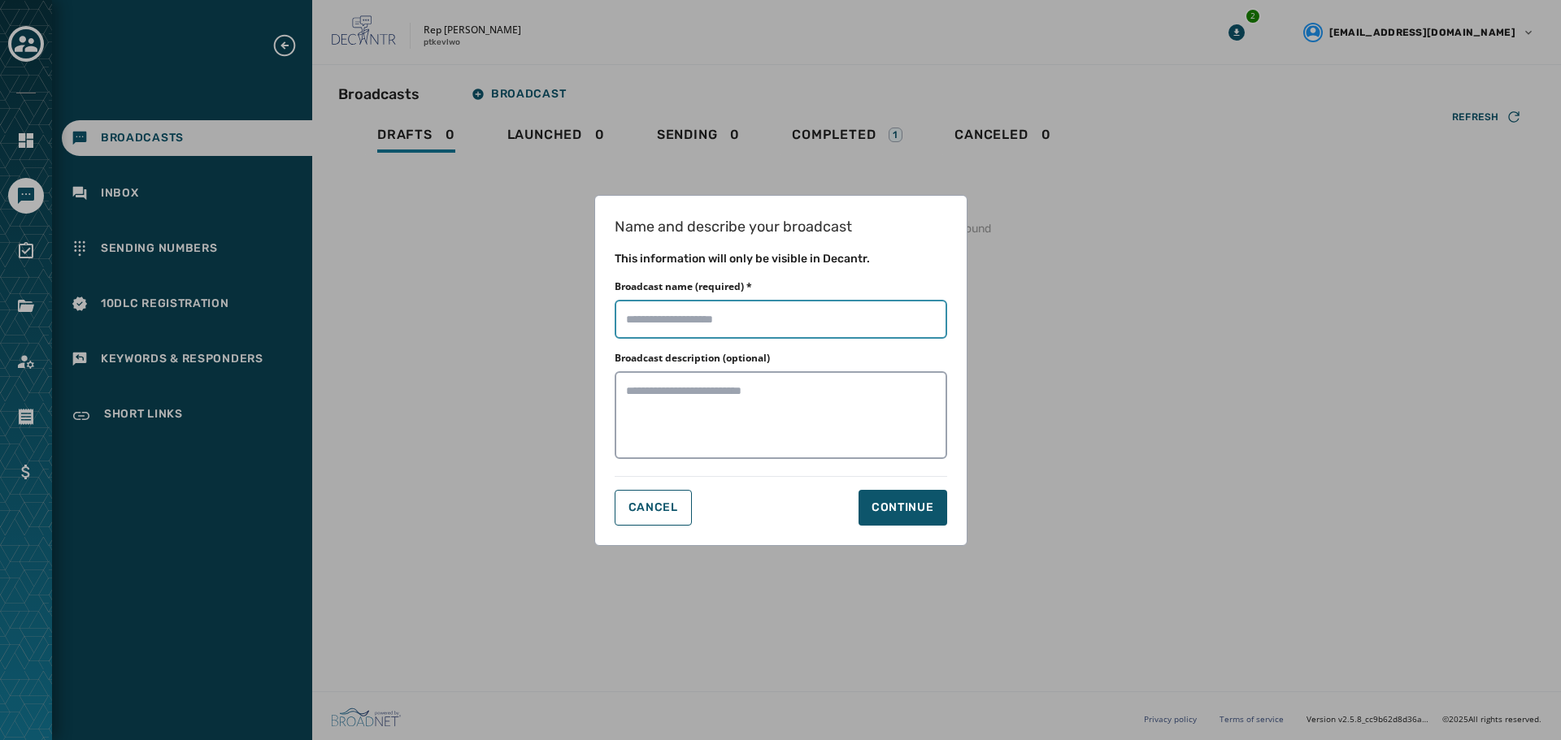
click at [710, 324] on input "Broadcast name (required) *" at bounding box center [780, 319] width 332 height 39
click at [670, 315] on input "Broadcast name (required) *" at bounding box center [780, 319] width 332 height 39
type input "**********"
click at [920, 510] on div "Continue" at bounding box center [902, 508] width 63 height 16
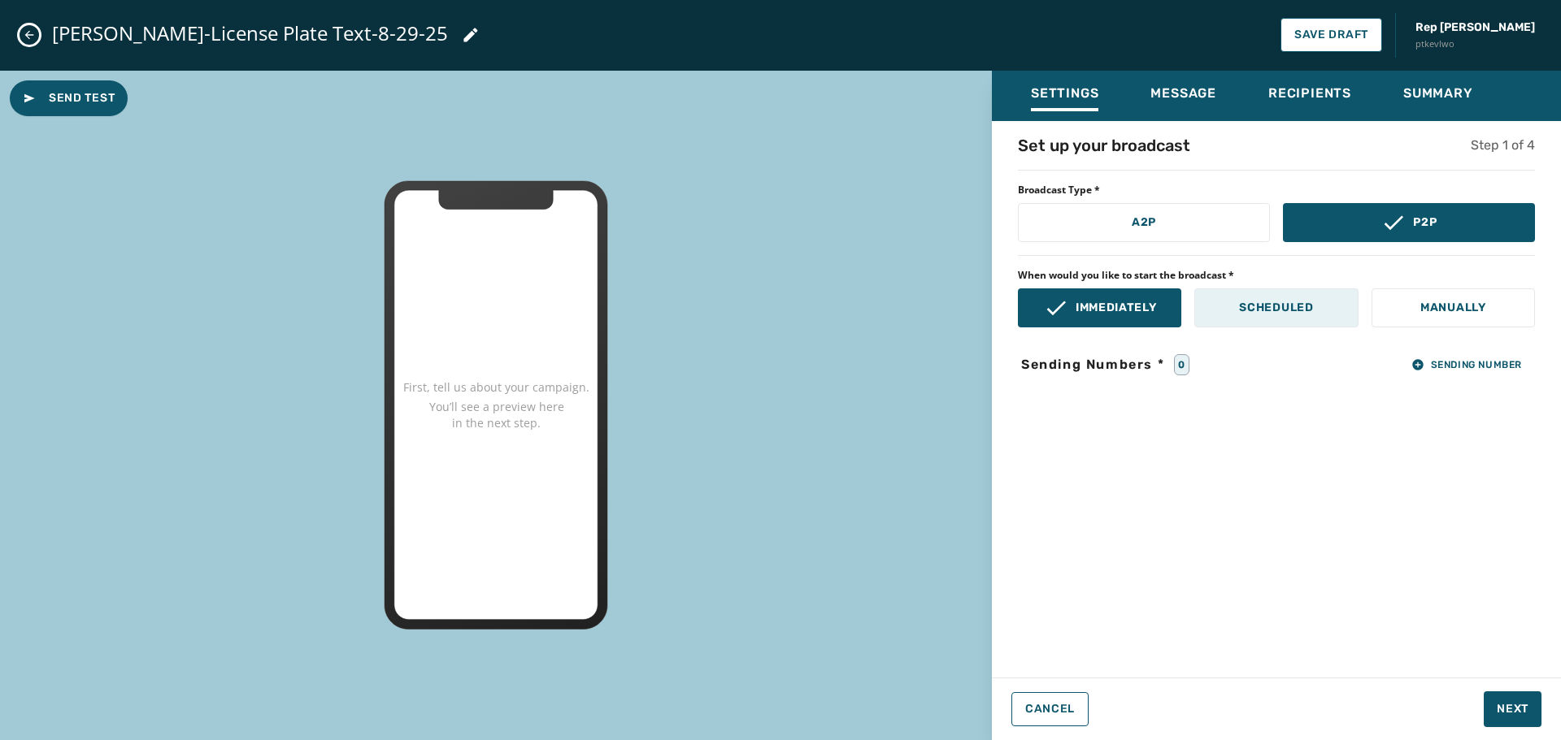
click at [1255, 305] on p "Scheduled" at bounding box center [1276, 308] width 74 height 16
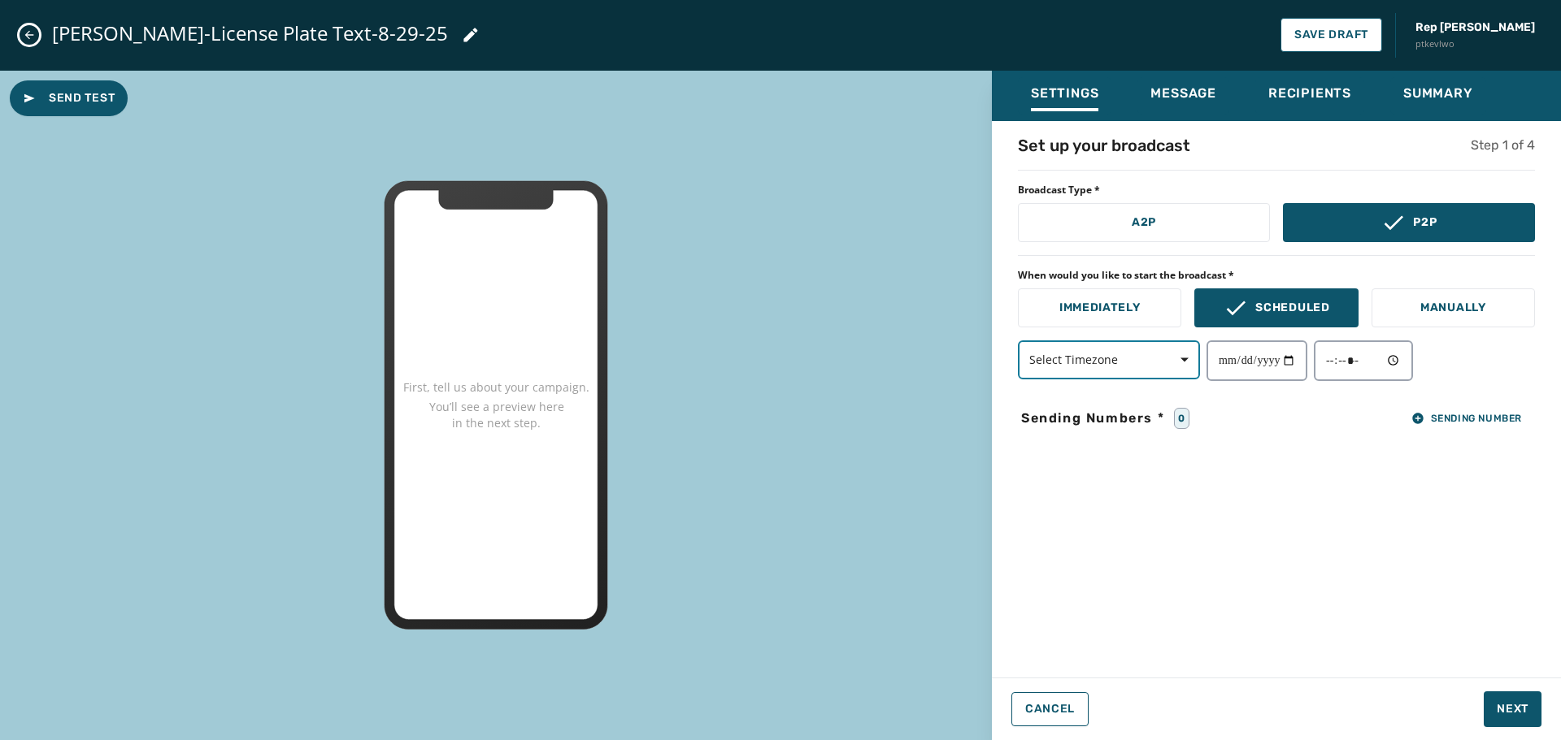
click at [1188, 367] on span "button" at bounding box center [1178, 360] width 39 height 33
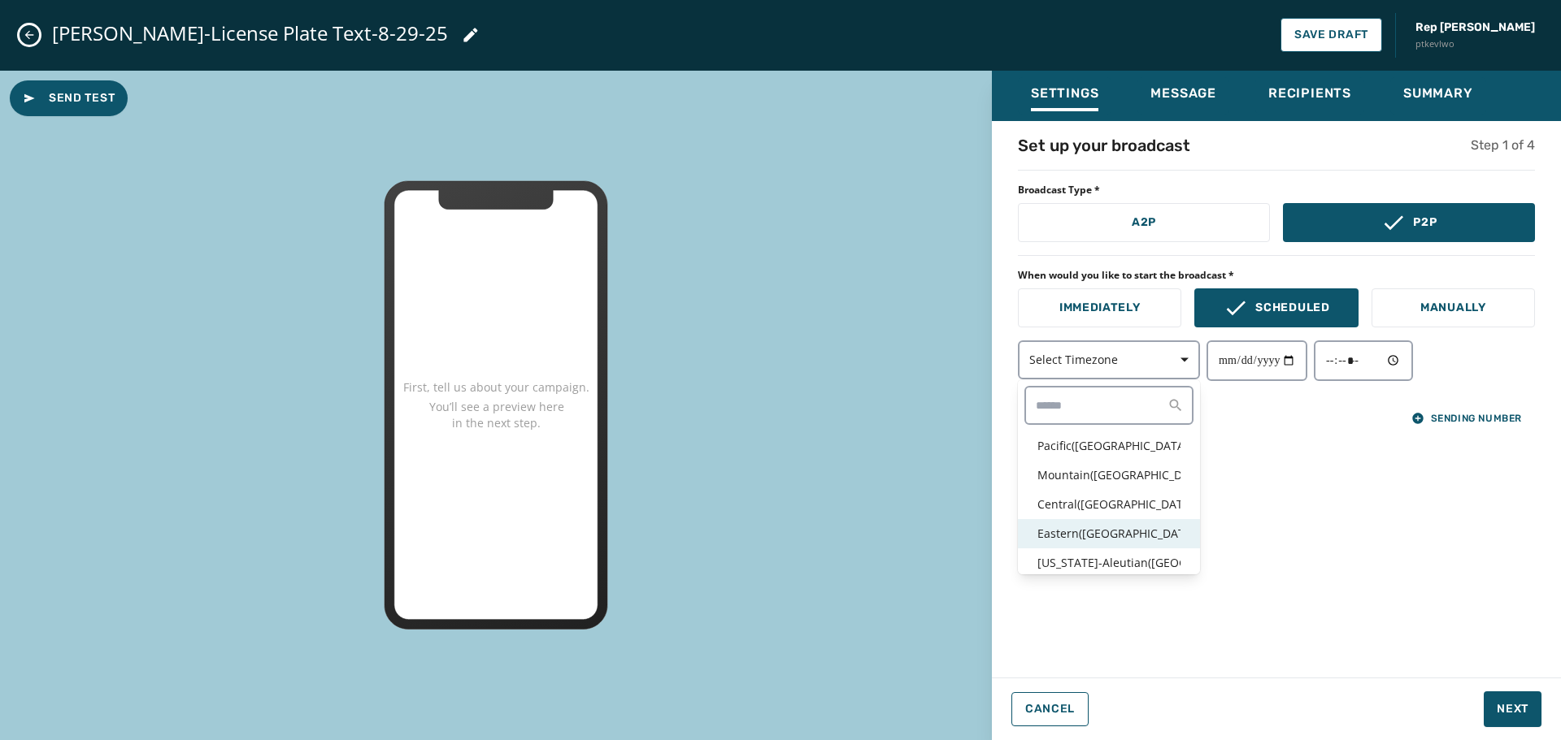
click at [1088, 528] on p "Eastern ( [GEOGRAPHIC_DATA] / [GEOGRAPHIC_DATA] )" at bounding box center [1108, 534] width 143 height 16
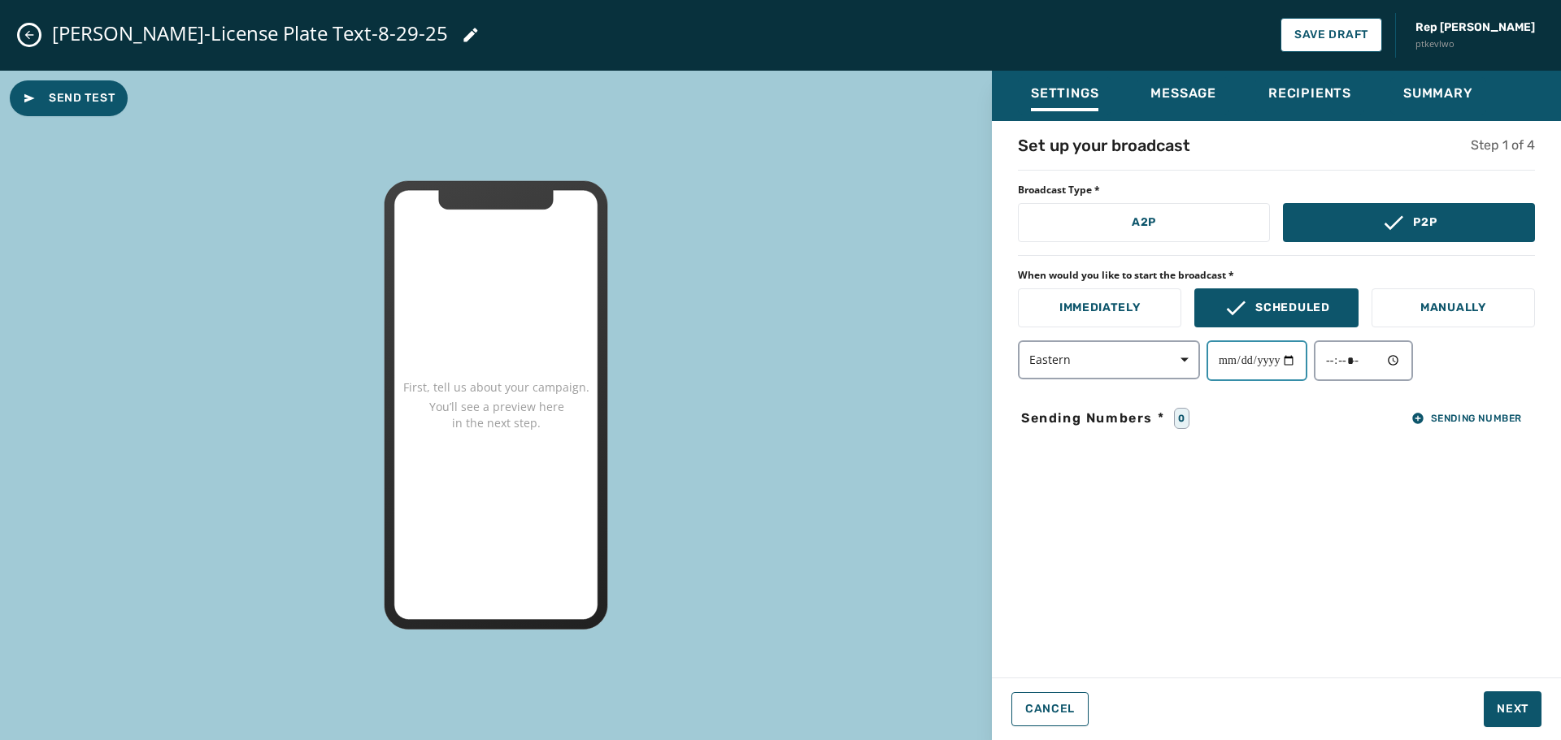
click at [1297, 365] on input "date" at bounding box center [1256, 361] width 101 height 41
type input "**********"
click at [1409, 358] on input "time" at bounding box center [1363, 361] width 99 height 41
type input "*****"
click at [1513, 486] on div "**********" at bounding box center [1276, 394] width 569 height 521
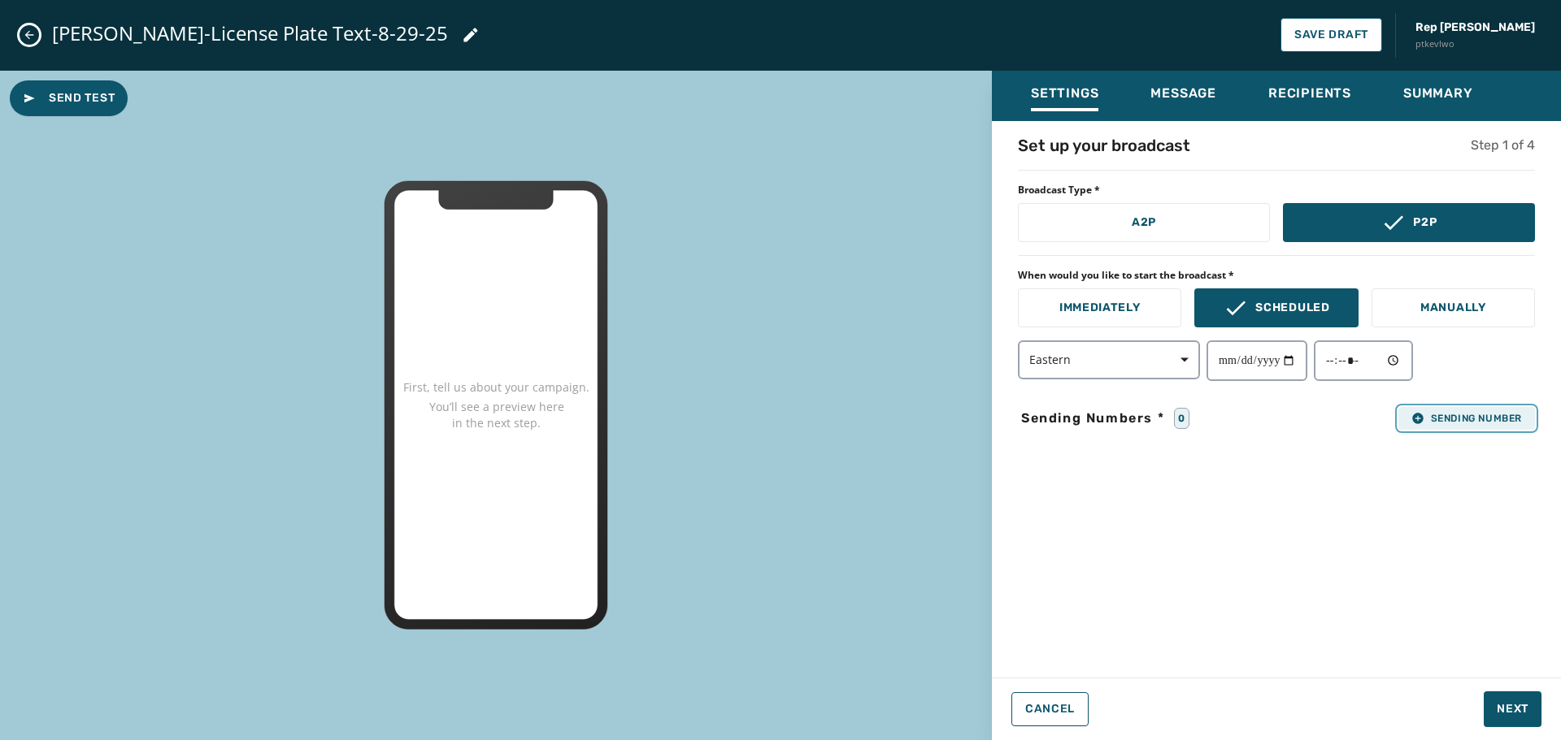
click at [1483, 419] on span "Sending Number" at bounding box center [1466, 418] width 111 height 13
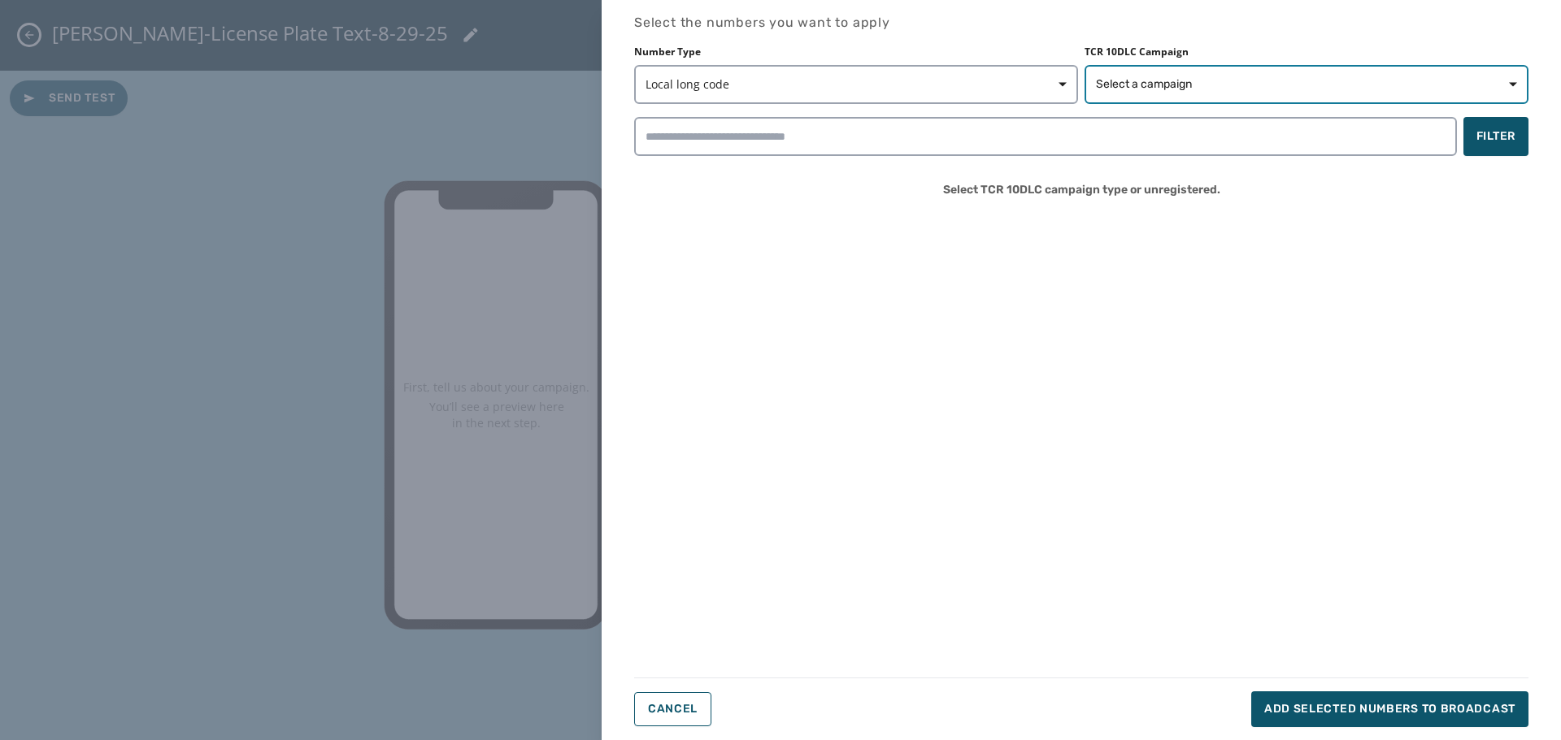
click at [1249, 86] on span "Select a campaign" at bounding box center [1306, 84] width 421 height 16
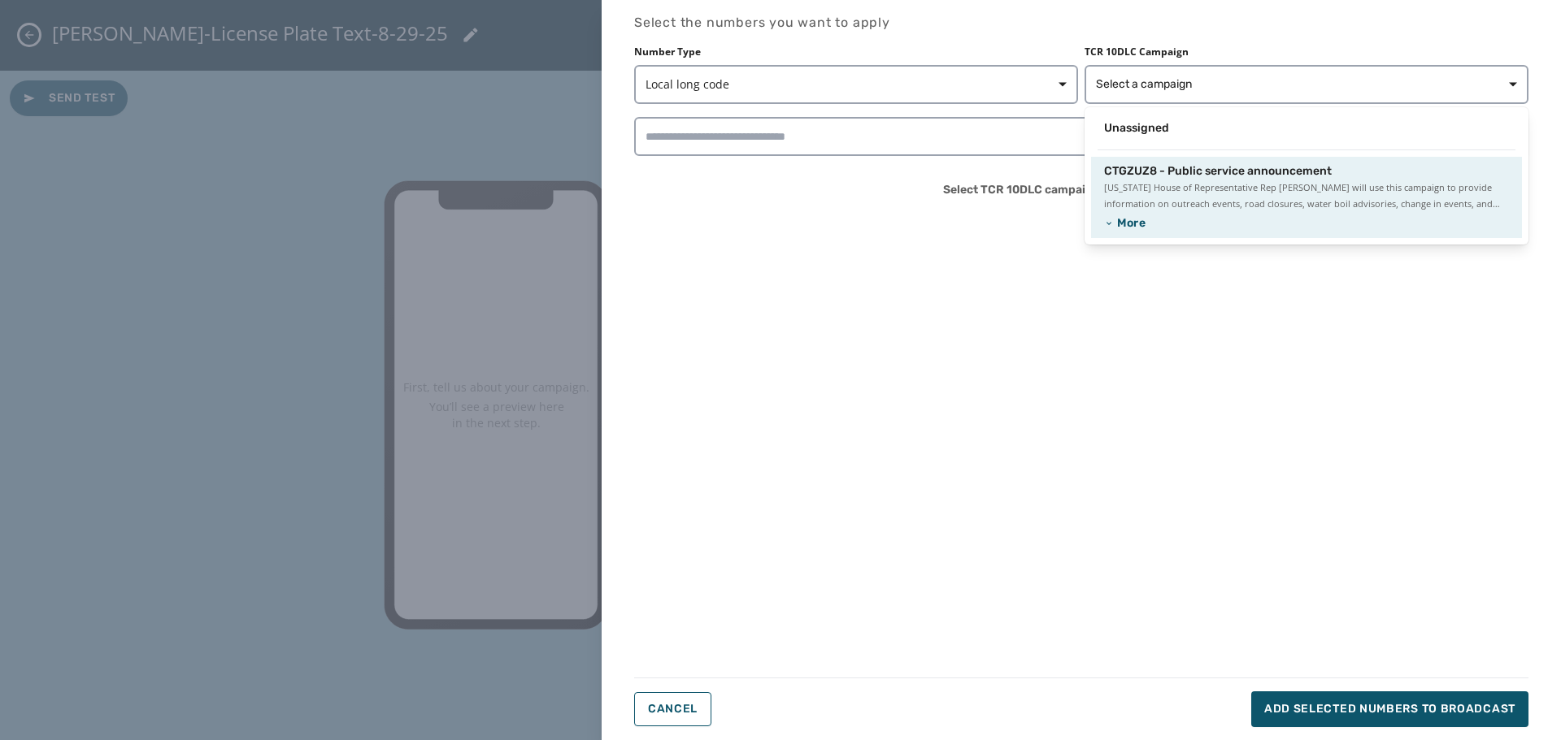
click at [1189, 178] on span "CTGZUZ8 - Public service announcement" at bounding box center [1218, 171] width 228 height 16
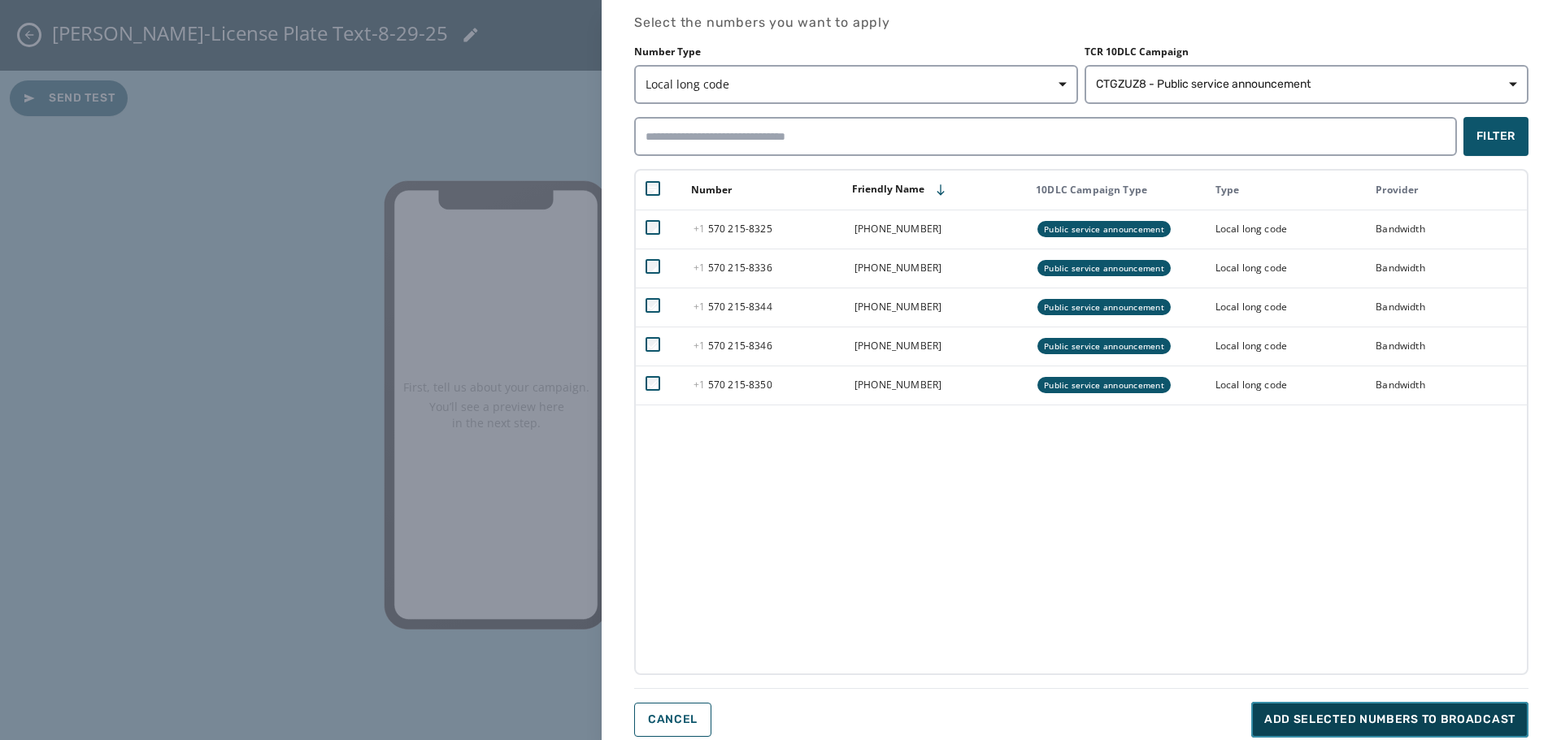
click at [1332, 713] on span "Add selected numbers to broadcast" at bounding box center [1389, 720] width 251 height 16
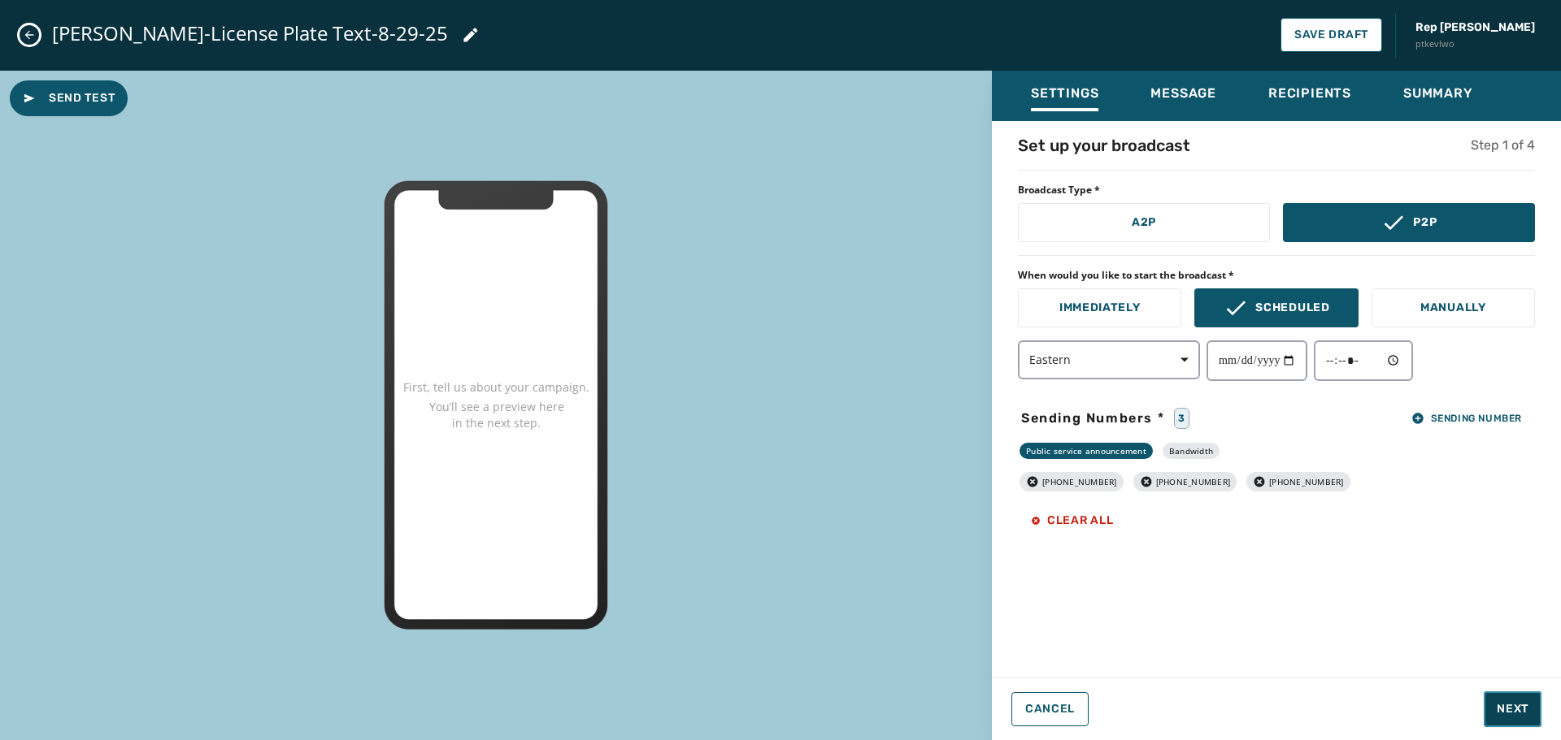
click at [1519, 706] on span "Next" at bounding box center [1512, 709] width 32 height 16
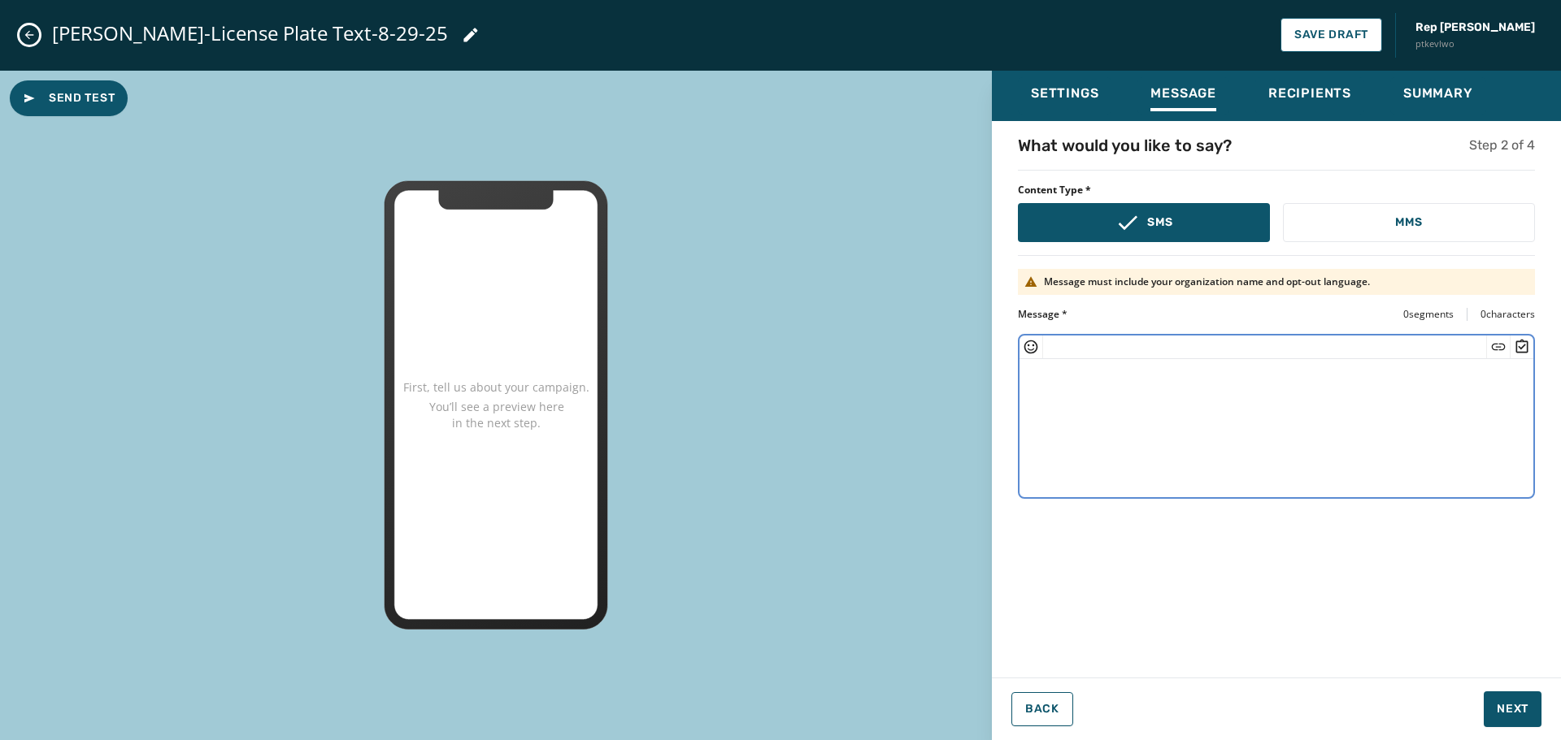
click at [1039, 428] on textarea at bounding box center [1276, 425] width 514 height 133
paste textarea "**********"
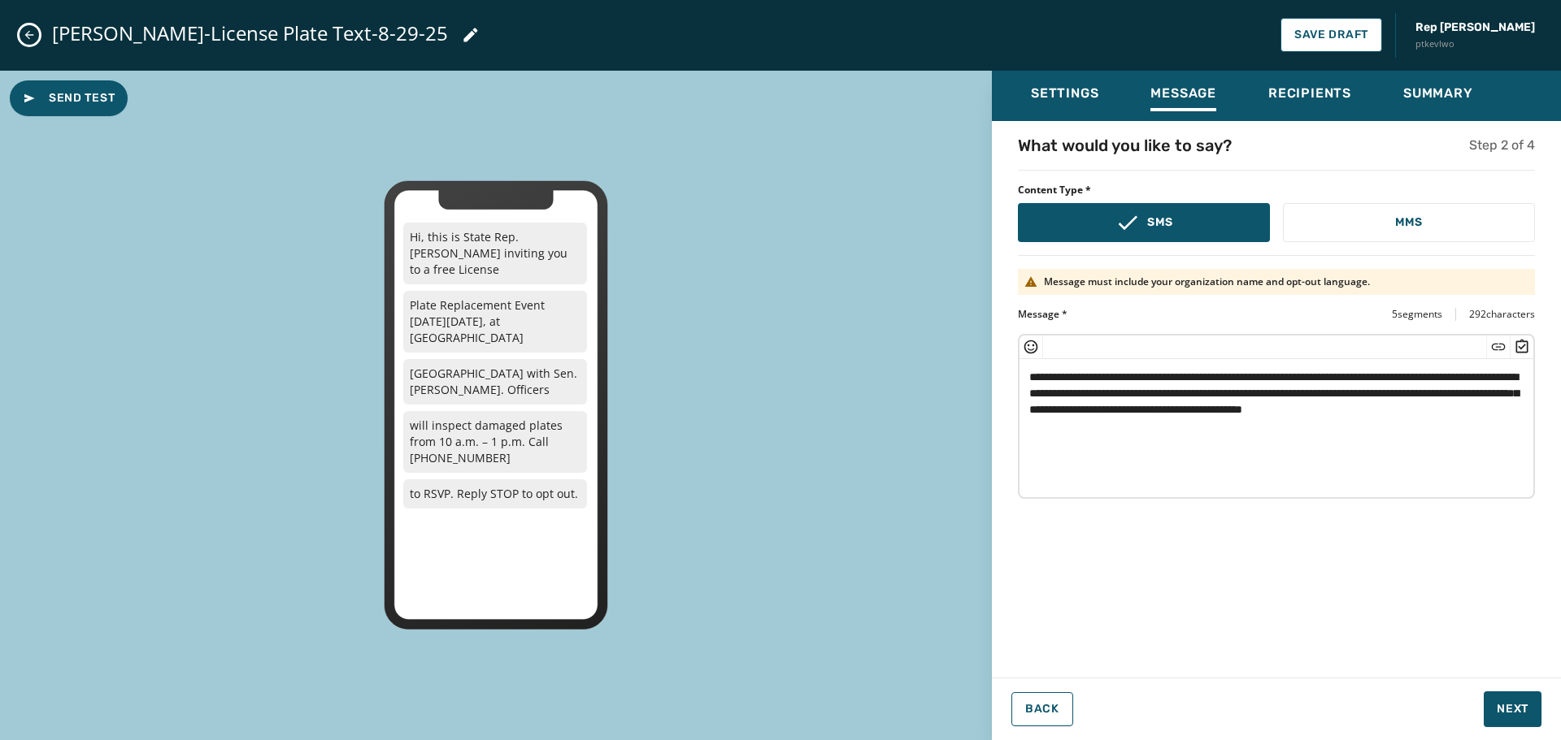
click at [1029, 377] on textarea "**********" at bounding box center [1276, 425] width 514 height 133
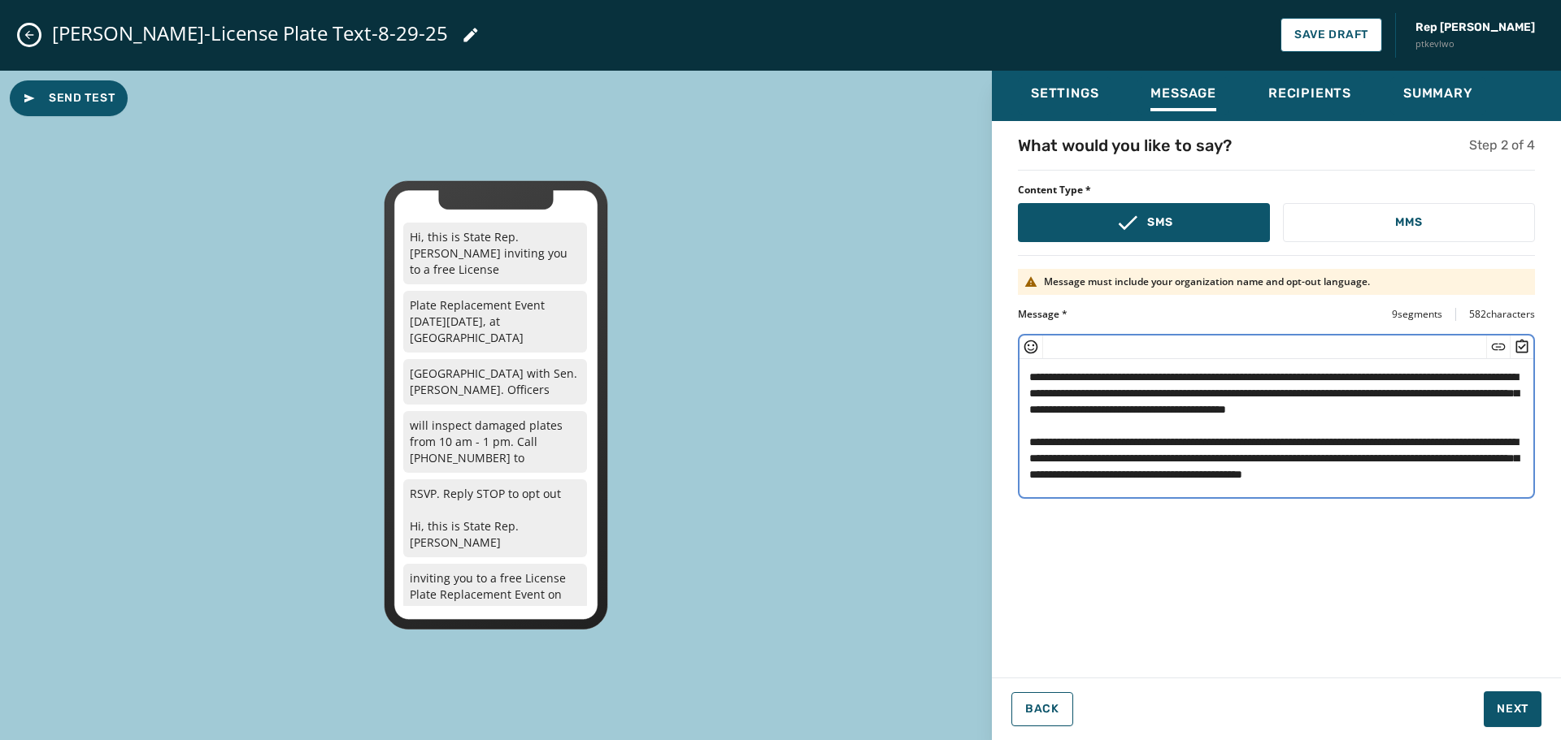
scroll to position [33, 0]
drag, startPoint x: 1202, startPoint y: 475, endPoint x: 1178, endPoint y: 410, distance: 68.7
click at [1174, 399] on textarea "**********" at bounding box center [1276, 425] width 514 height 133
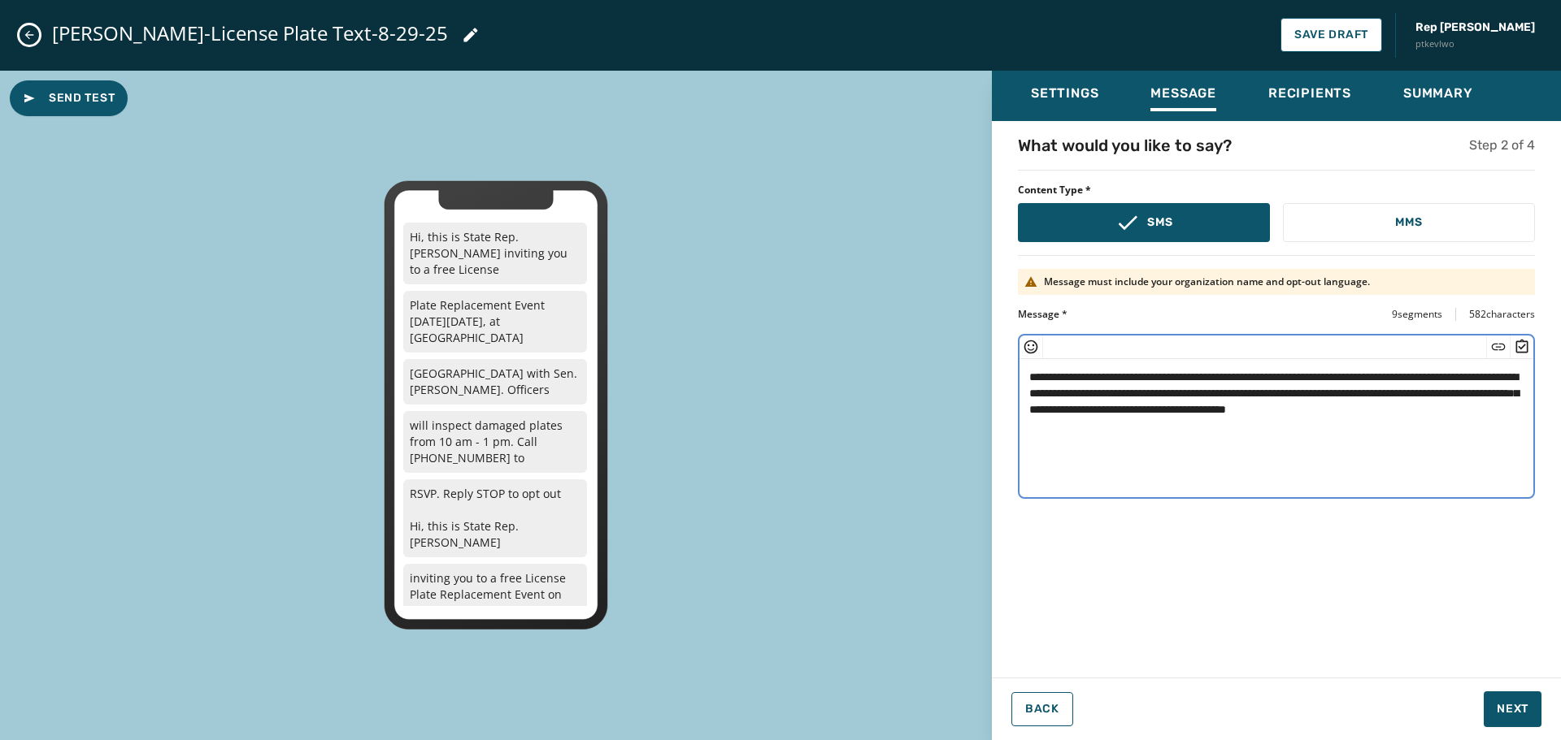
scroll to position [0, 0]
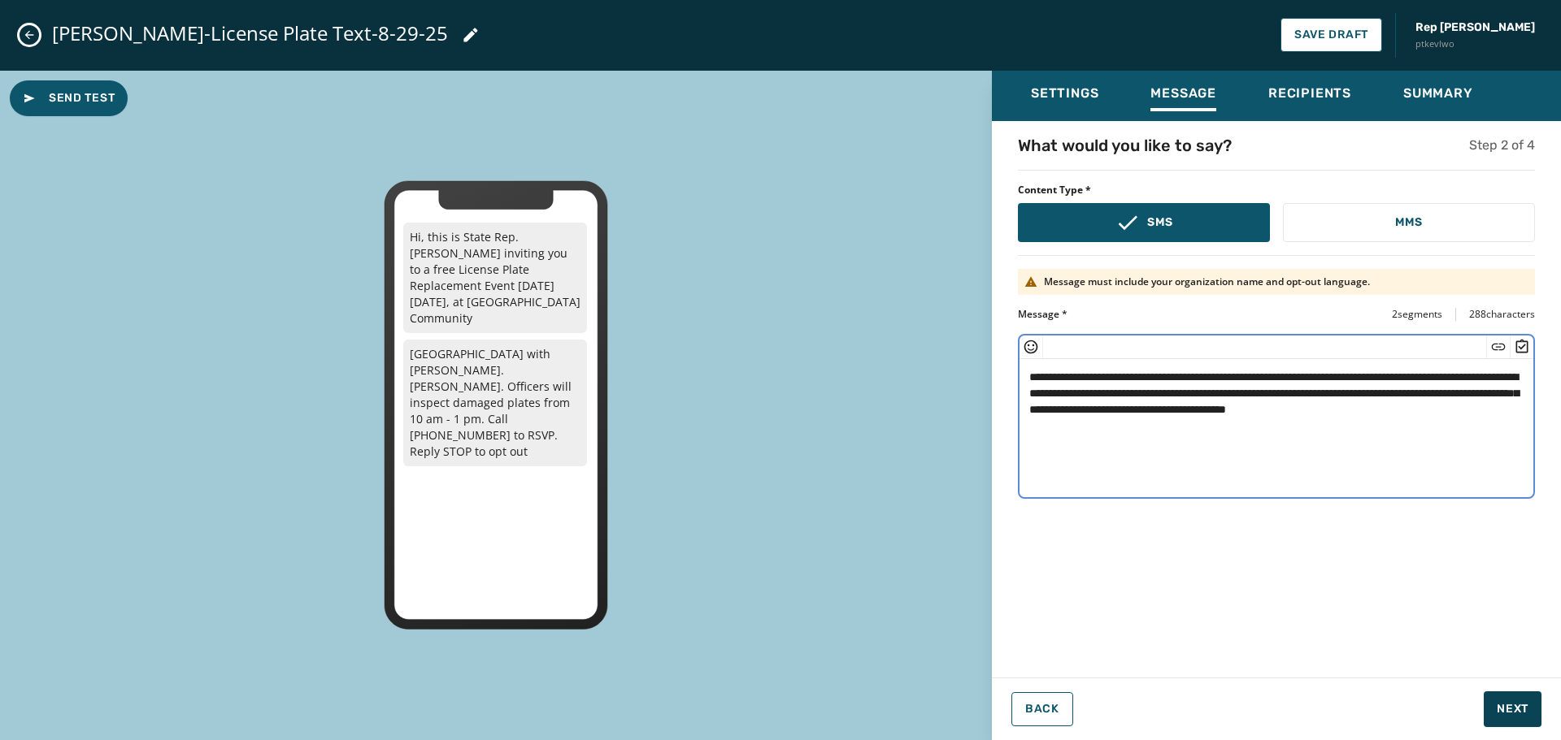
type textarea "**********"
click at [1519, 713] on span "Next" at bounding box center [1512, 709] width 32 height 16
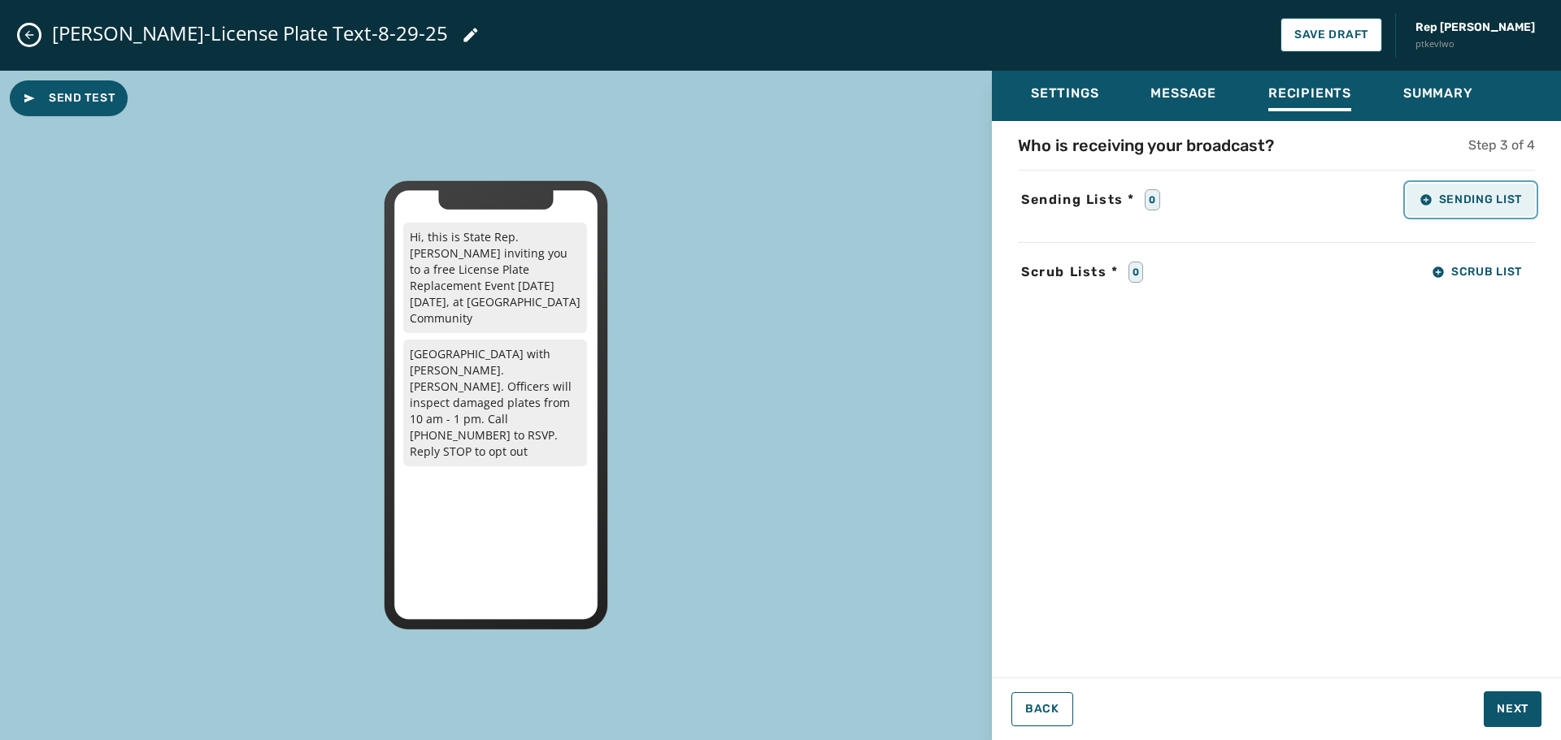
click at [1453, 211] on button "Sending List" at bounding box center [1470, 200] width 128 height 33
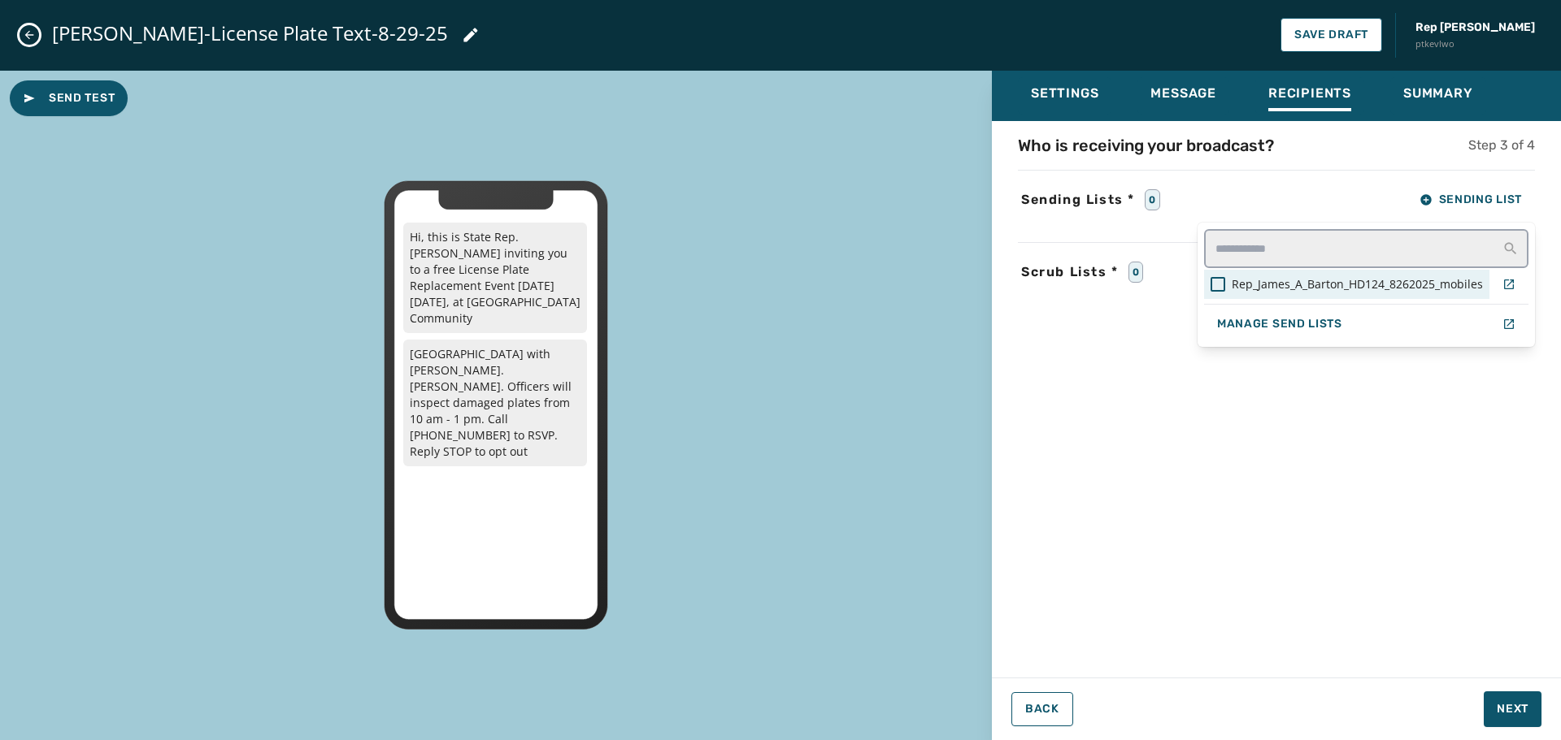
click at [1358, 279] on span "Rep_James_A_Barton_HD124_8262025_mobiles" at bounding box center [1356, 284] width 251 height 16
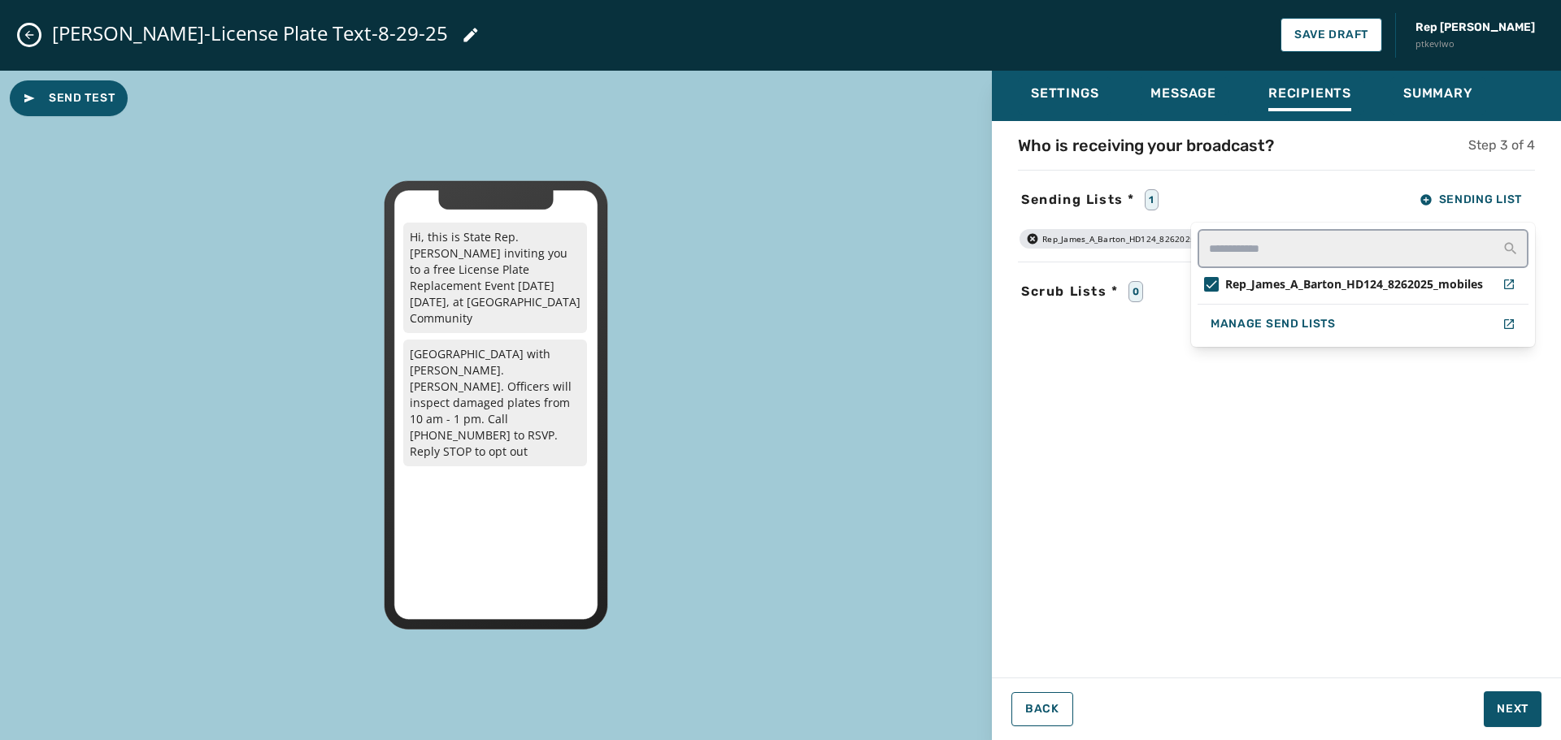
click at [1523, 713] on div "Settings Message Recipients Summary Who is receiving your broadcast? Step 3 of …" at bounding box center [1276, 400] width 569 height 658
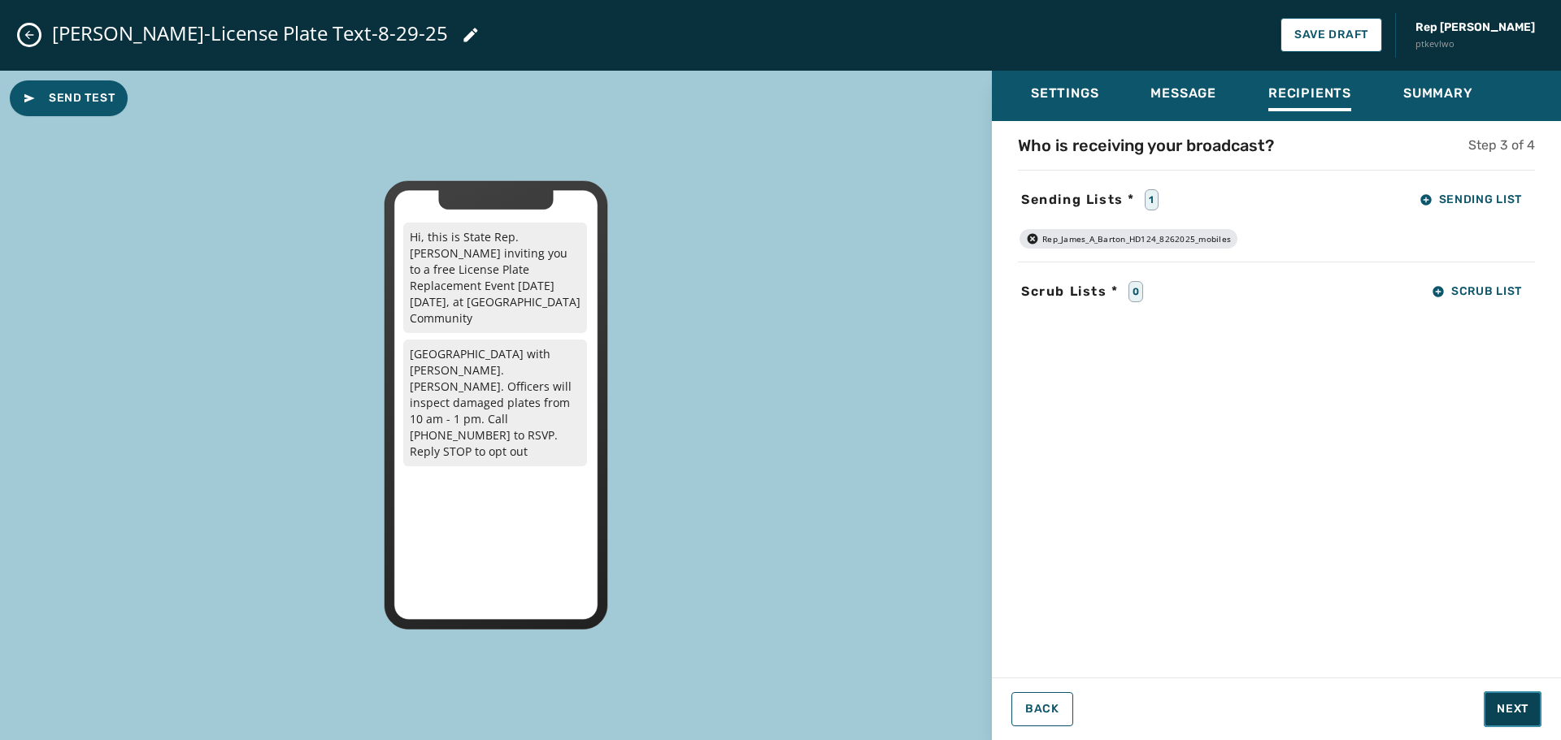
click at [1523, 713] on span "Next" at bounding box center [1512, 709] width 32 height 16
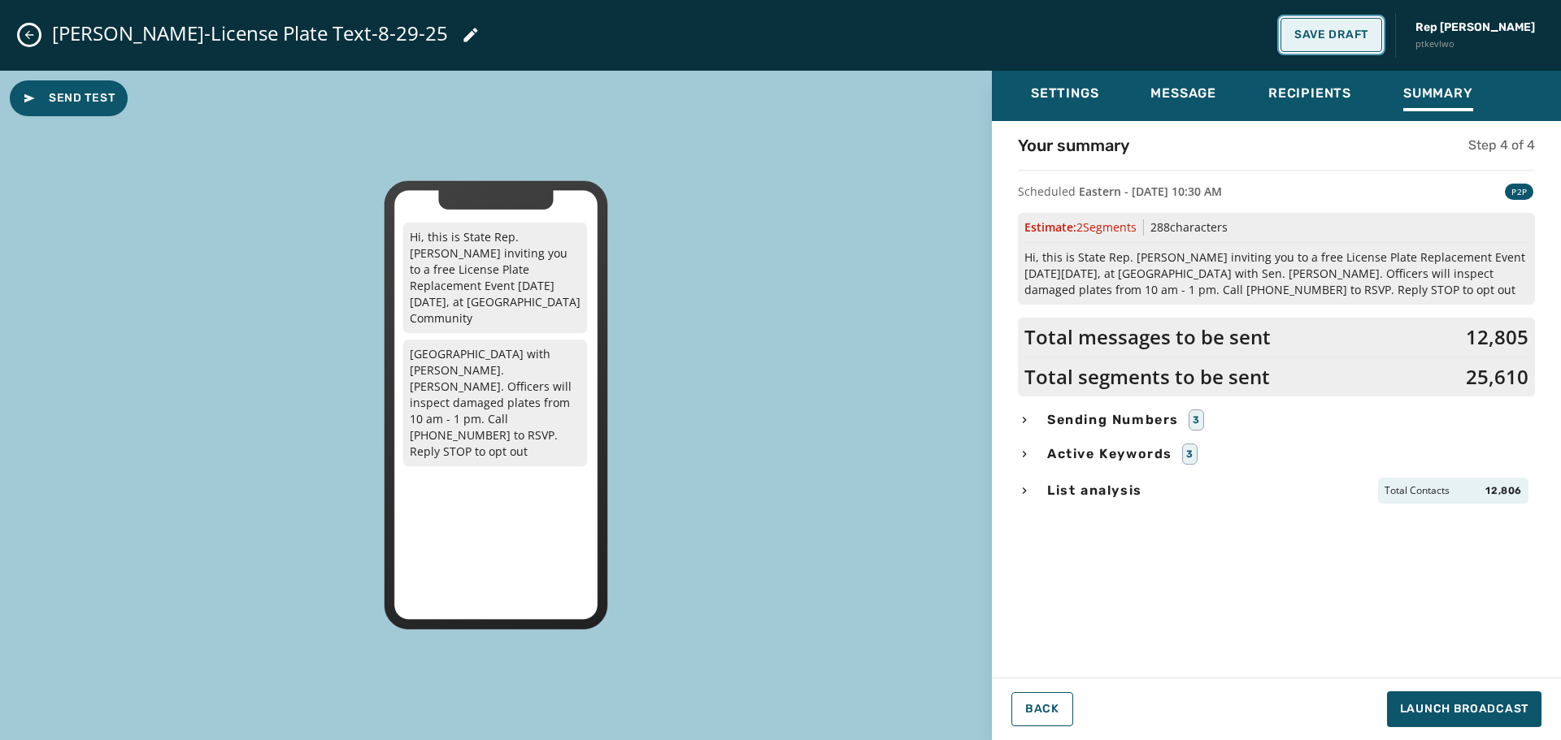
click at [1368, 36] on span "Save Draft" at bounding box center [1331, 34] width 74 height 13
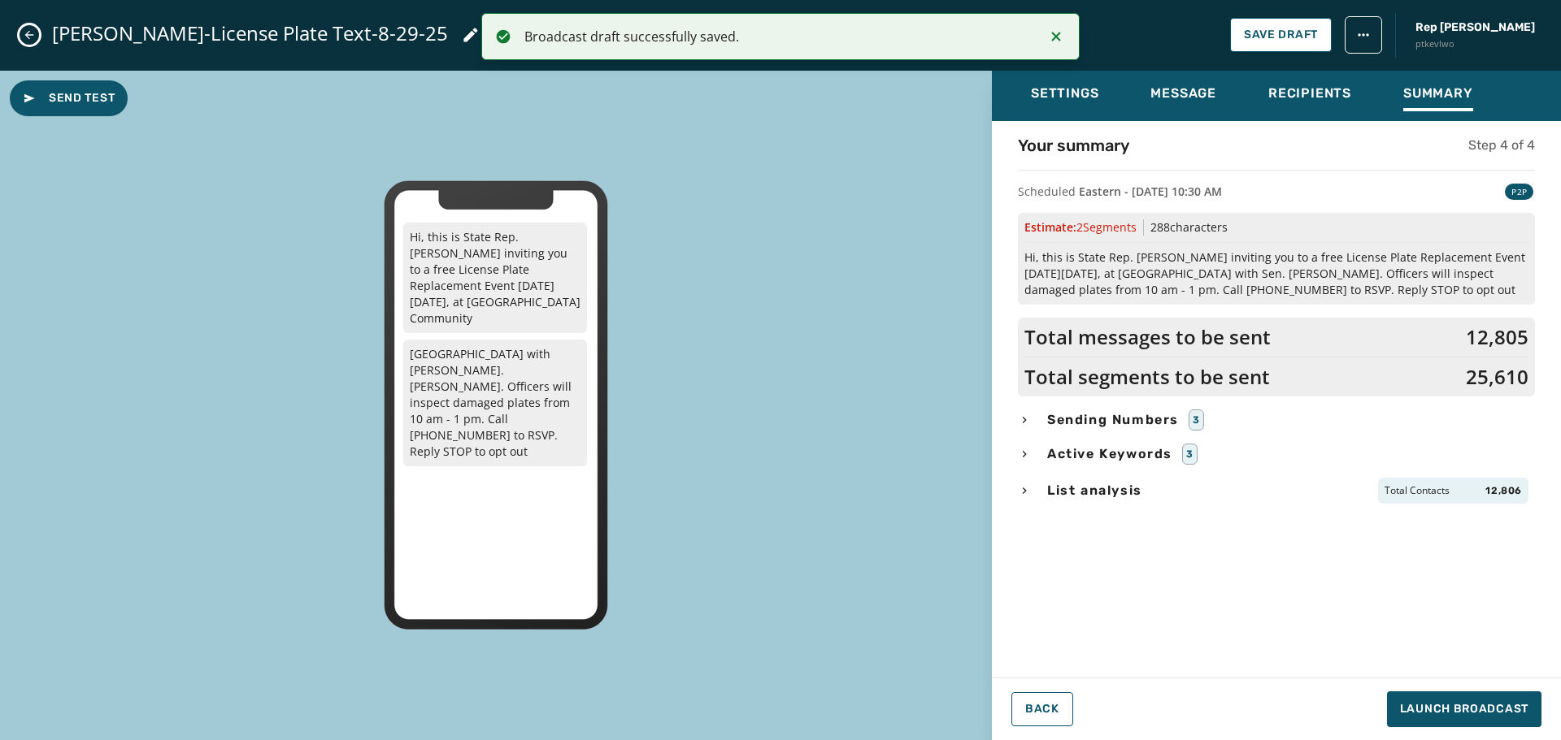
click at [36, 36] on button "Close admin drawer" at bounding box center [30, 35] width 20 height 20
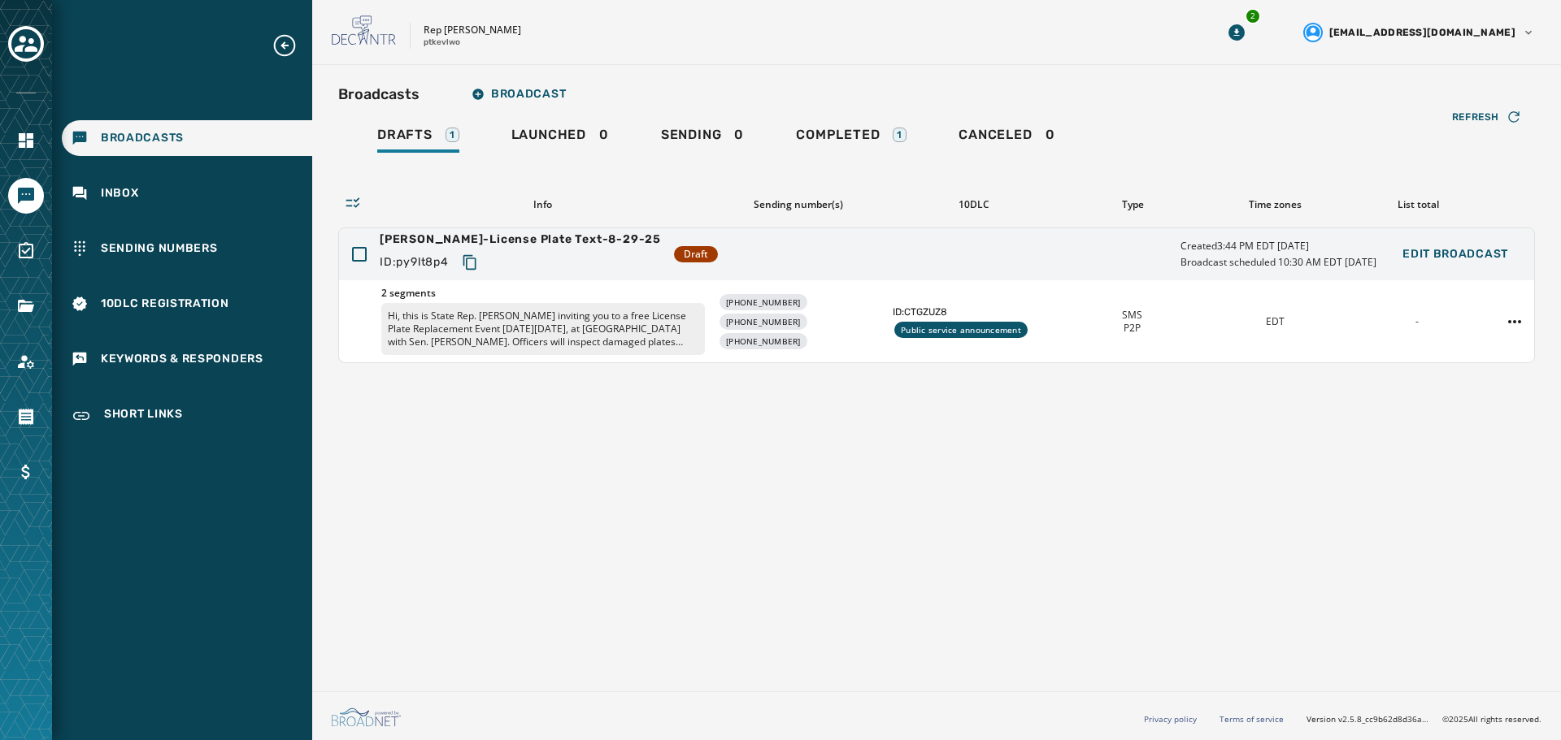
click at [853, 504] on div "Broadcasts Broadcast Drafts 1 Launched 0 Sending 0 Completed 1 Canceled 0 Refre…" at bounding box center [936, 375] width 1248 height 620
